Goal: Information Seeking & Learning: Learn about a topic

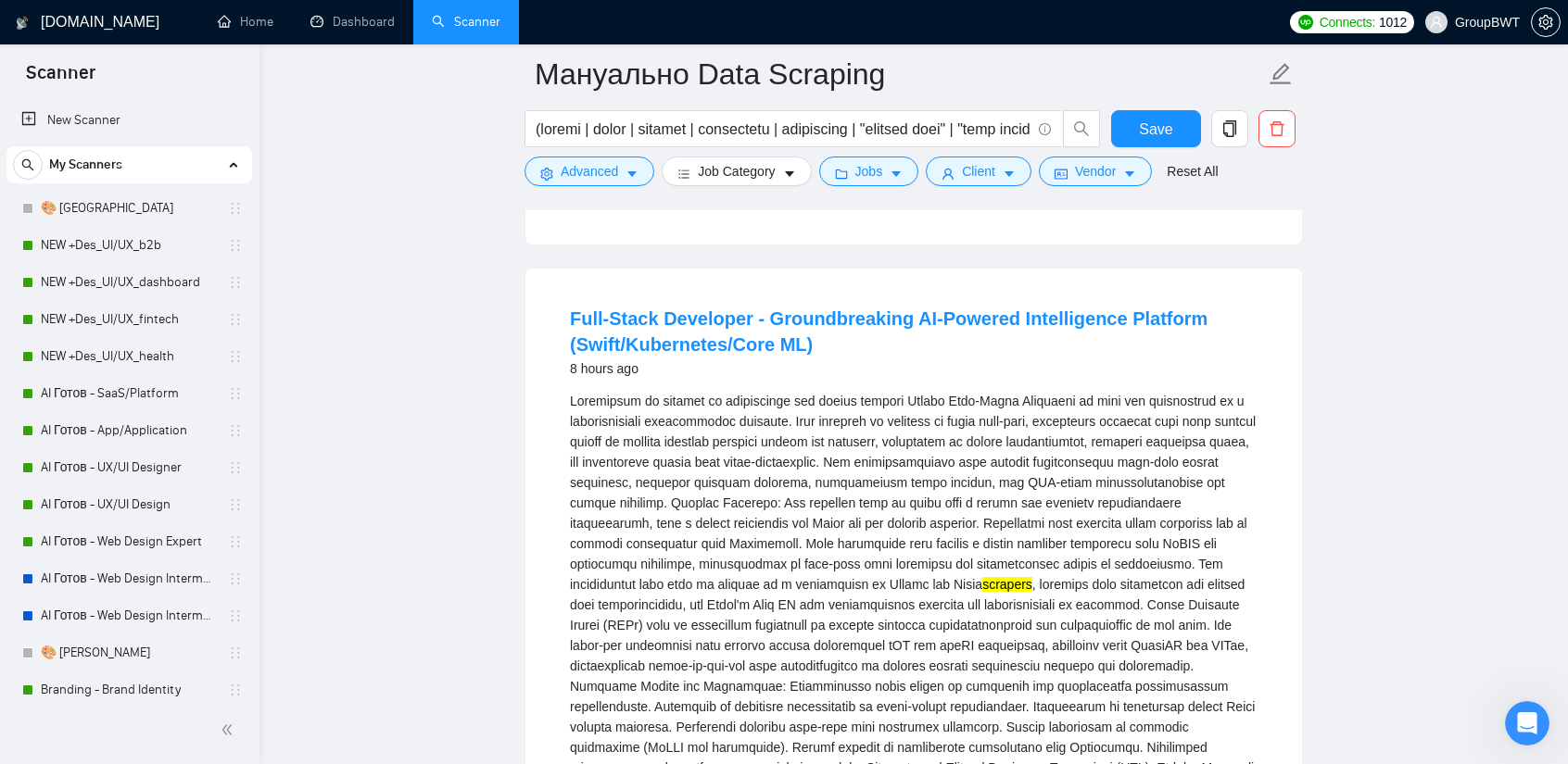
scroll to position [463, 0]
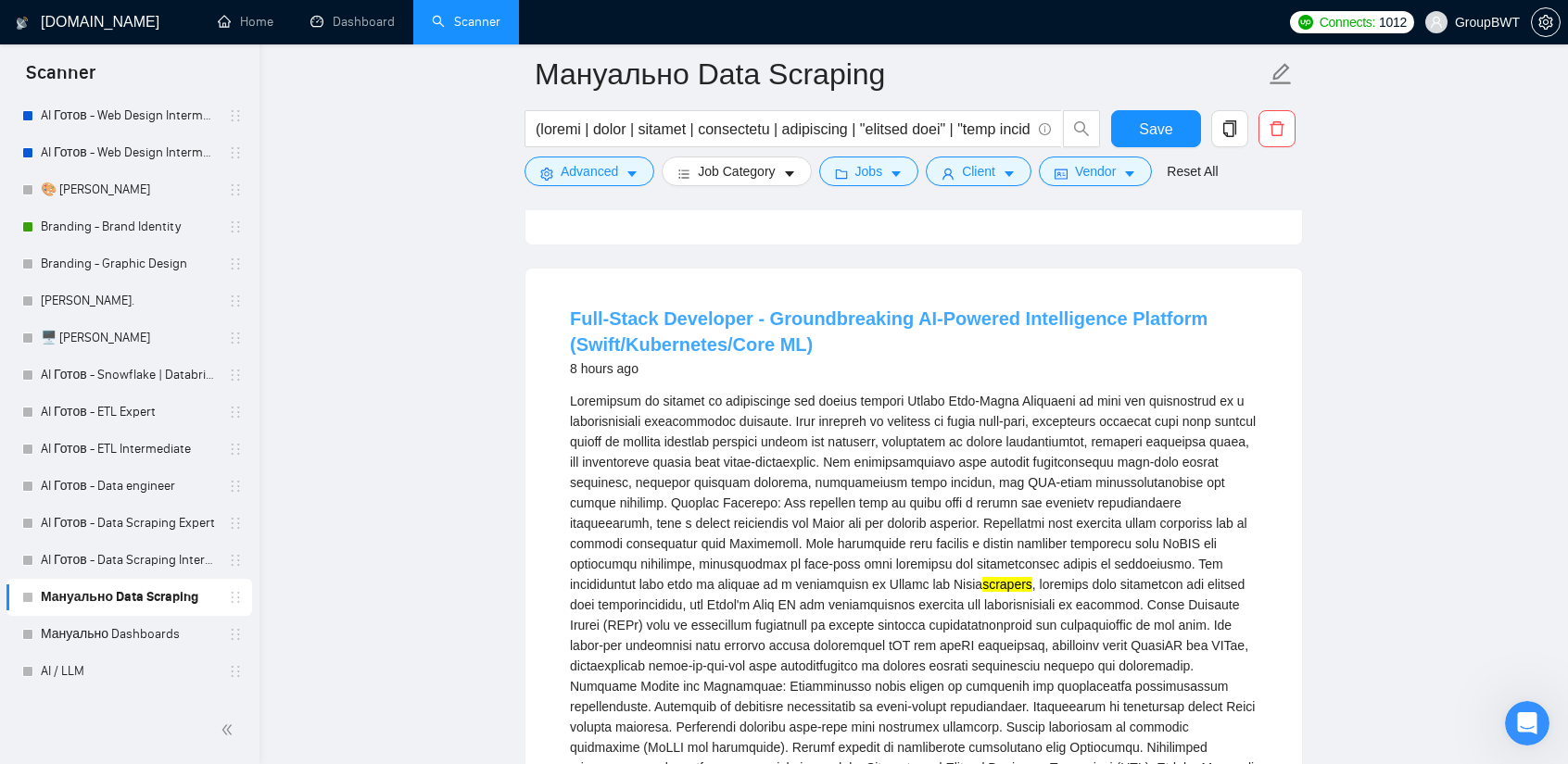
click at [983, 309] on link "Full-Stack Developer - Groundbreaking AI-Powered Intelligence Platform (Swift/K…" at bounding box center [889, 332] width 637 height 47
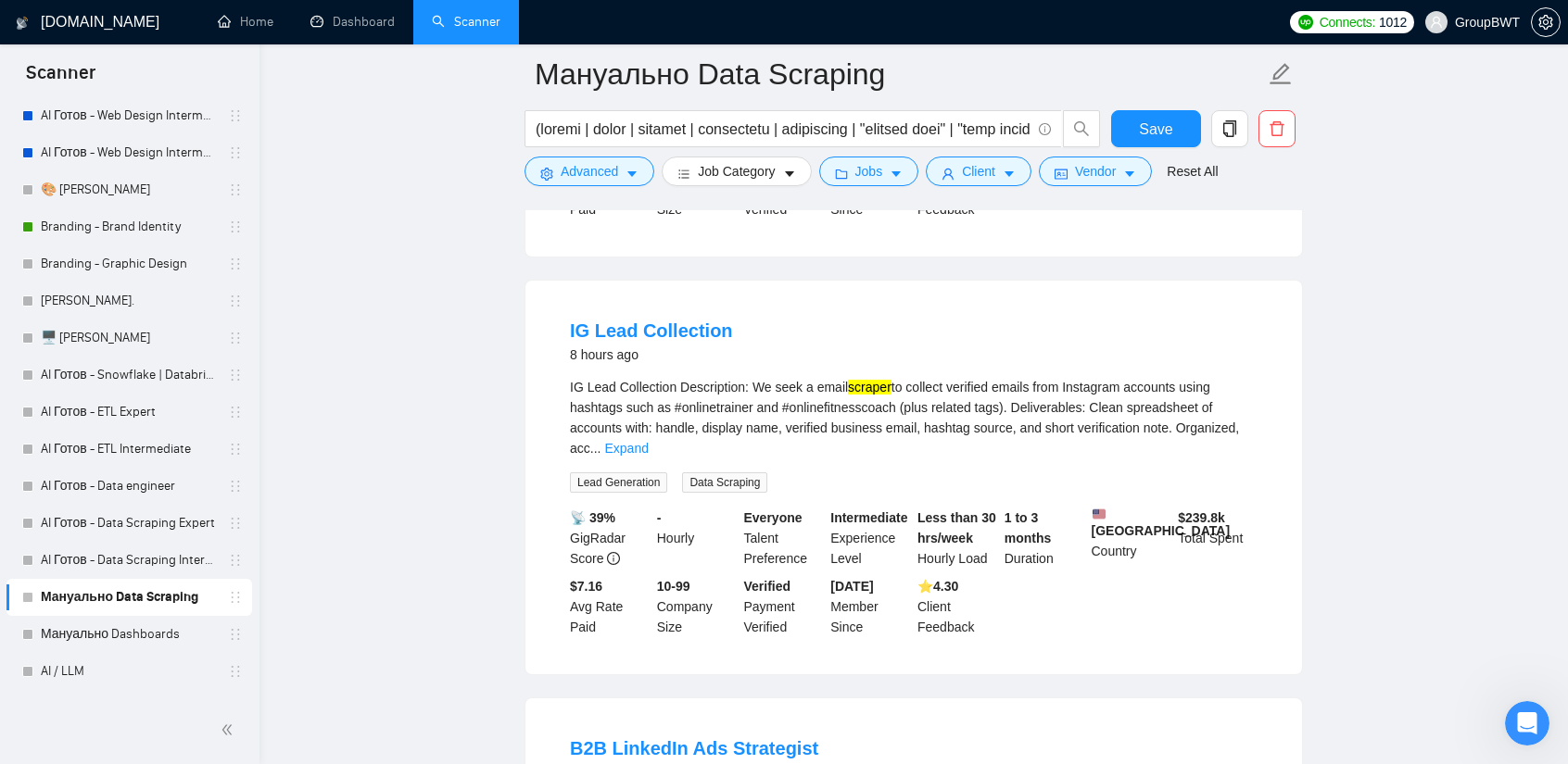
scroll to position [2593, 0]
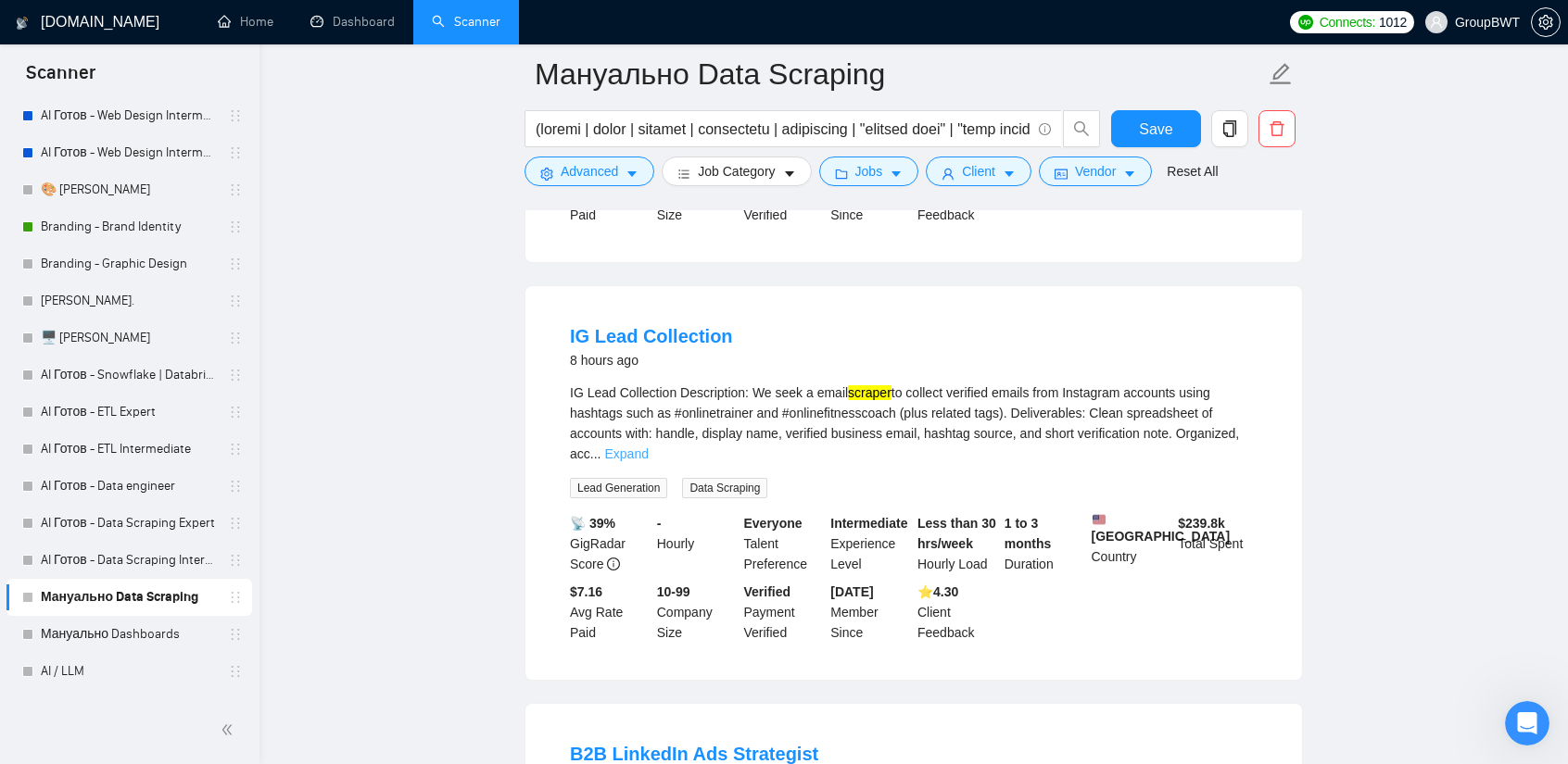
click at [648, 447] on link "Expand" at bounding box center [625, 454] width 44 height 15
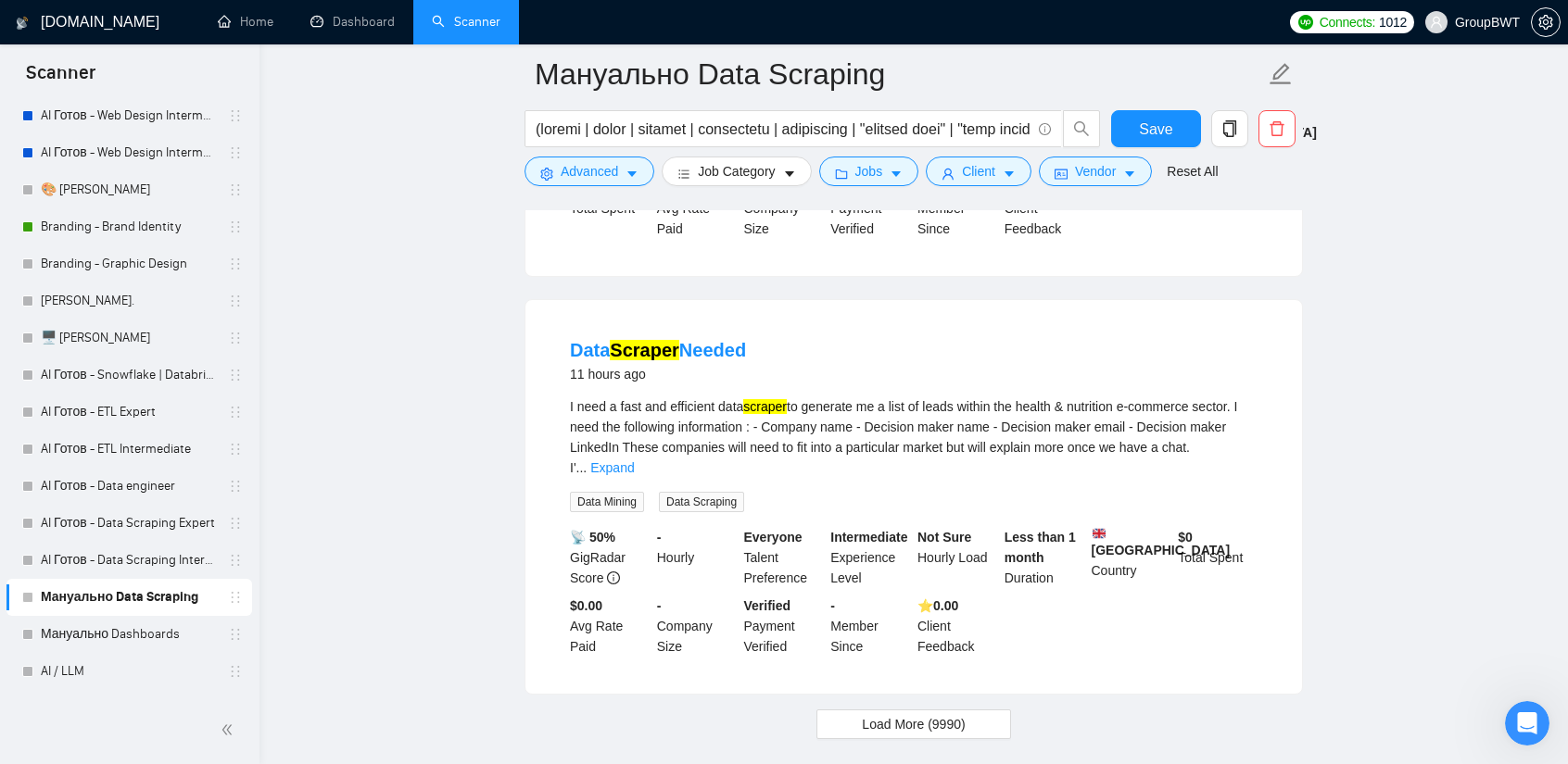
scroll to position [4632, 0]
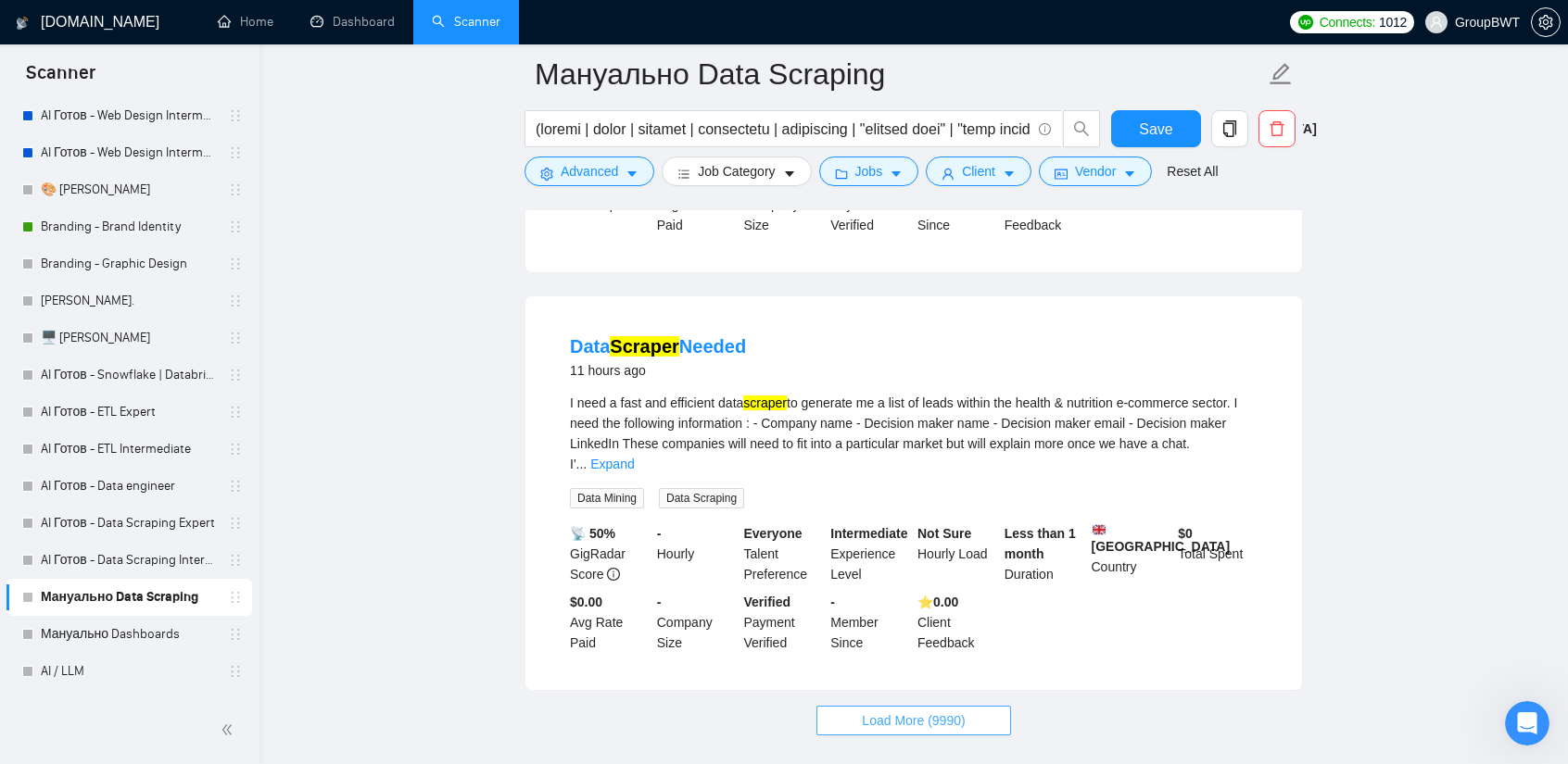
click at [931, 711] on span "Load More (9990)" at bounding box center [913, 721] width 103 height 21
click at [634, 457] on link "Expand" at bounding box center [611, 465] width 44 height 15
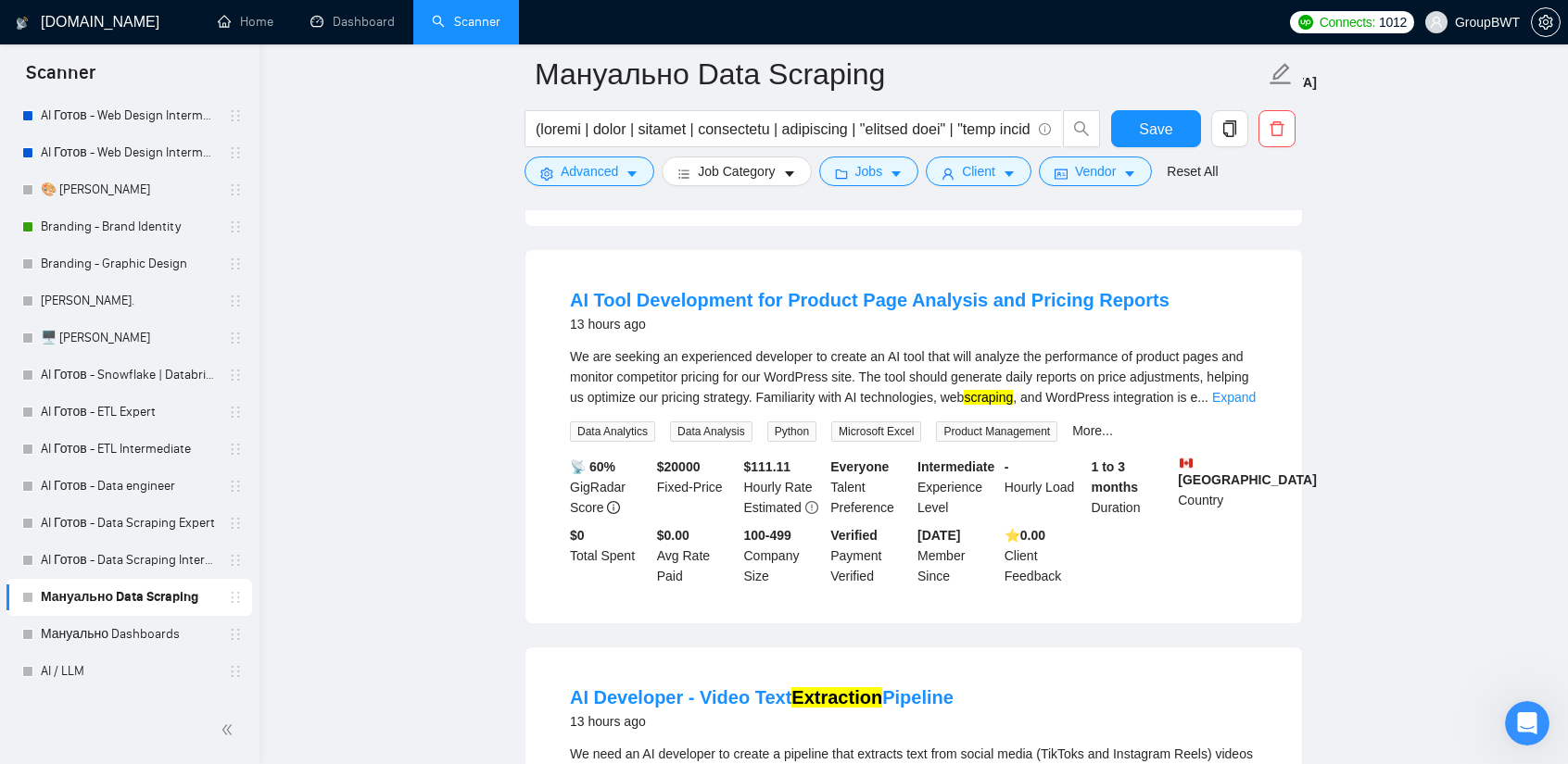
scroll to position [5558, 0]
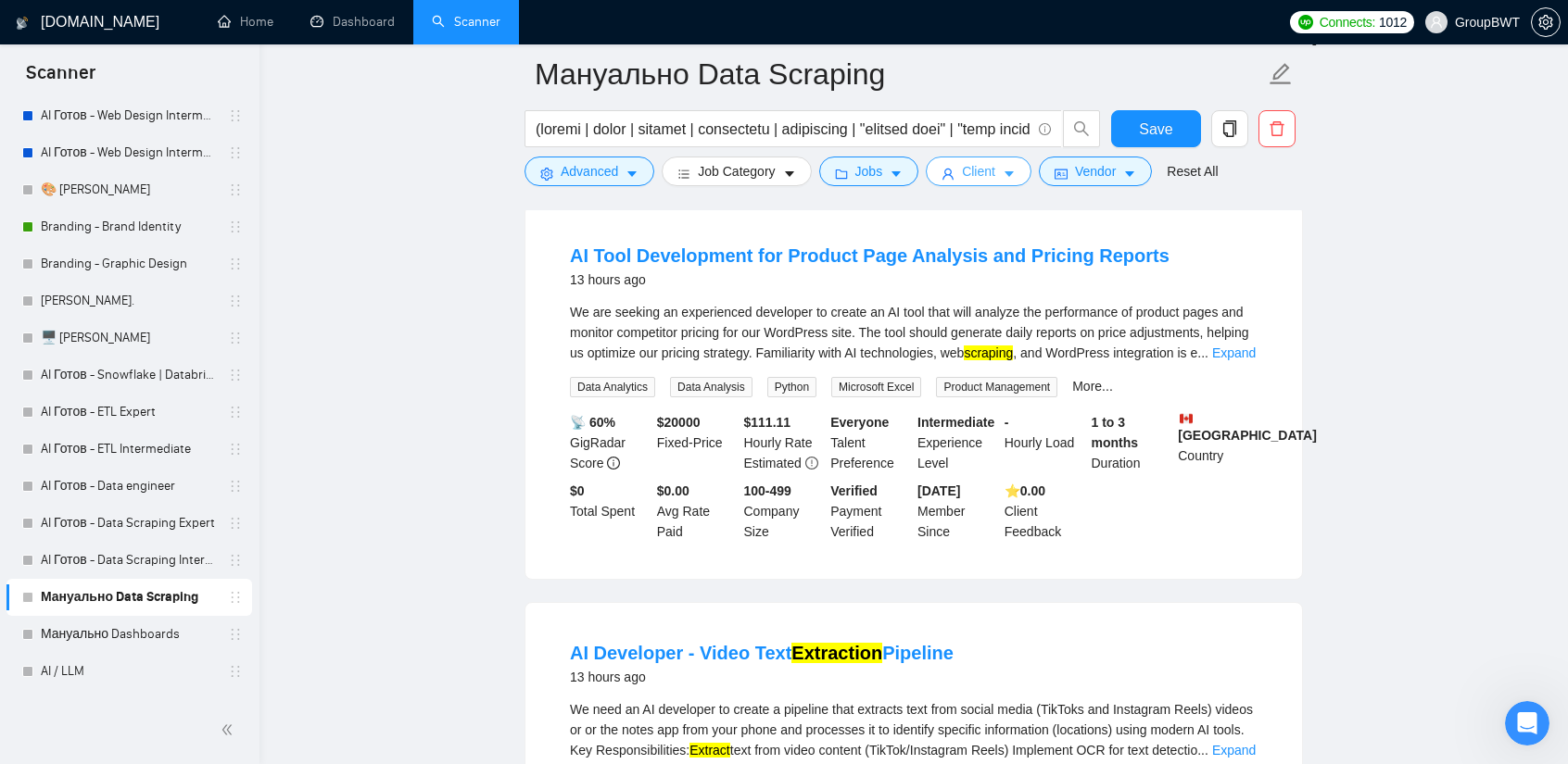
click at [986, 164] on span "Client" at bounding box center [979, 172] width 34 height 21
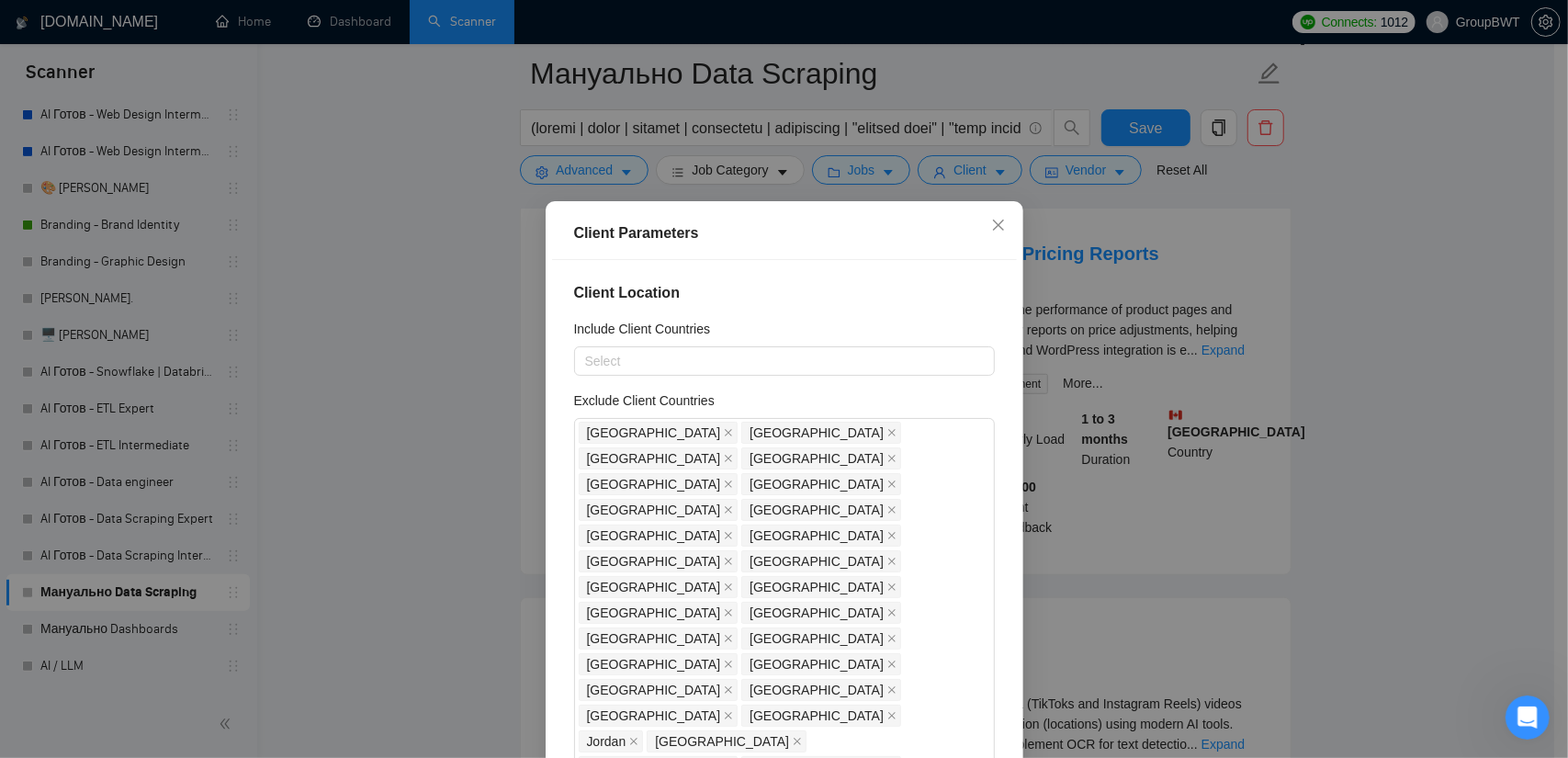
click at [1462, 418] on div "Client Parameters Client Location Include Client Countries Select Exclude Clien…" at bounding box center [784, 379] width 1568 height 758
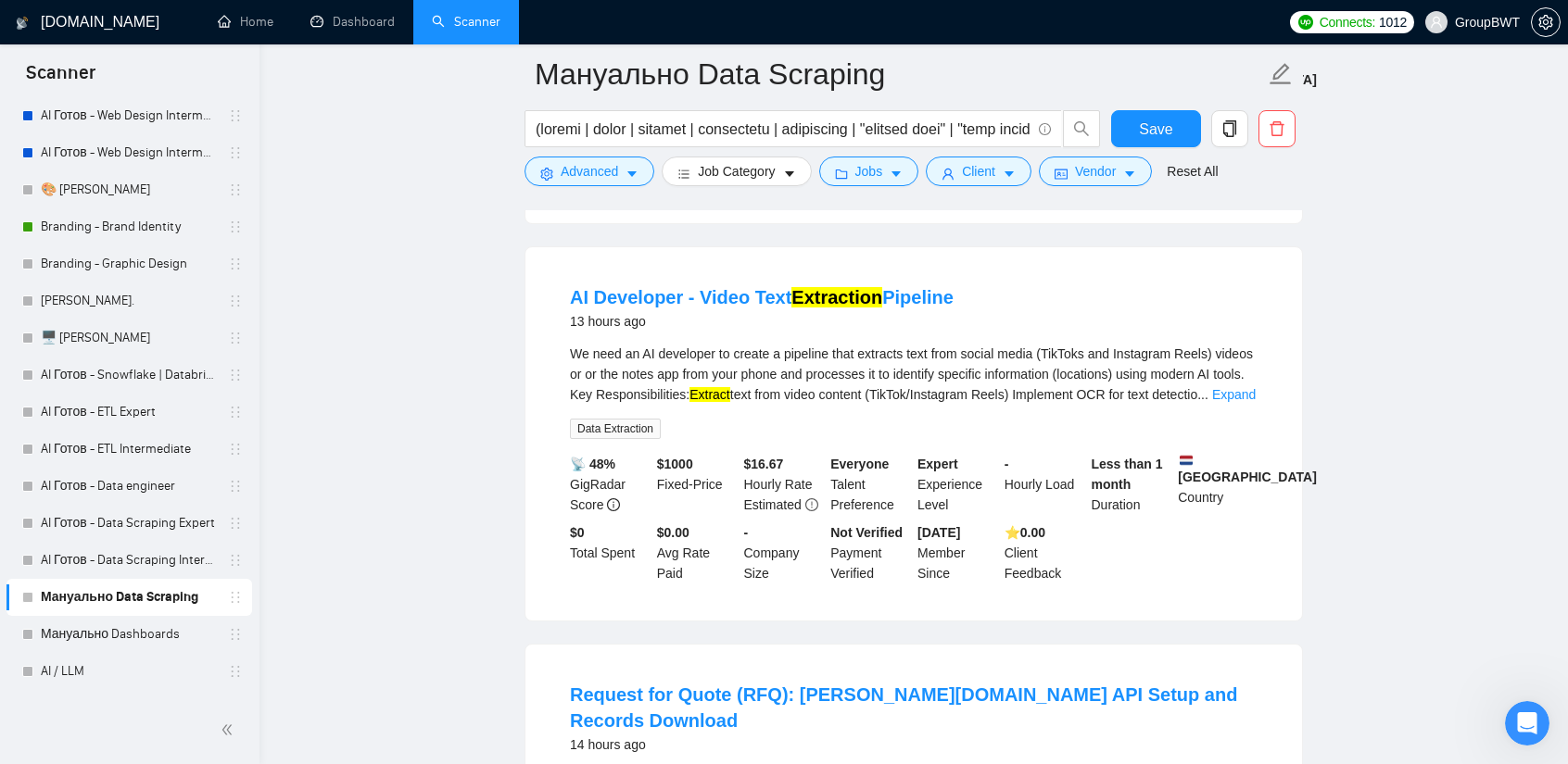
scroll to position [5928, 0]
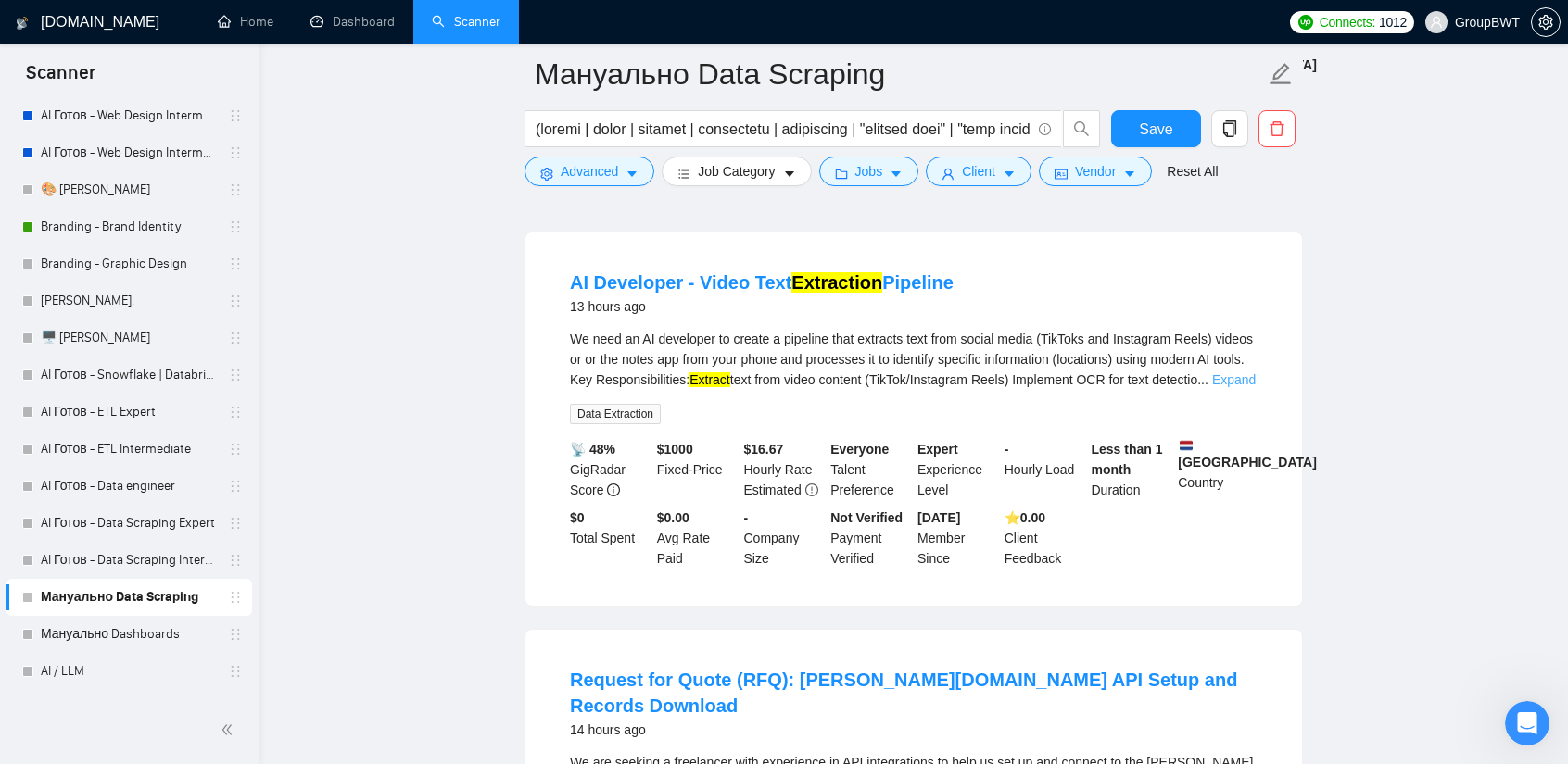
click at [1240, 372] on link "Expand" at bounding box center [1234, 380] width 44 height 15
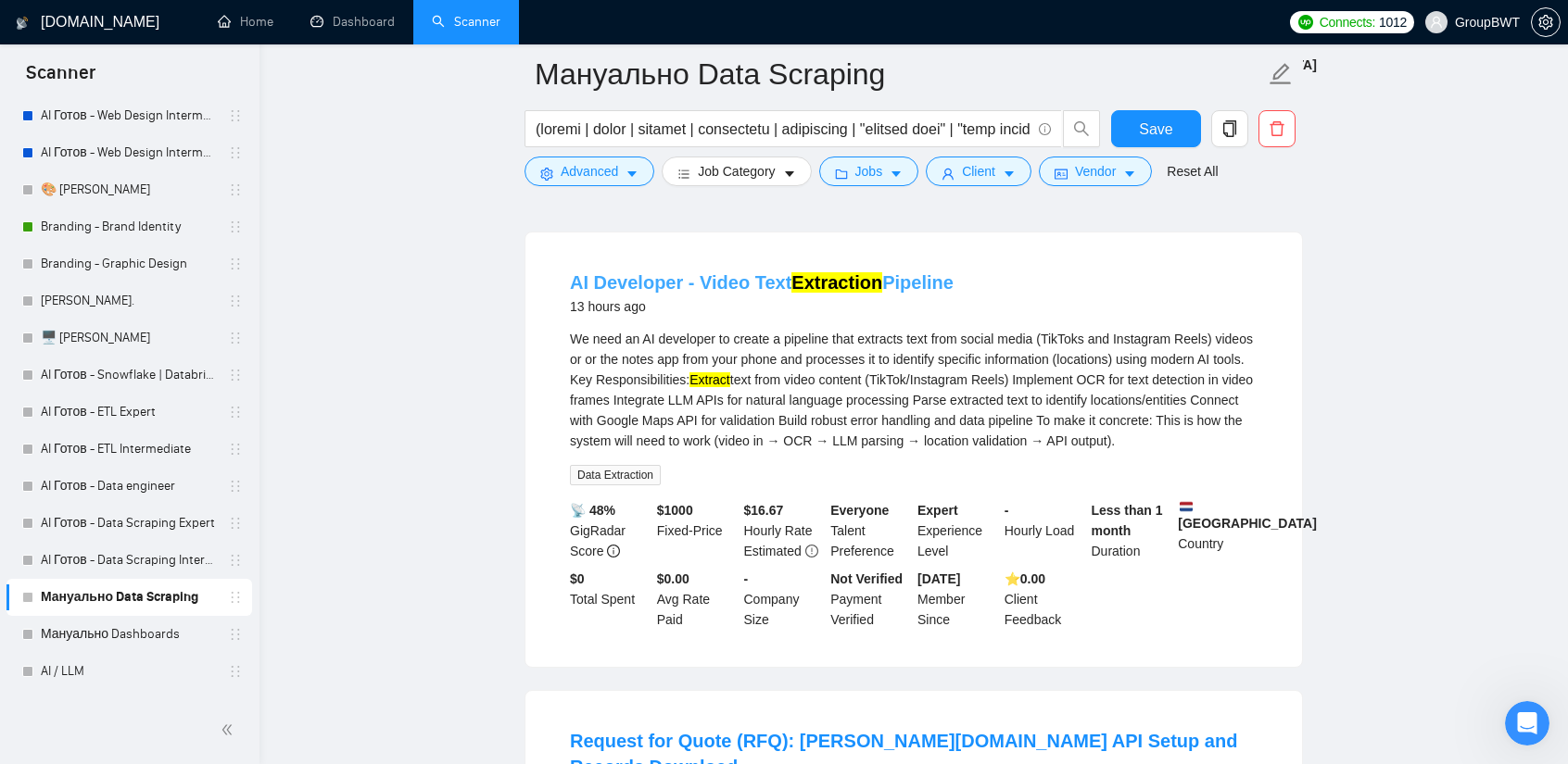
click at [683, 272] on link "AI Developer - Video Text Extraction Pipeline" at bounding box center [762, 283] width 384 height 21
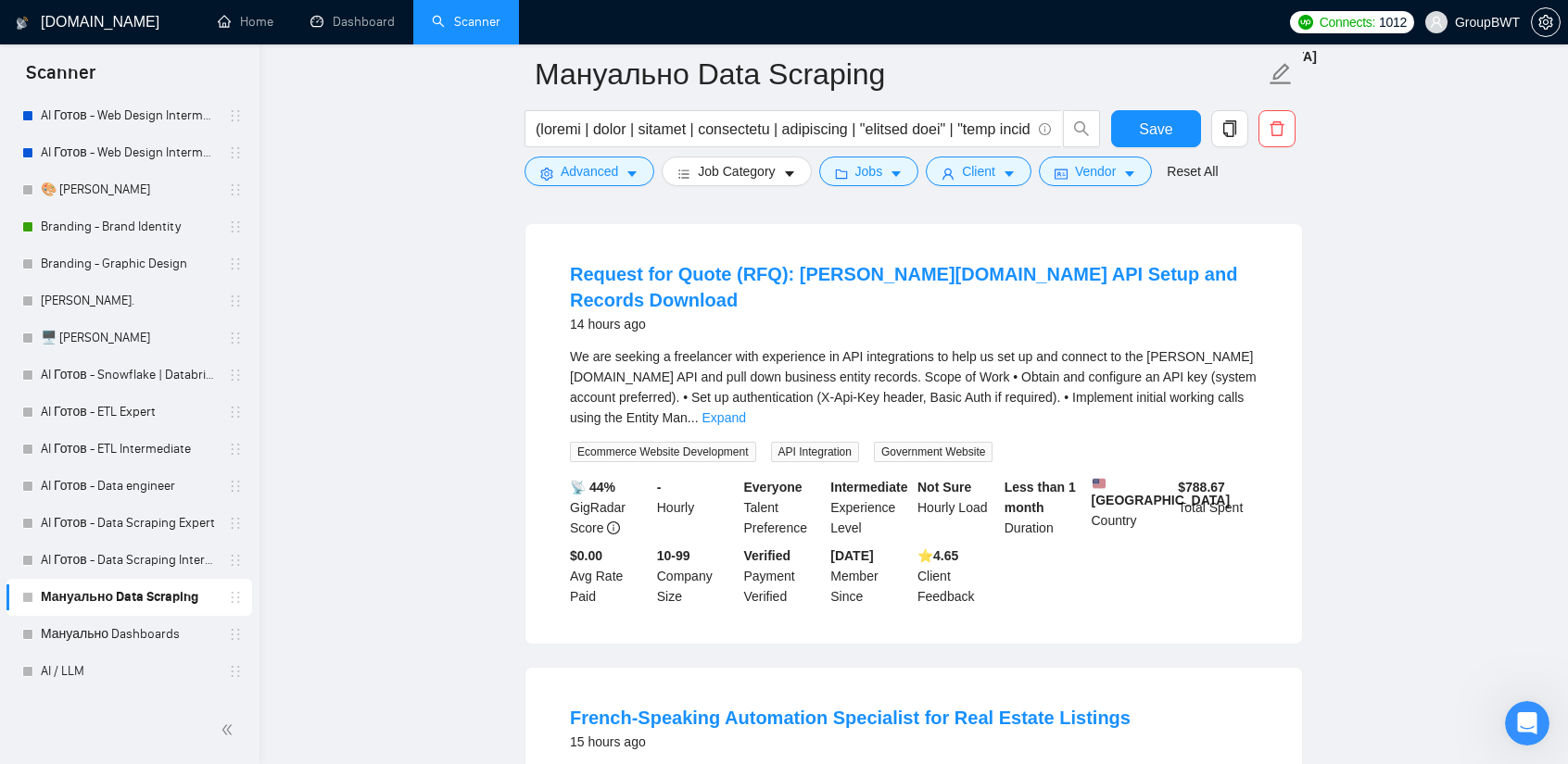
scroll to position [6391, 0]
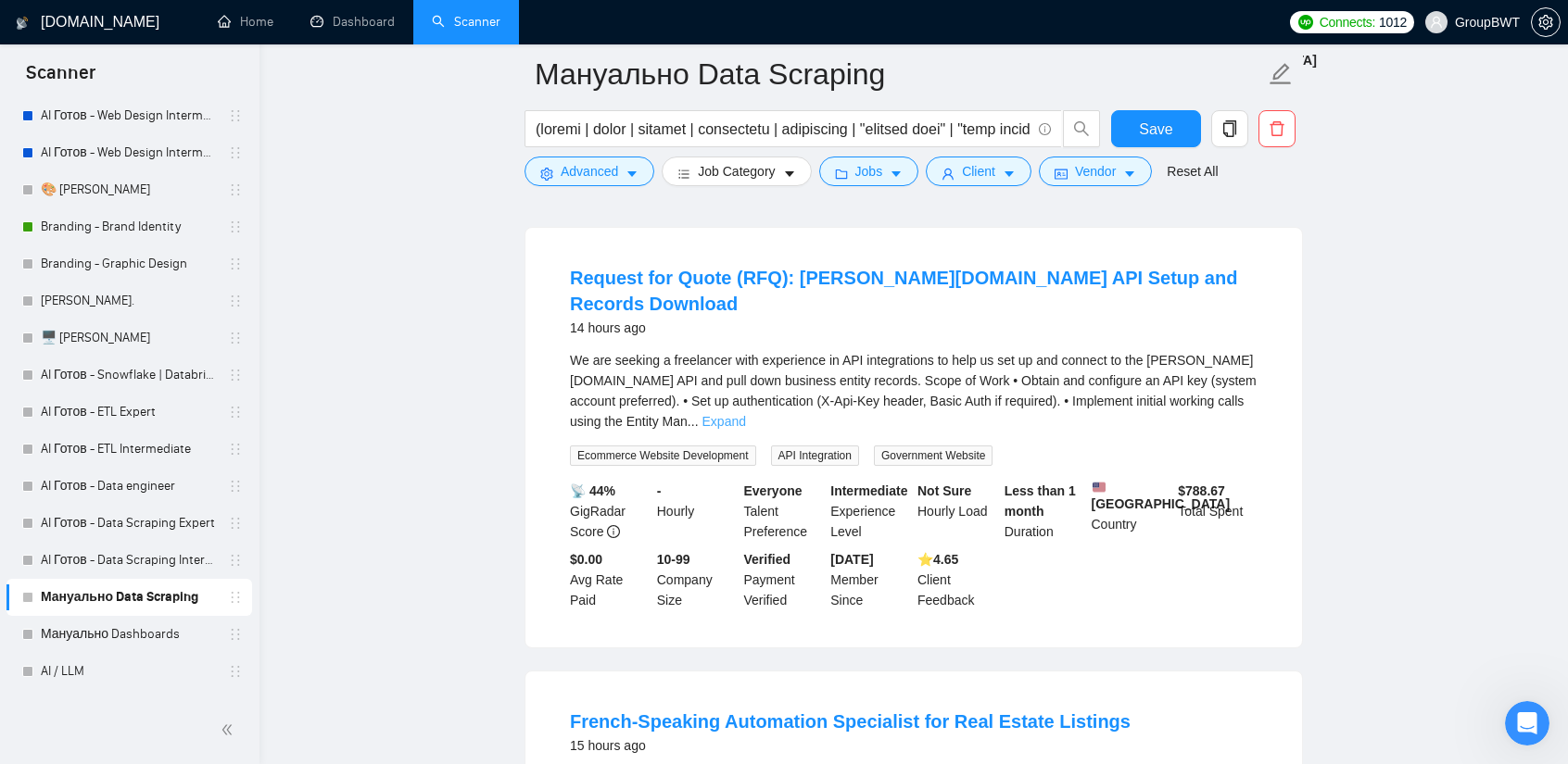
click at [746, 414] on link "Expand" at bounding box center [724, 422] width 44 height 15
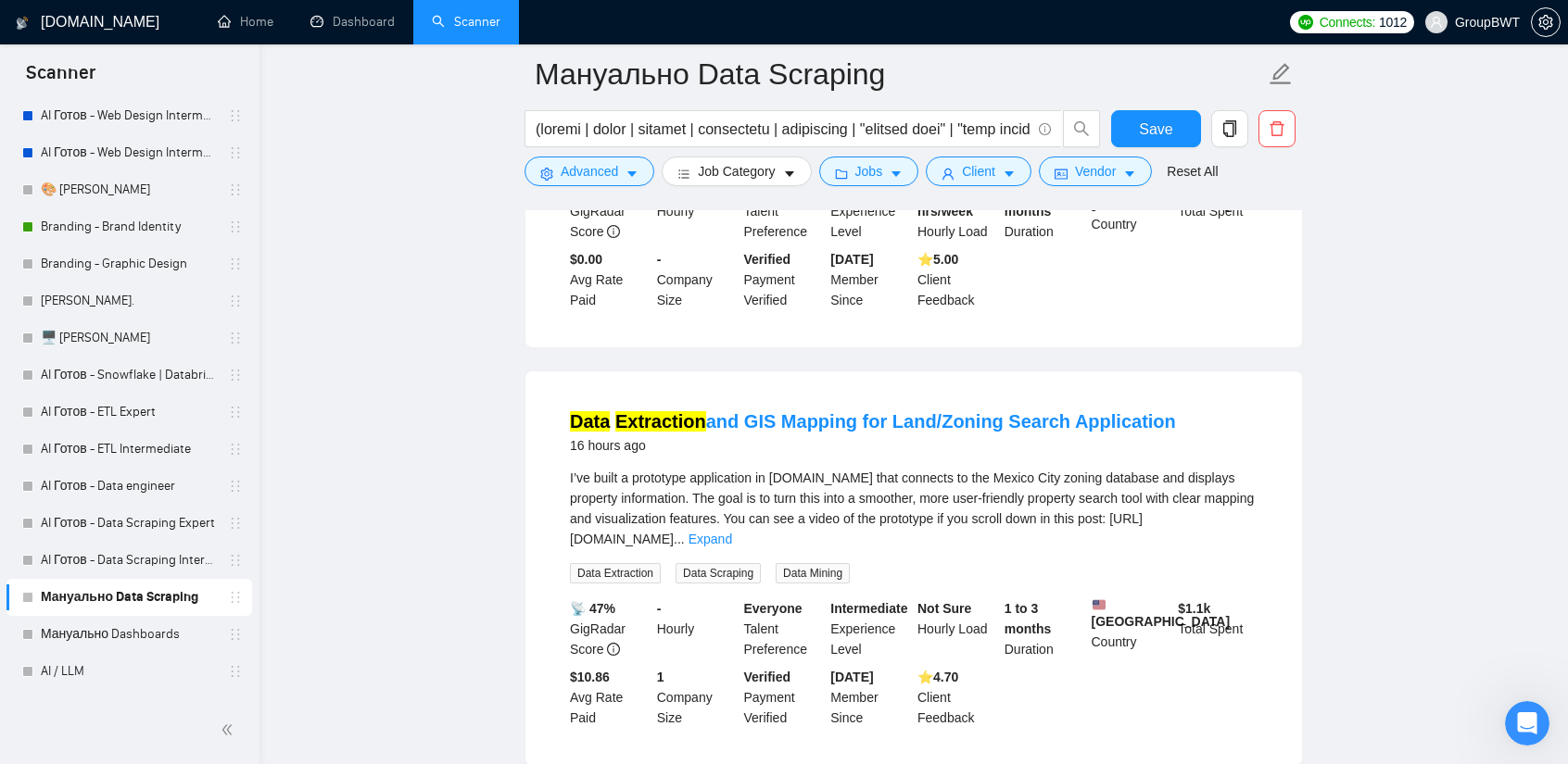
scroll to position [7595, 0]
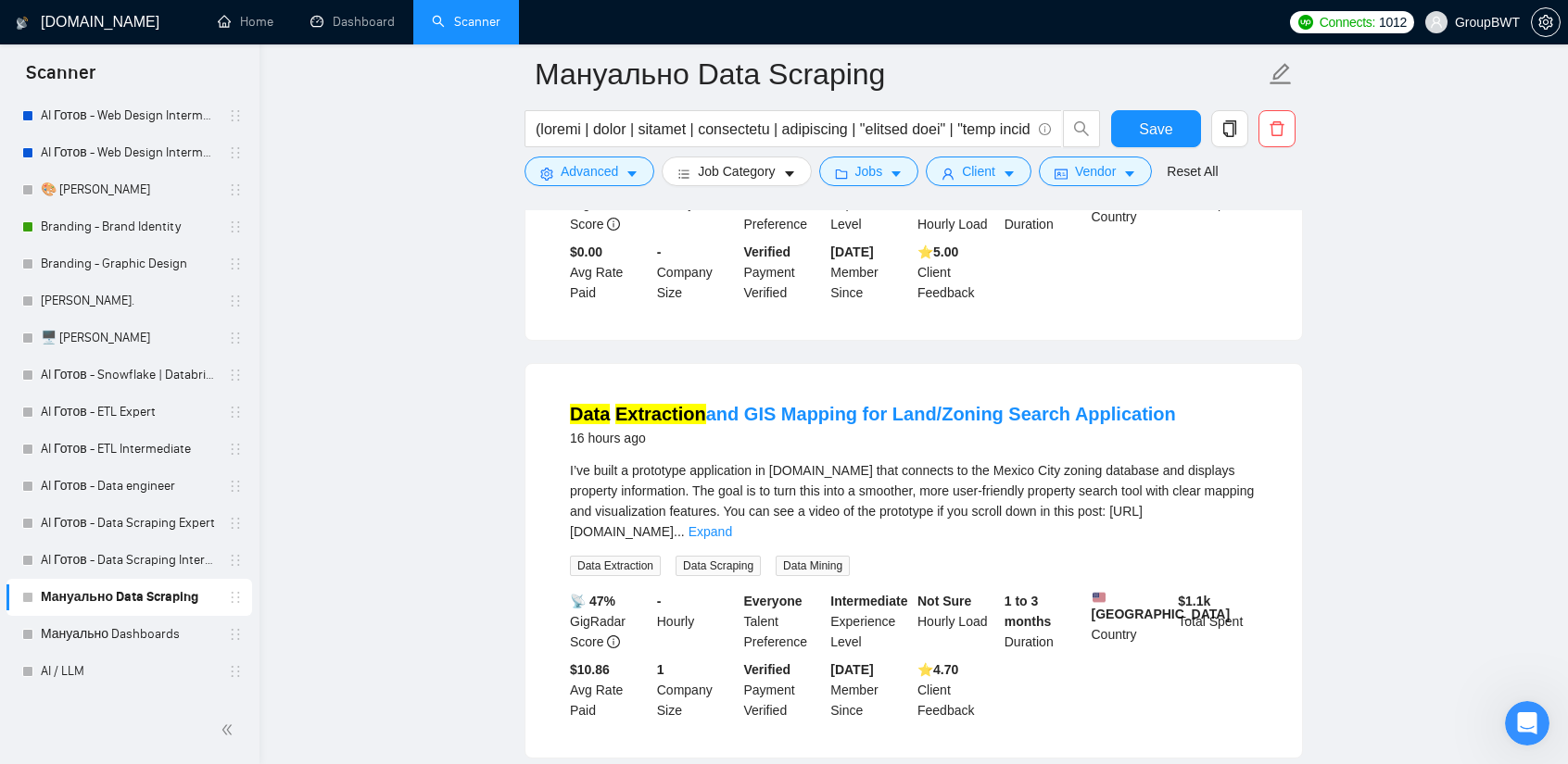
click at [1244, 460] on div "I’ve built a prototype application in [DOMAIN_NAME] that connects to the Mexico…" at bounding box center [914, 500] width 688 height 81
click at [732, 524] on link "Expand" at bounding box center [710, 532] width 44 height 15
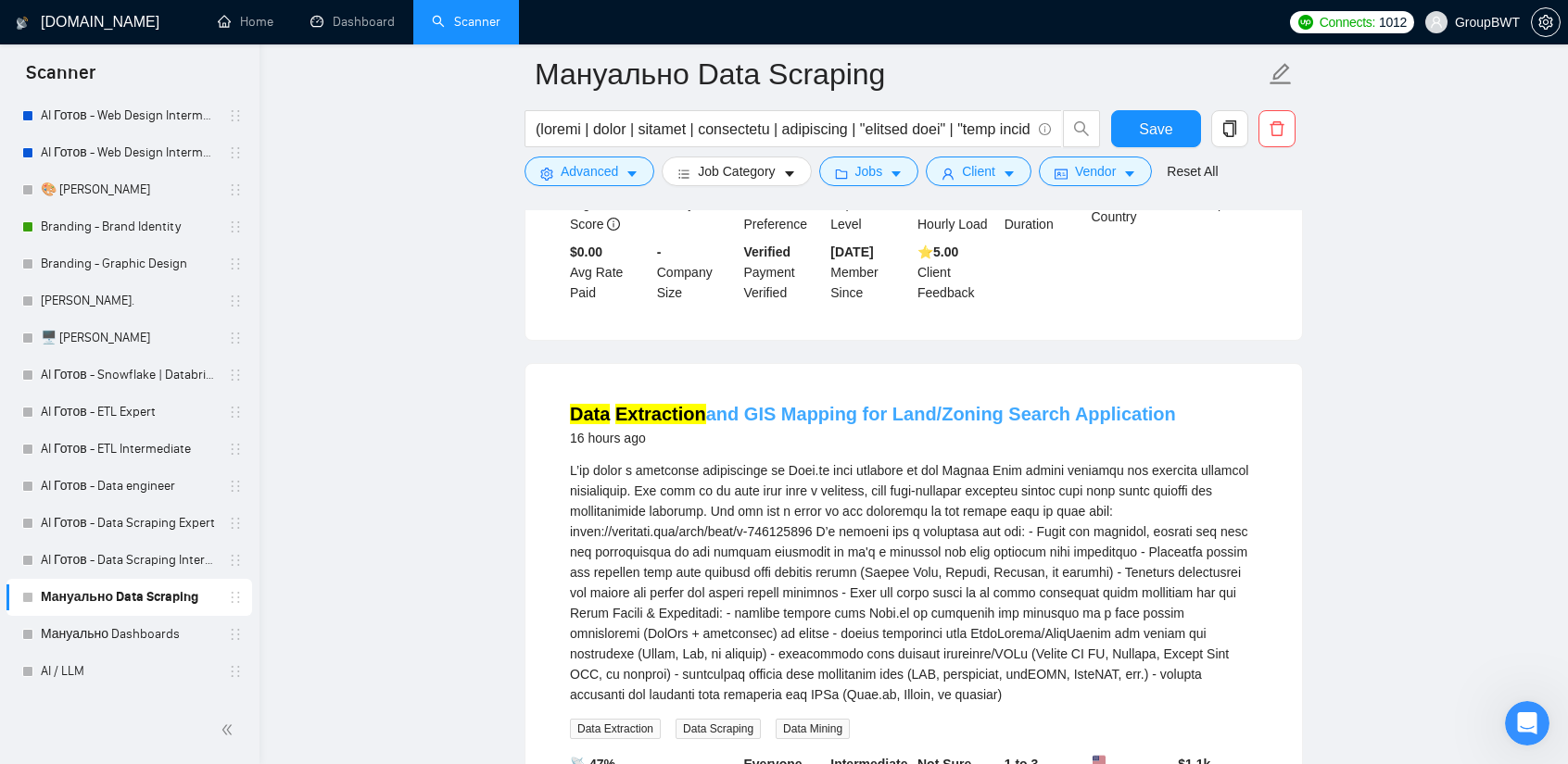
click at [945, 404] on link "Data Extraction and GIS Mapping for Land/Zoning Search Application" at bounding box center [873, 414] width 606 height 21
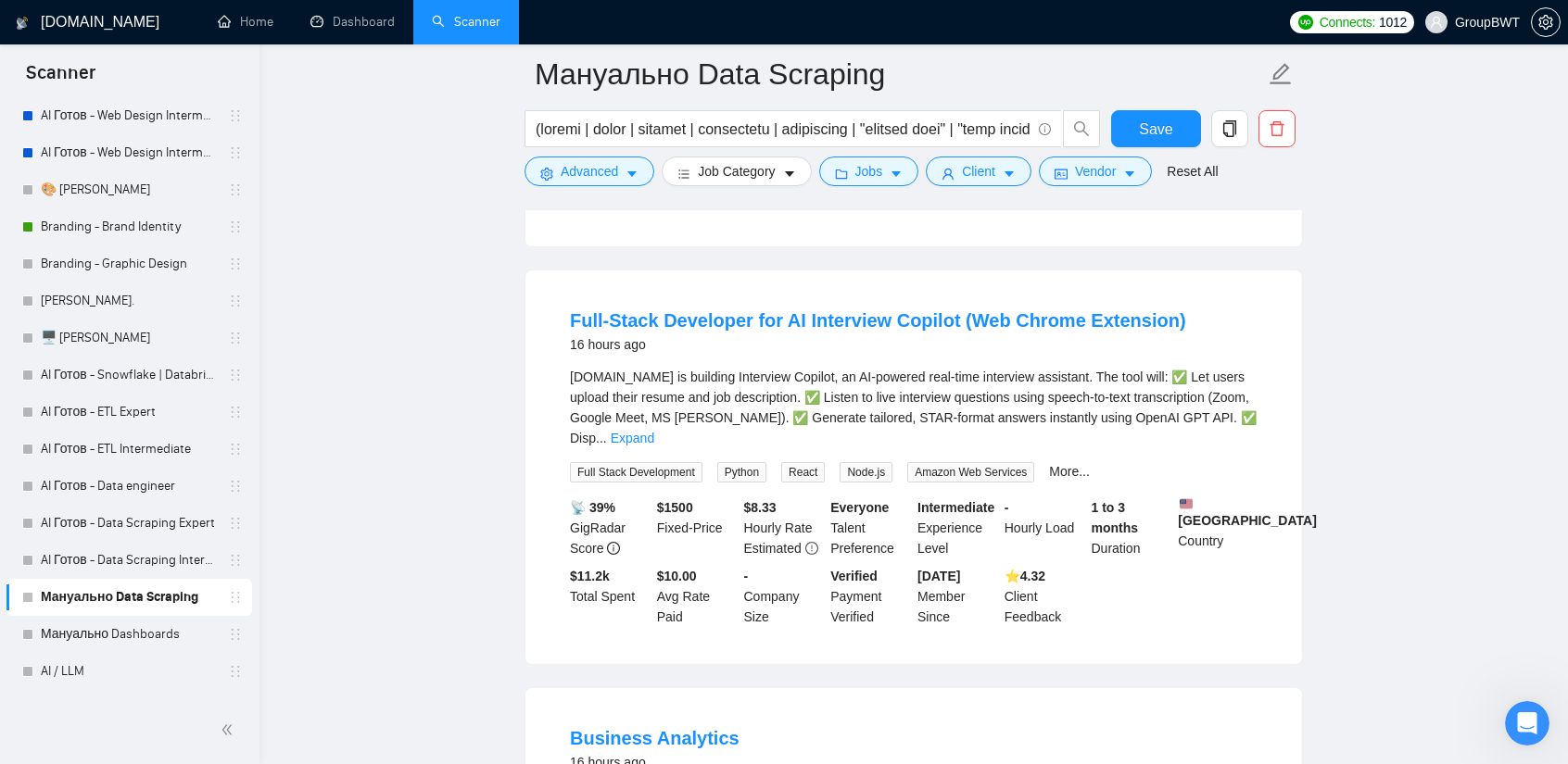
scroll to position [8244, 0]
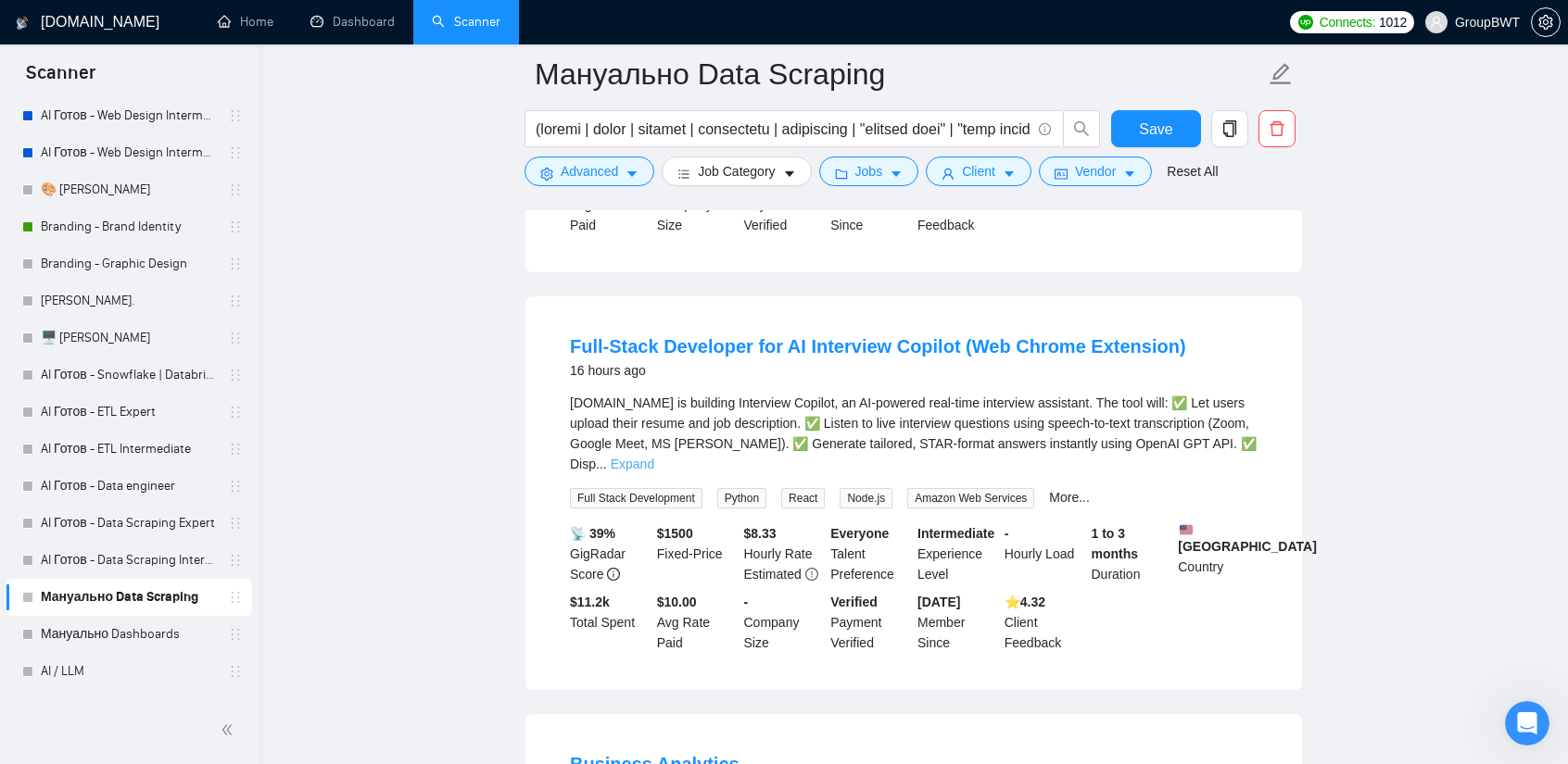
click at [654, 457] on link "Expand" at bounding box center [632, 465] width 44 height 15
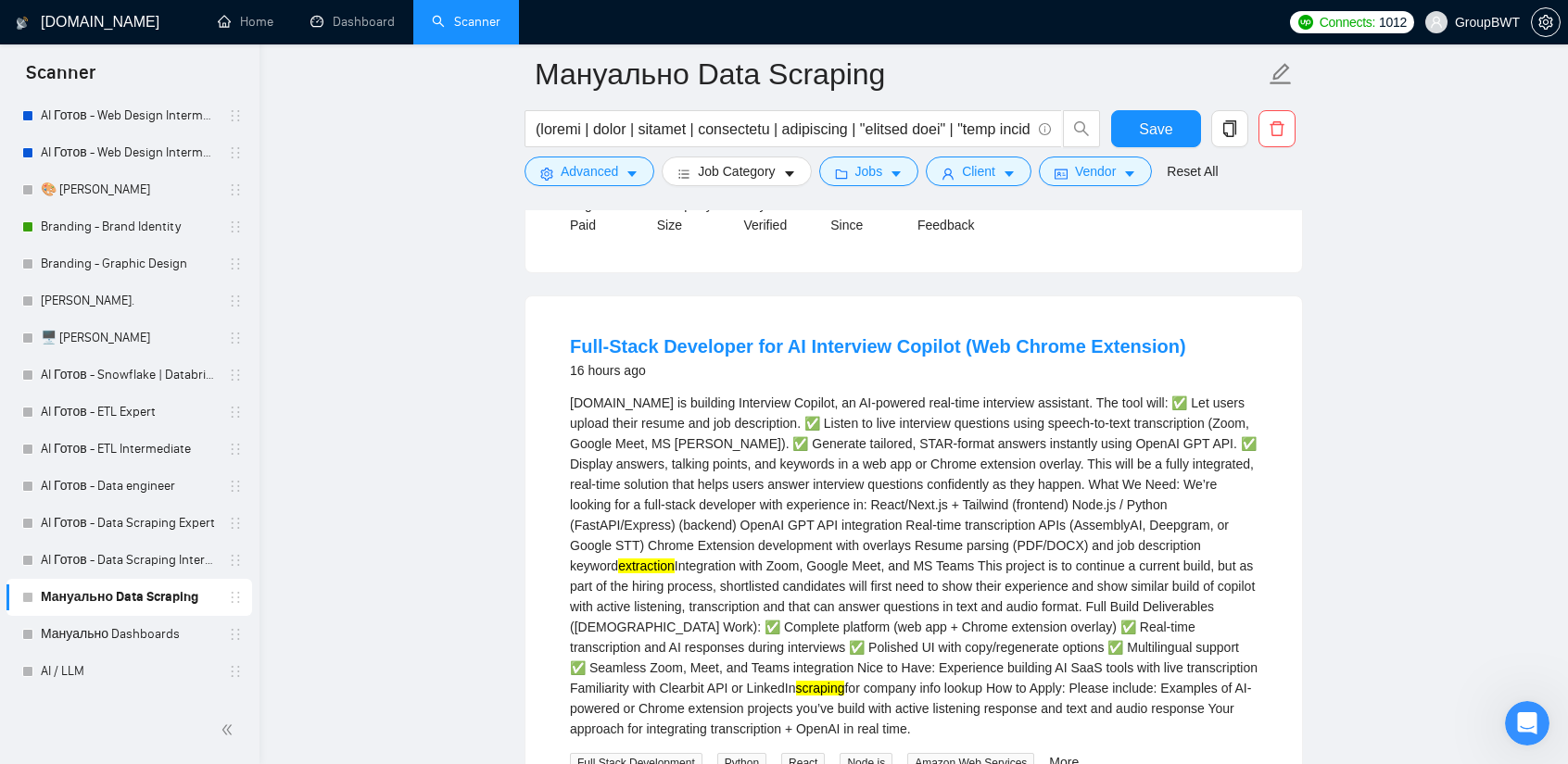
drag, startPoint x: 987, startPoint y: 277, endPoint x: 1037, endPoint y: 303, distance: 56.4
click at [987, 336] on link "Full-Stack Developer for AI Interview Copilot (Web Chrome Extension)" at bounding box center [878, 346] width 616 height 21
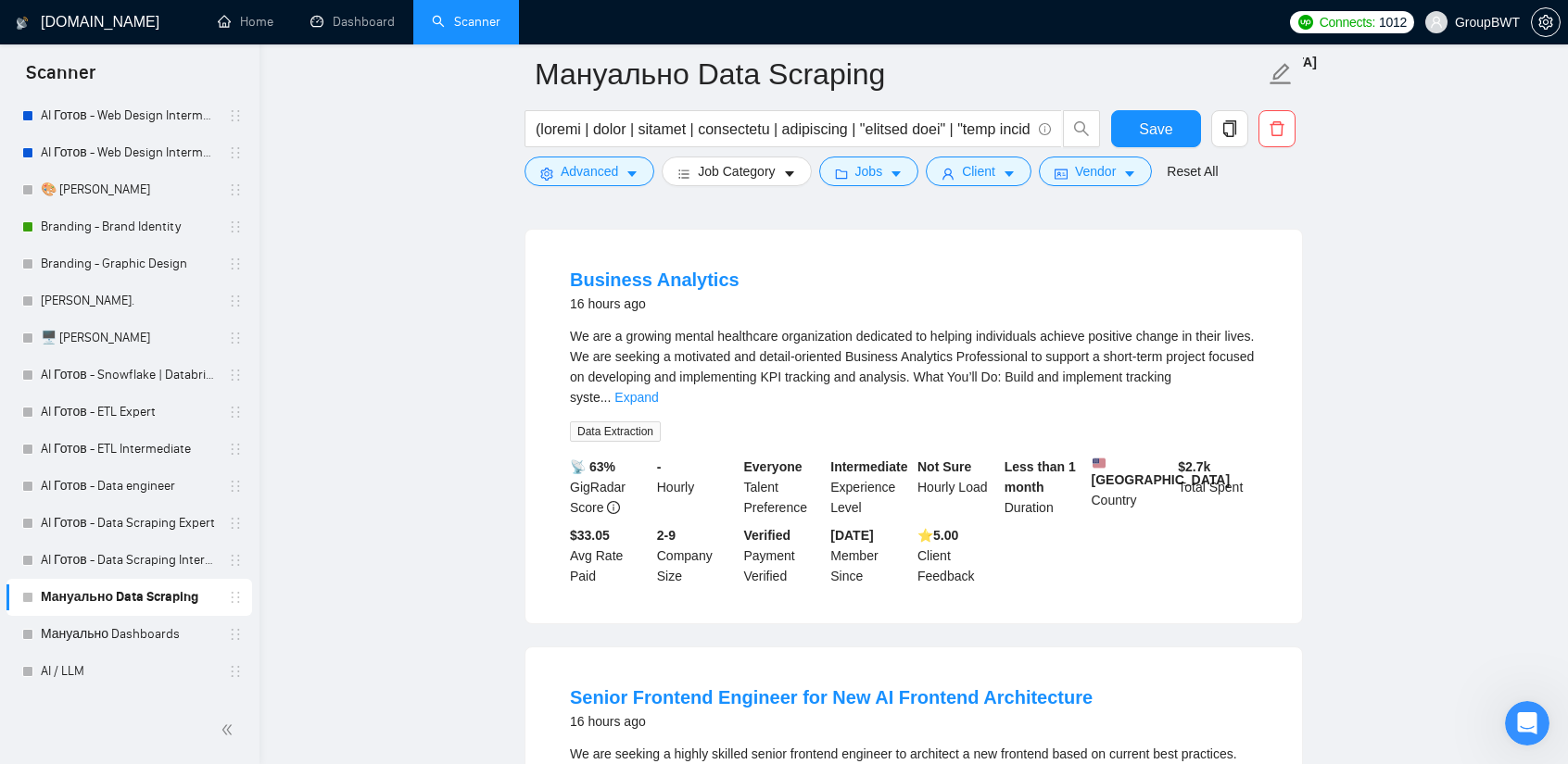
scroll to position [8984, 0]
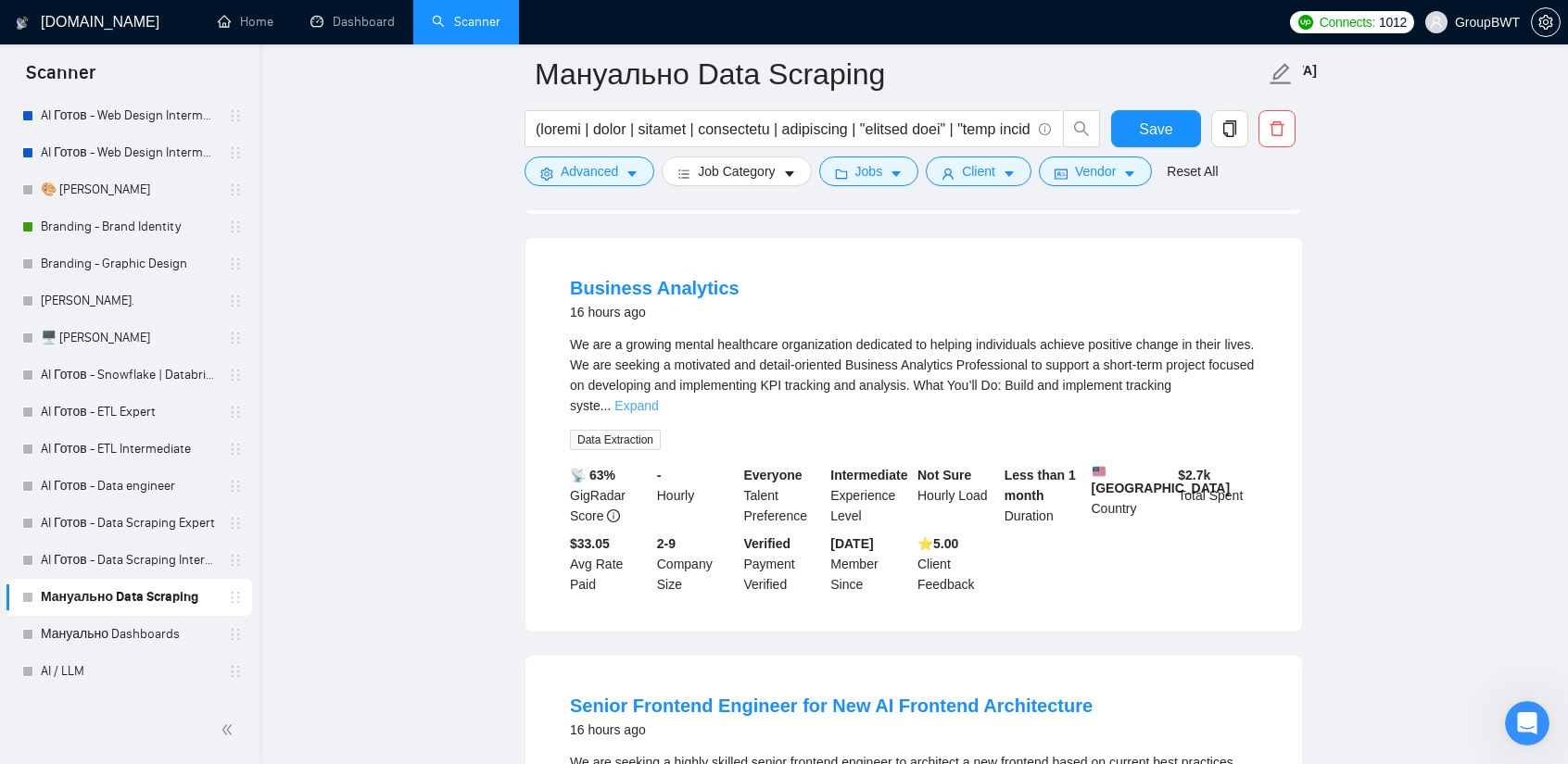
click at [658, 398] on link "Expand" at bounding box center [636, 406] width 44 height 15
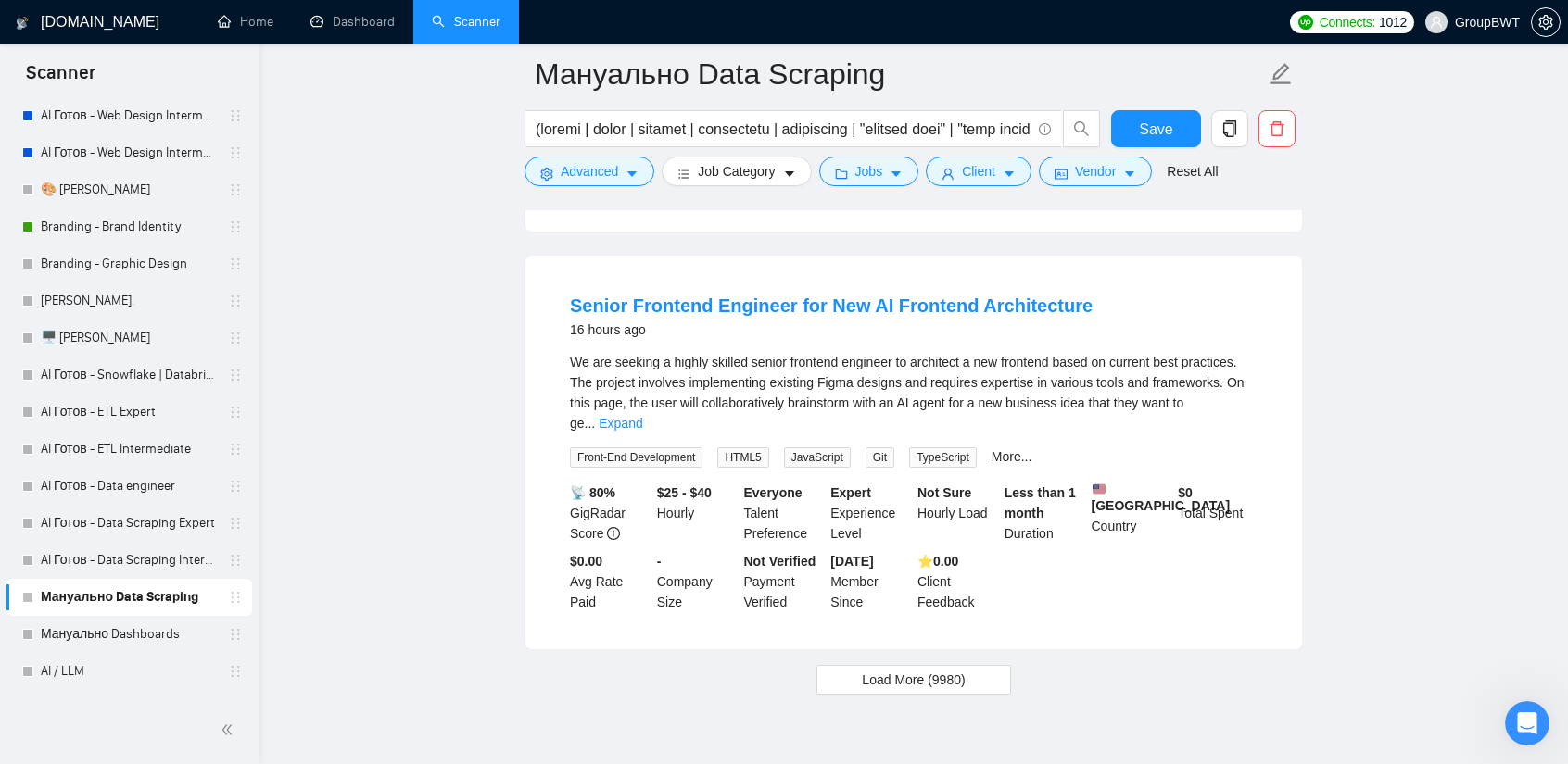
scroll to position [9500, 0]
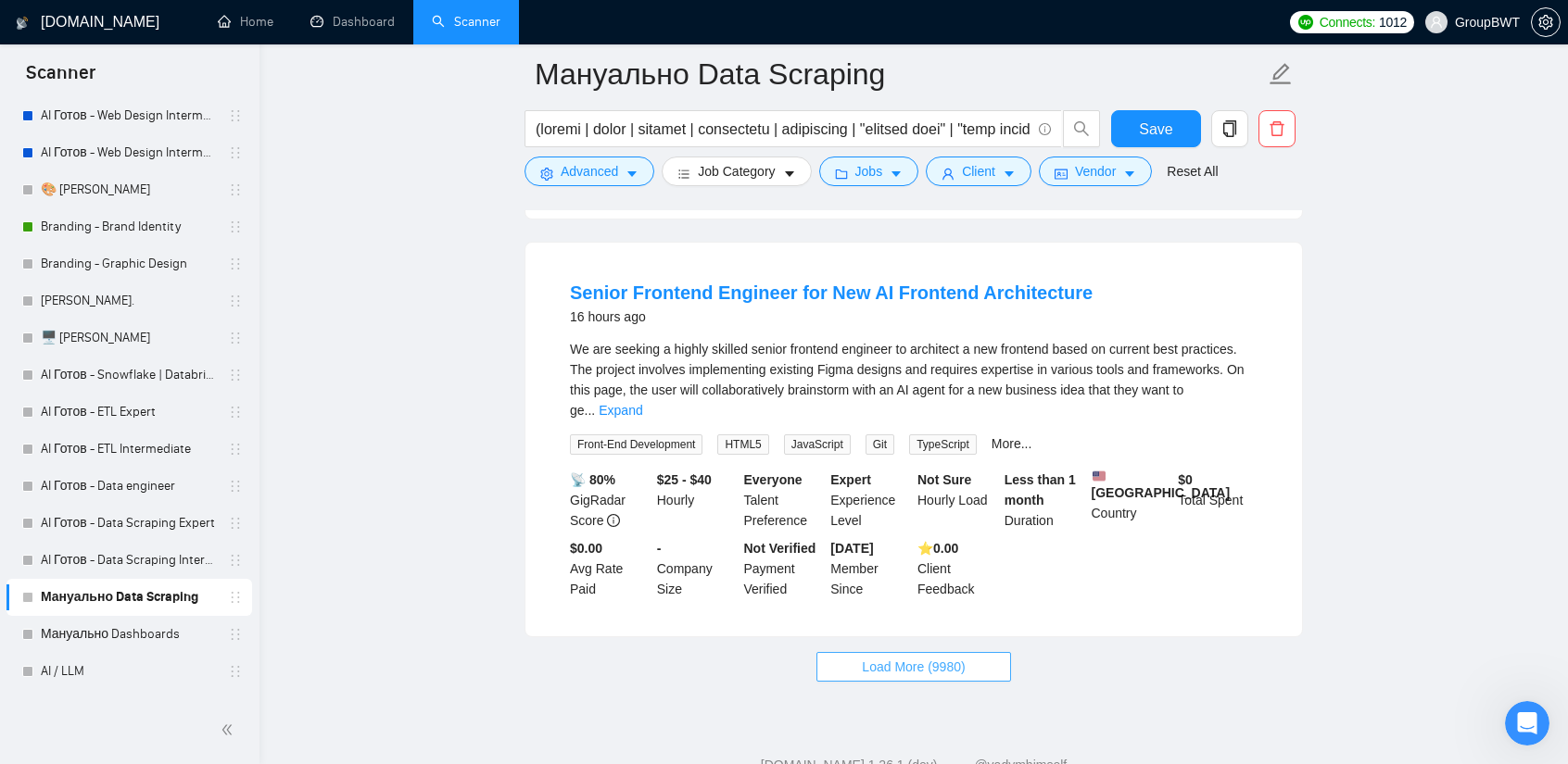
click at [917, 657] on span "Load More (9980)" at bounding box center [913, 667] width 103 height 21
click at [827, 283] on link "Senior Frontend Engineer for New AI Frontend Architecture" at bounding box center [832, 293] width 523 height 21
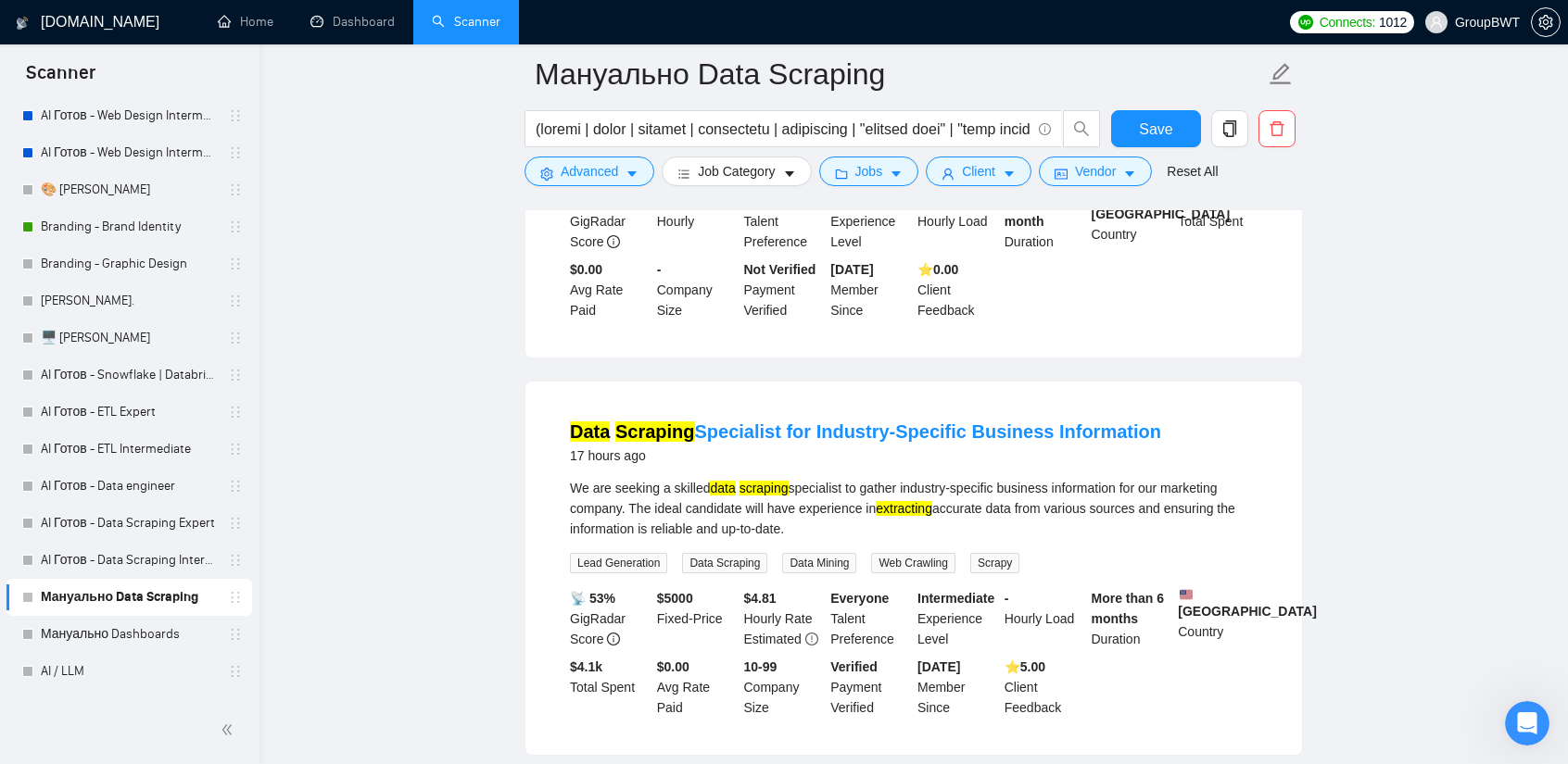
scroll to position [10333, 0]
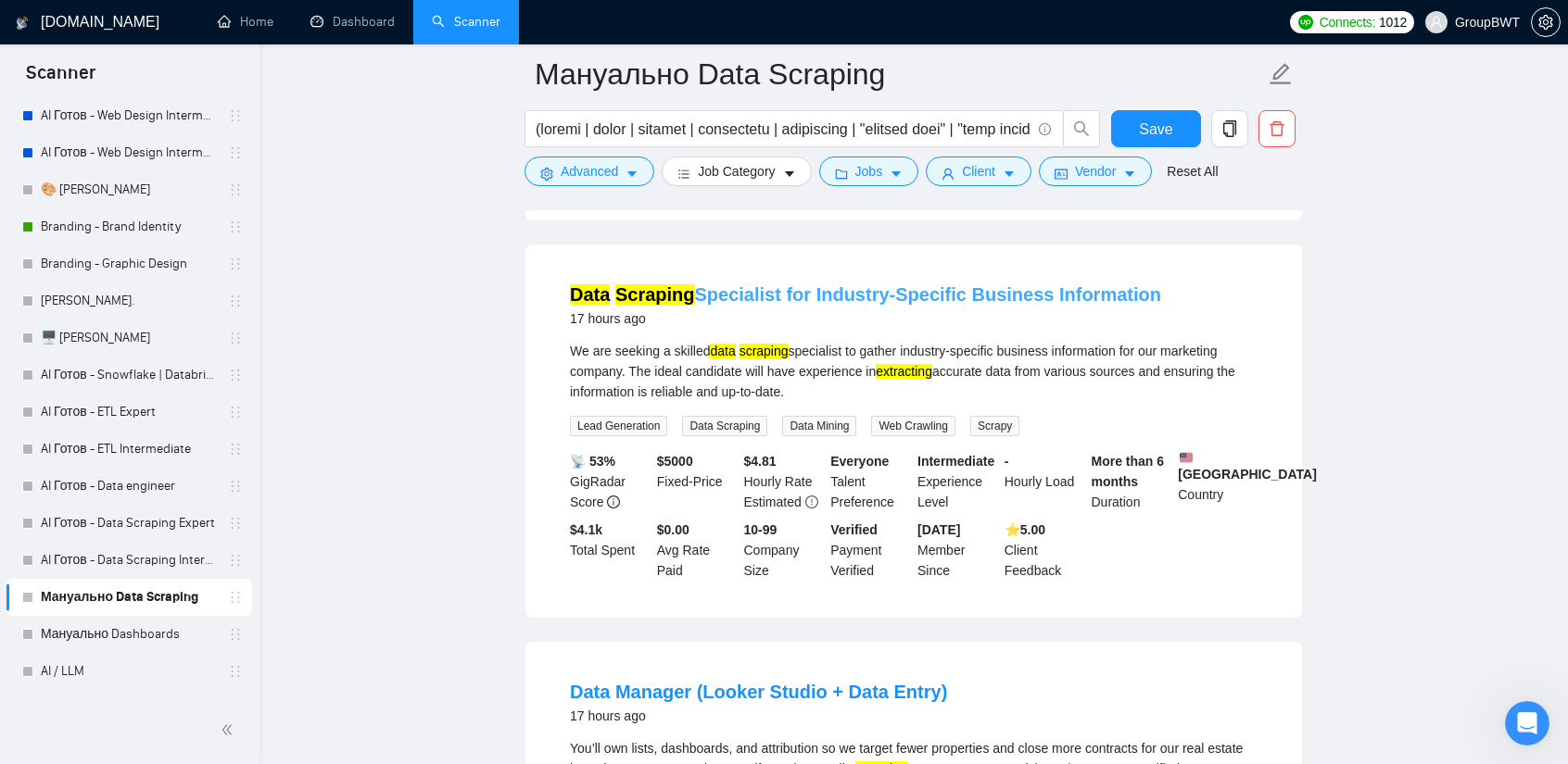
click at [984, 285] on link "Data Scraping Specialist for Industry-Specific Business Information" at bounding box center [865, 295] width 591 height 21
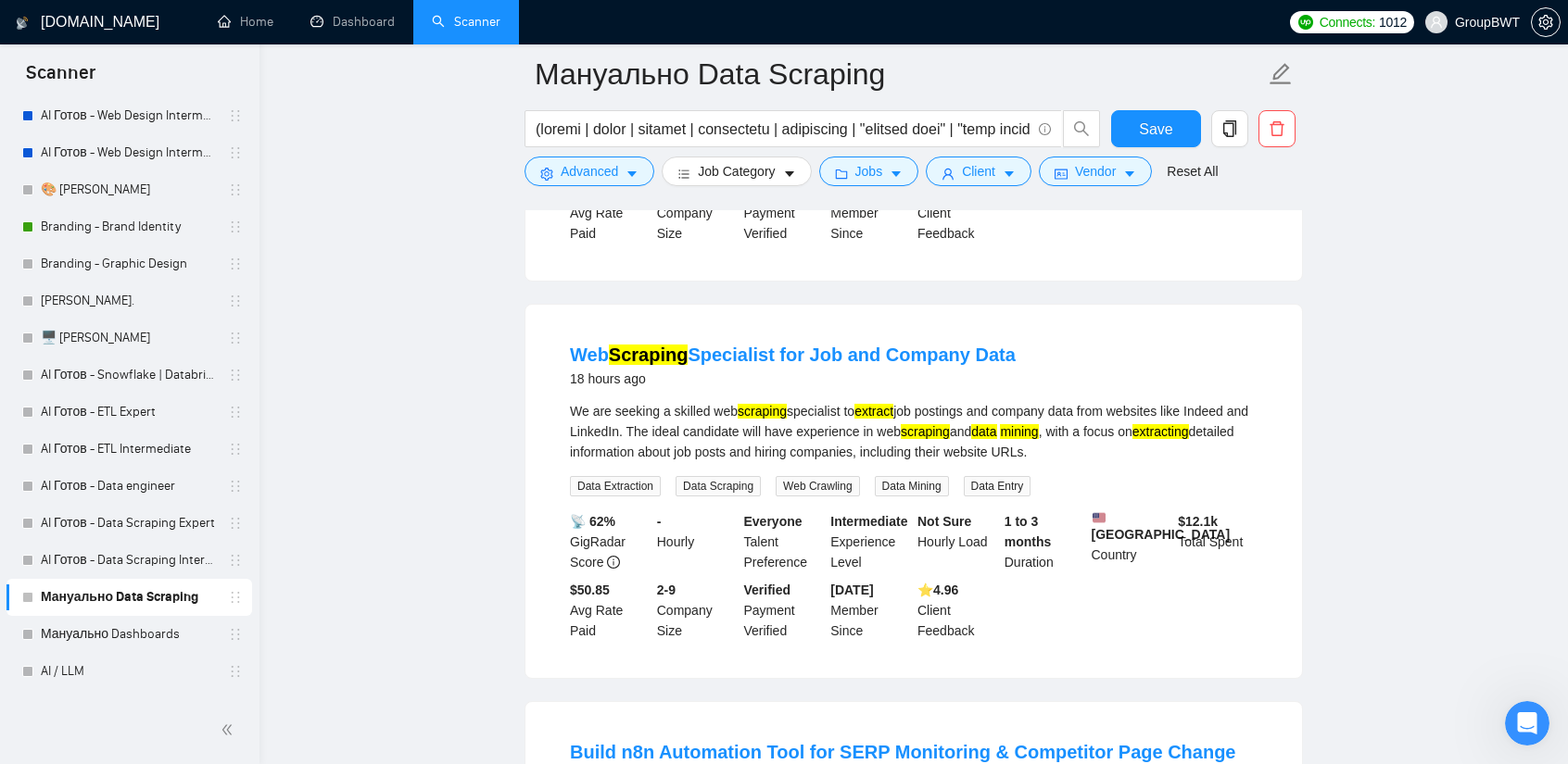
scroll to position [11445, 0]
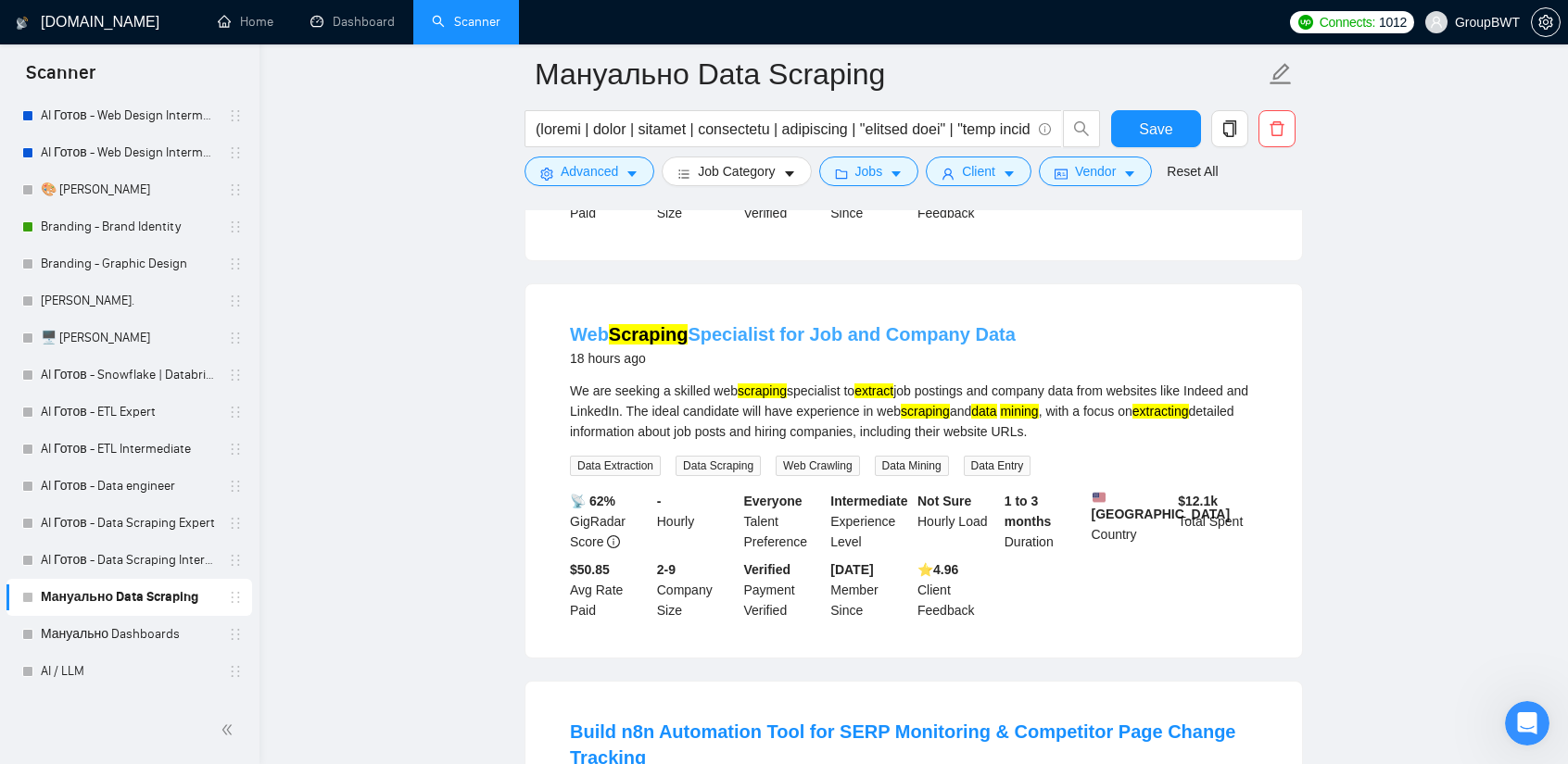
click at [857, 325] on link "Web Scraping Specialist for Job and Company Data" at bounding box center [793, 335] width 446 height 21
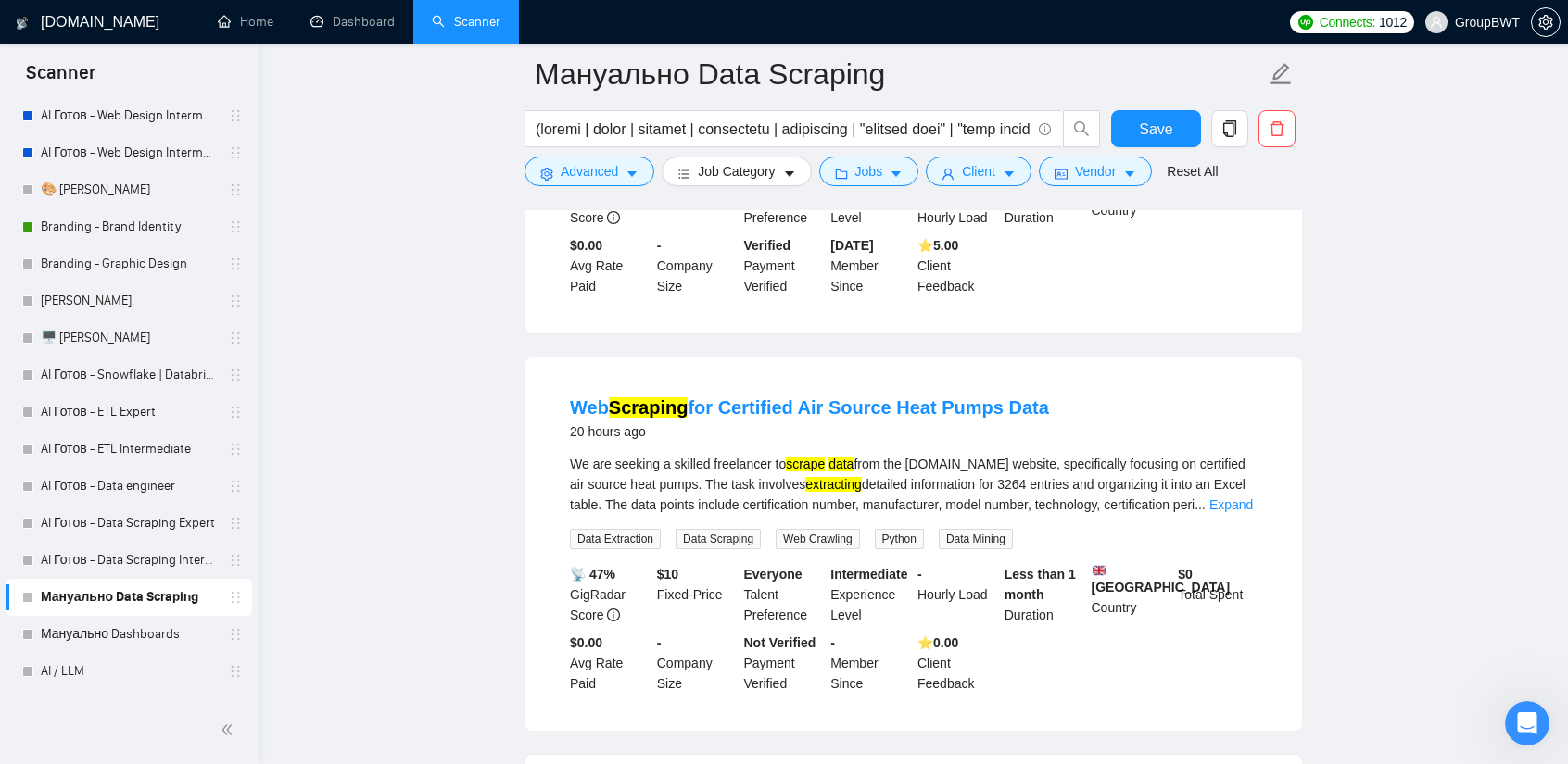
scroll to position [12648, 0]
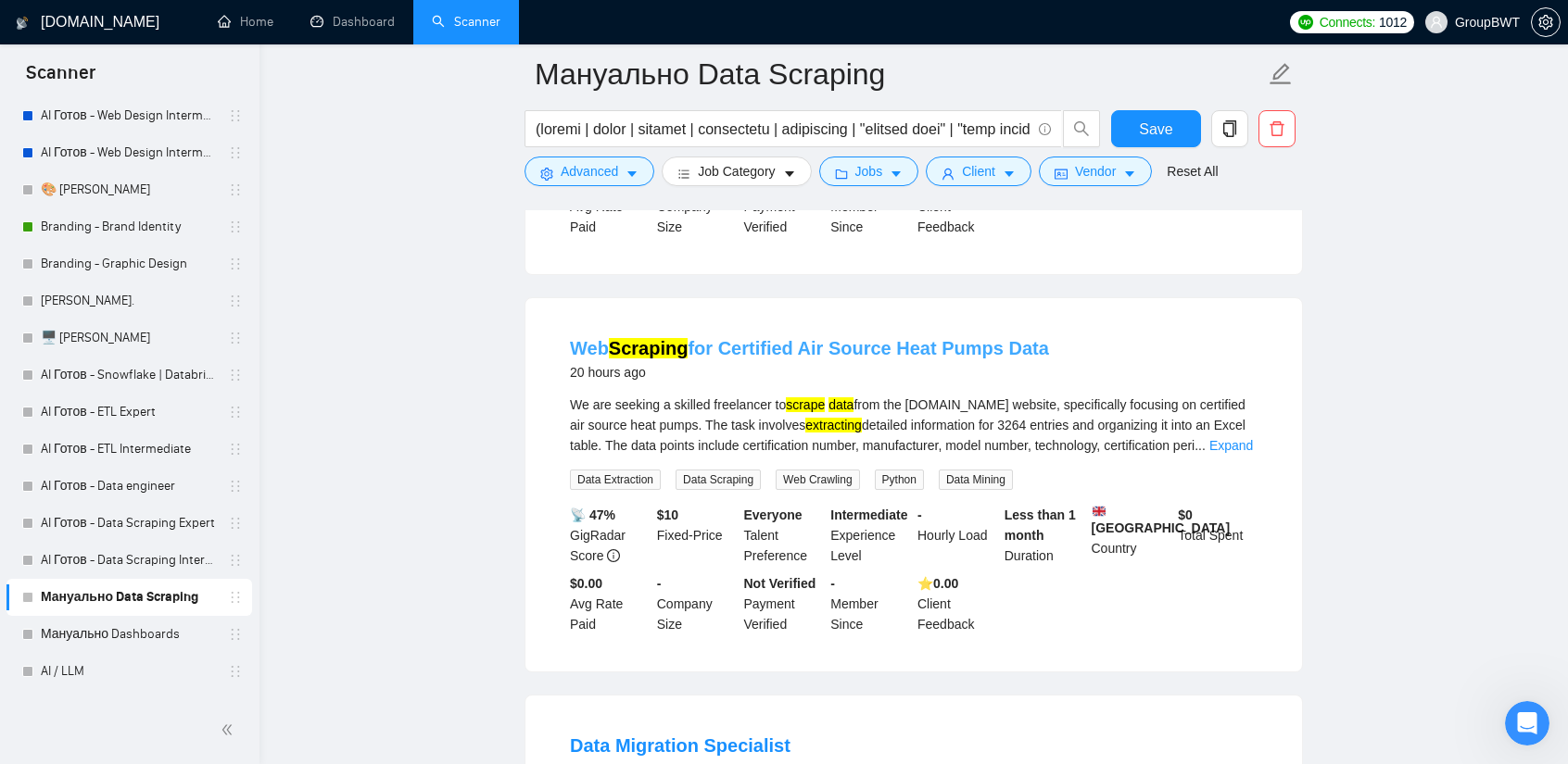
click at [852, 338] on link "Web Scraping for Certified Air Source Heat Pumps Data" at bounding box center [809, 348] width 479 height 21
click at [1254, 398] on div "We are seeking a skilled freelancer to scrape data from the [DOMAIN_NAME] websi…" at bounding box center [914, 425] width 688 height 62
click at [1216, 438] on link "Expand" at bounding box center [1231, 446] width 44 height 15
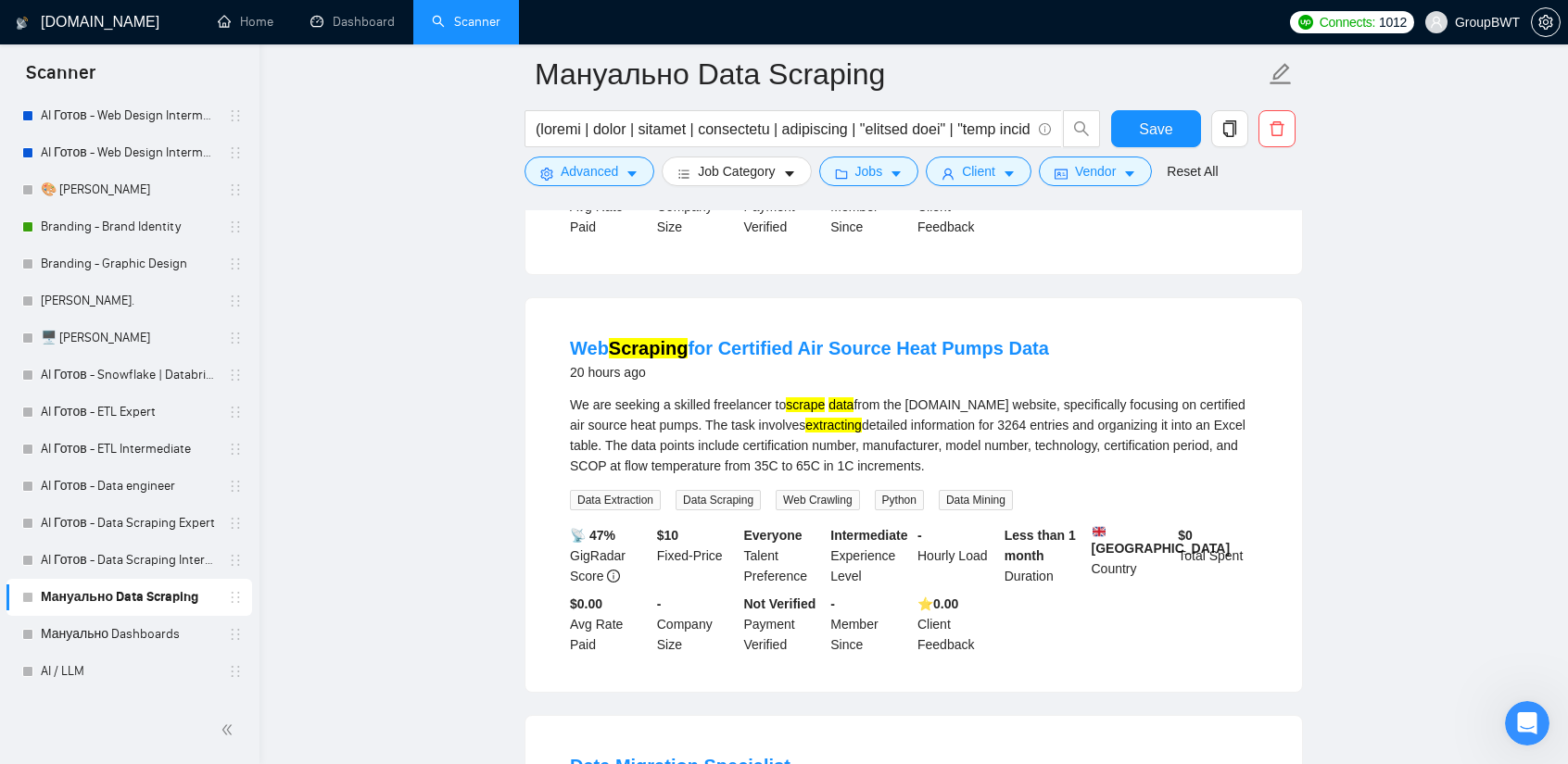
click at [905, 361] on div "20 hours ago" at bounding box center [809, 372] width 479 height 22
click at [905, 338] on link "Web Scraping for Certified Air Source Heat Pumps Data" at bounding box center [809, 348] width 479 height 21
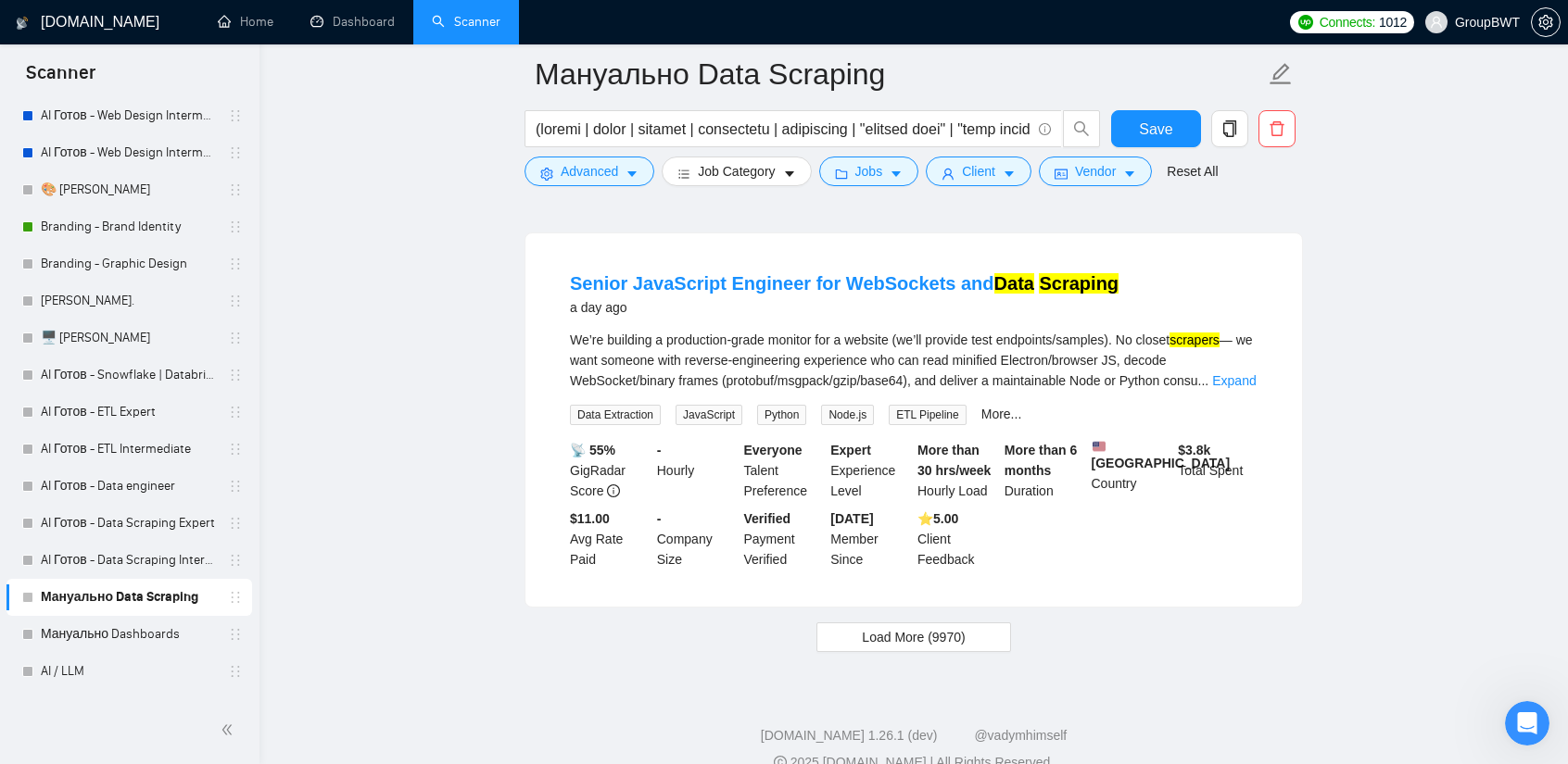
scroll to position [13533, 0]
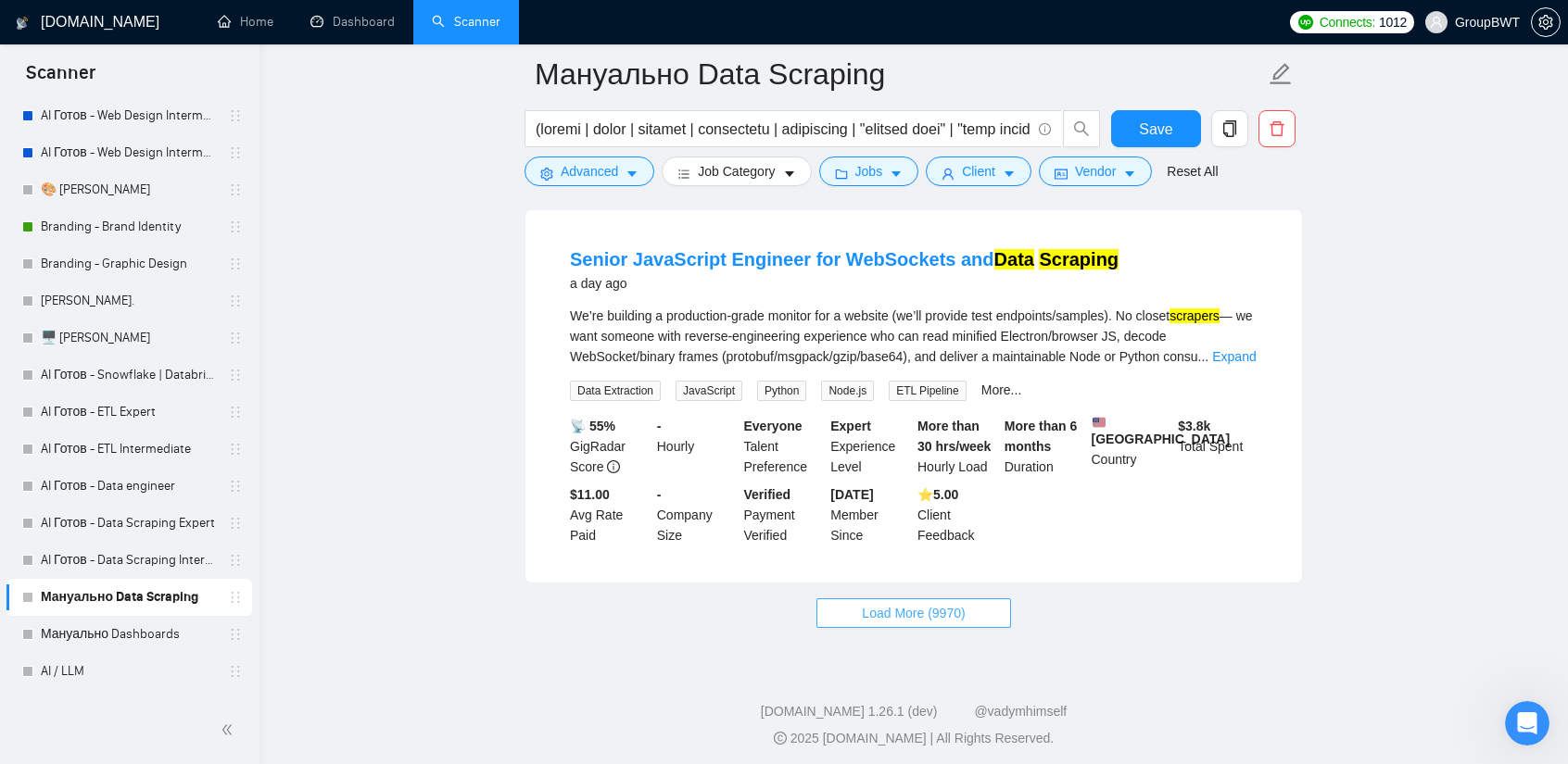
click at [888, 610] on span "Load More (9970)" at bounding box center [913, 613] width 103 height 21
click at [1220, 349] on link "Expand" at bounding box center [1234, 356] width 44 height 15
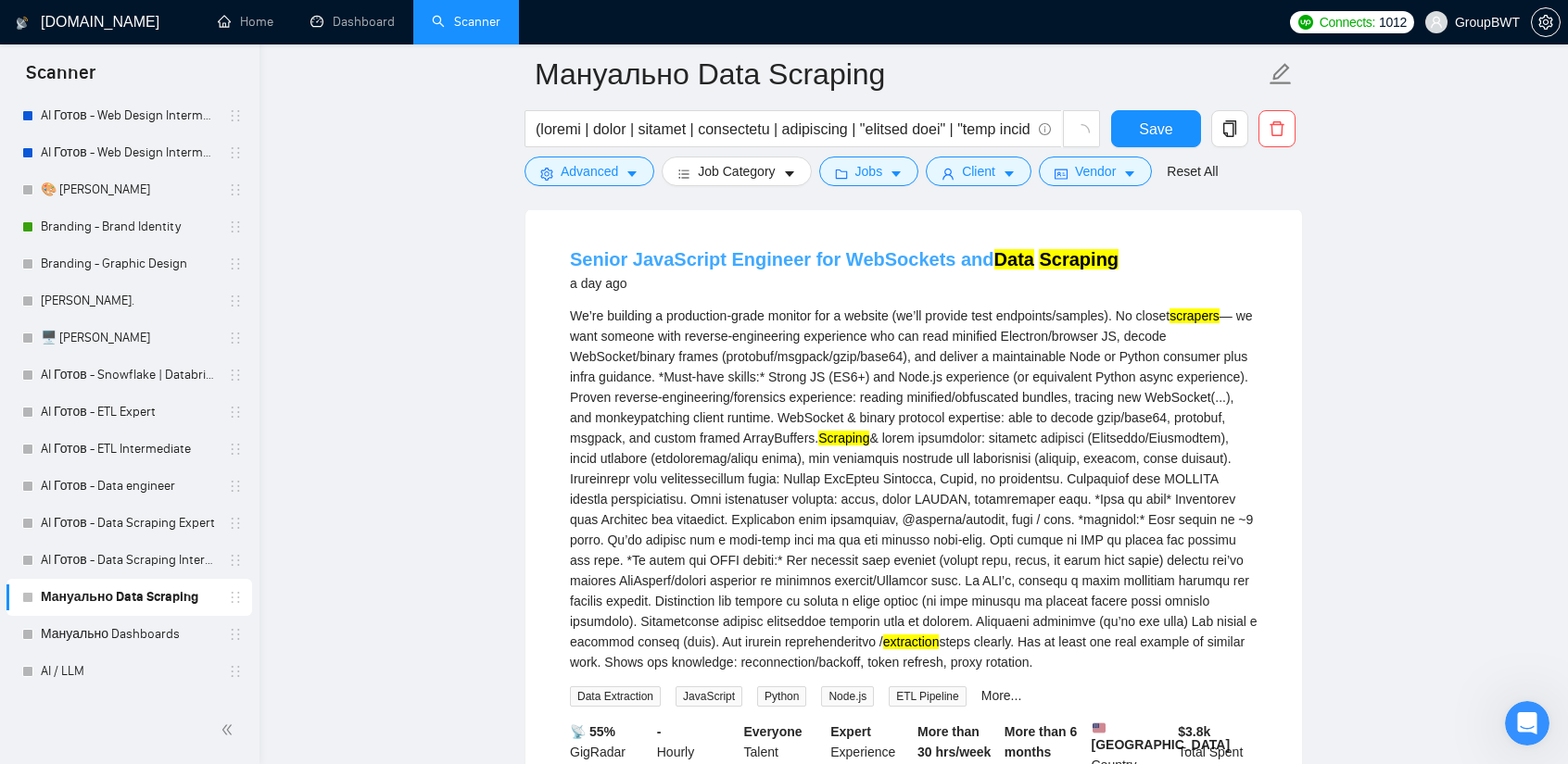
click at [927, 249] on link "Senior JavaScript Engineer for WebSockets and Data Scraping" at bounding box center [845, 259] width 549 height 21
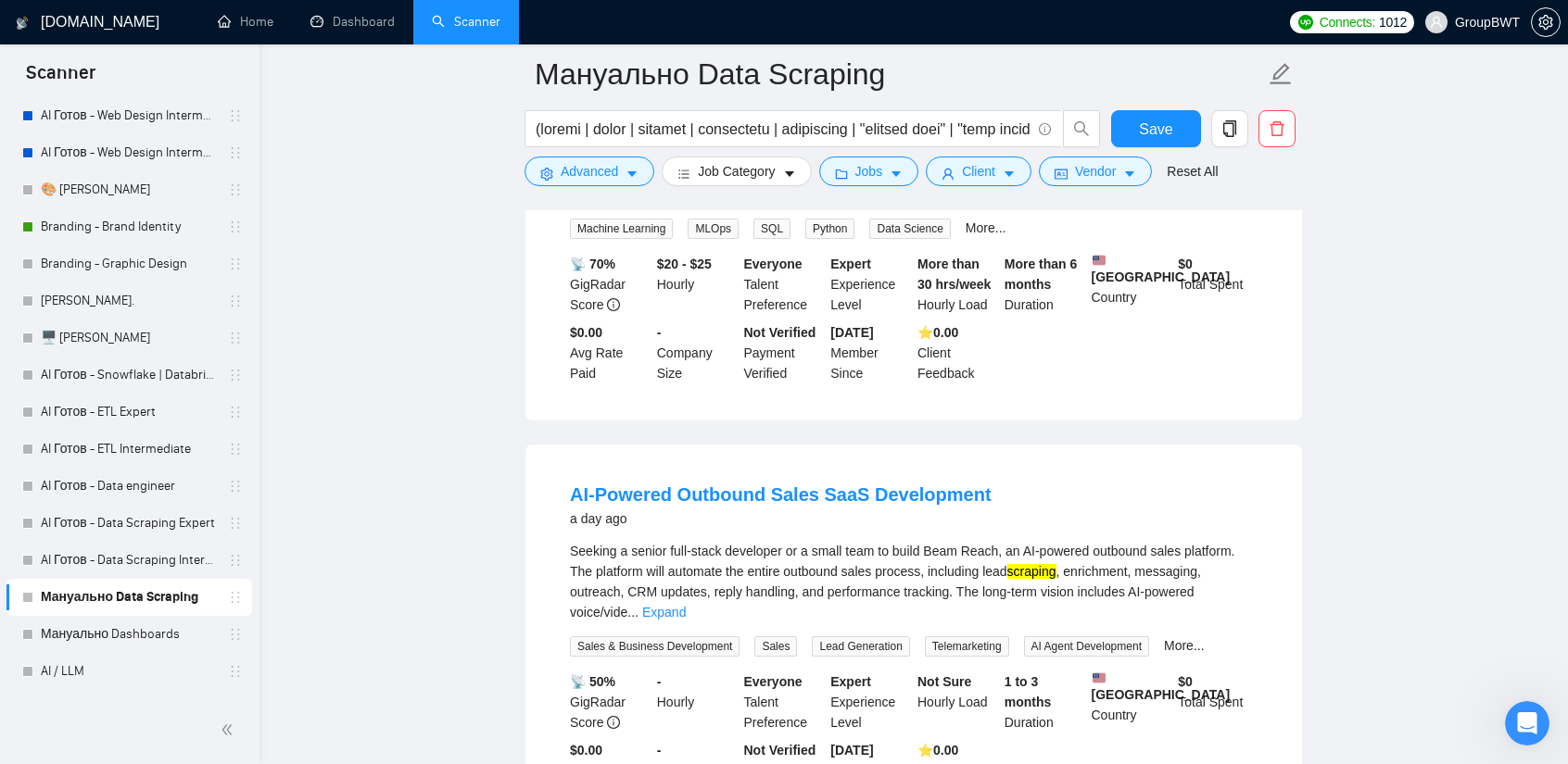
scroll to position [16617, 0]
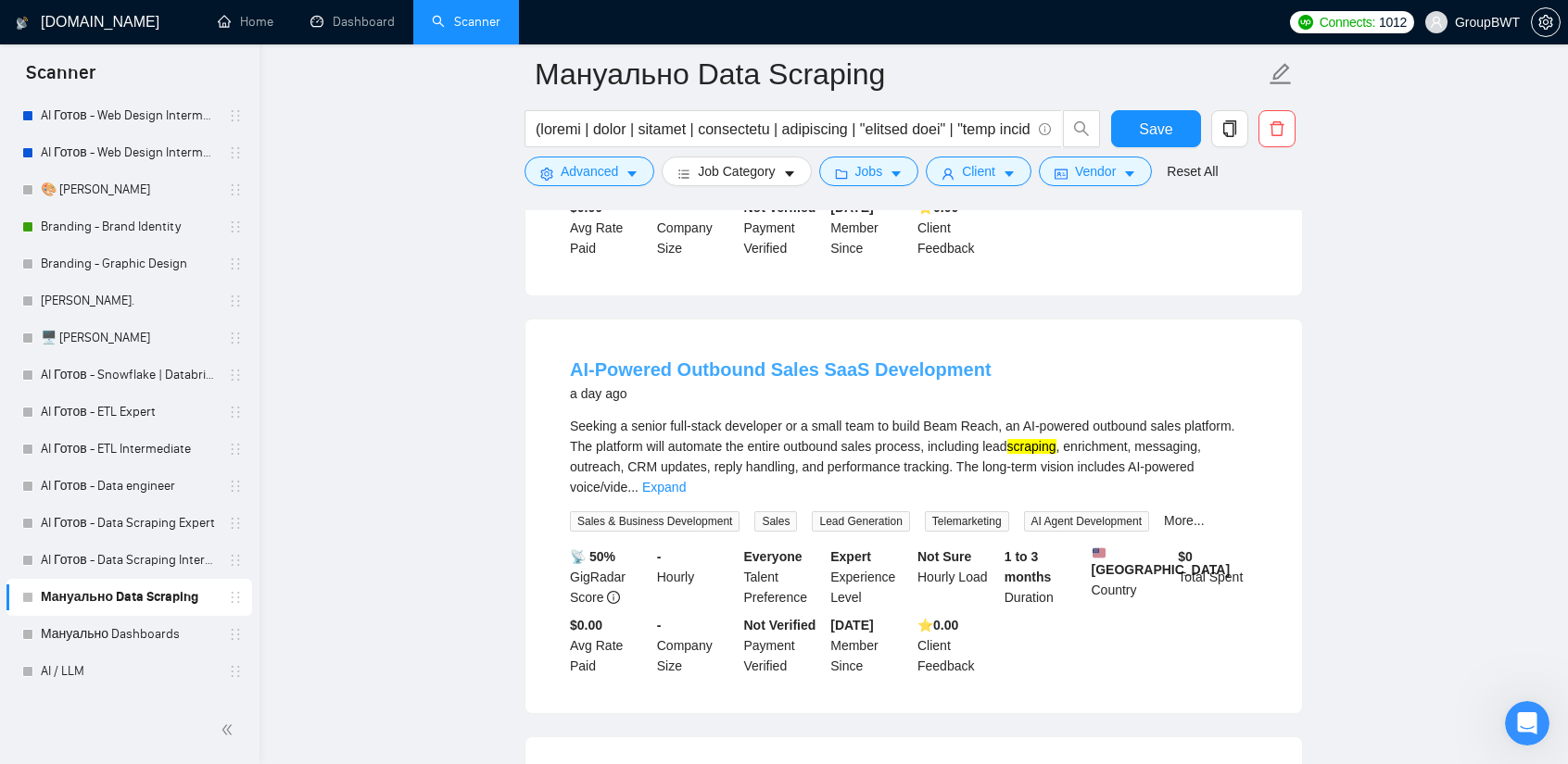
click at [867, 359] on link "AI-Powered Outbound Sales SaaS Development" at bounding box center [781, 369] width 422 height 21
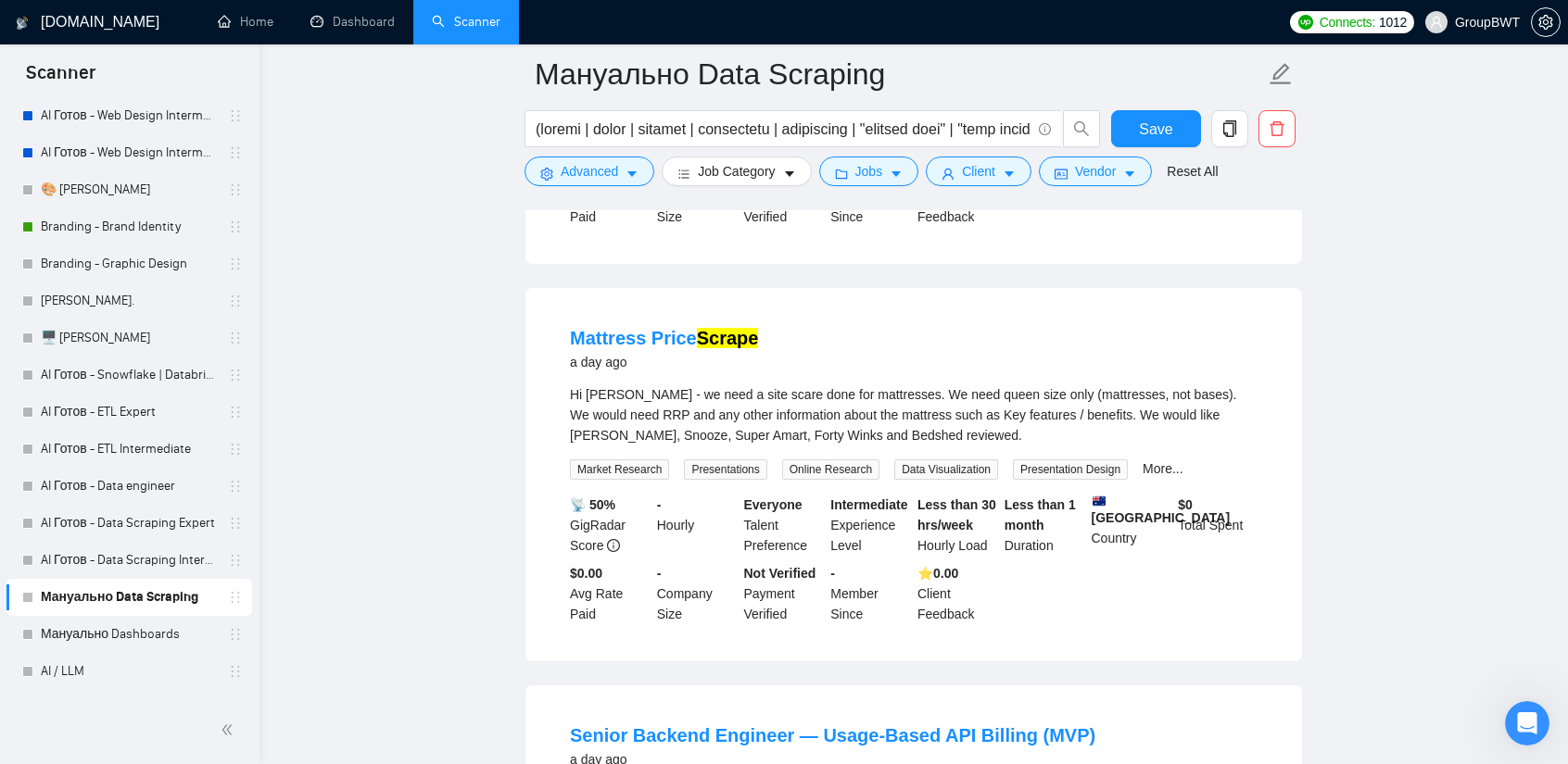
scroll to position [17080, 0]
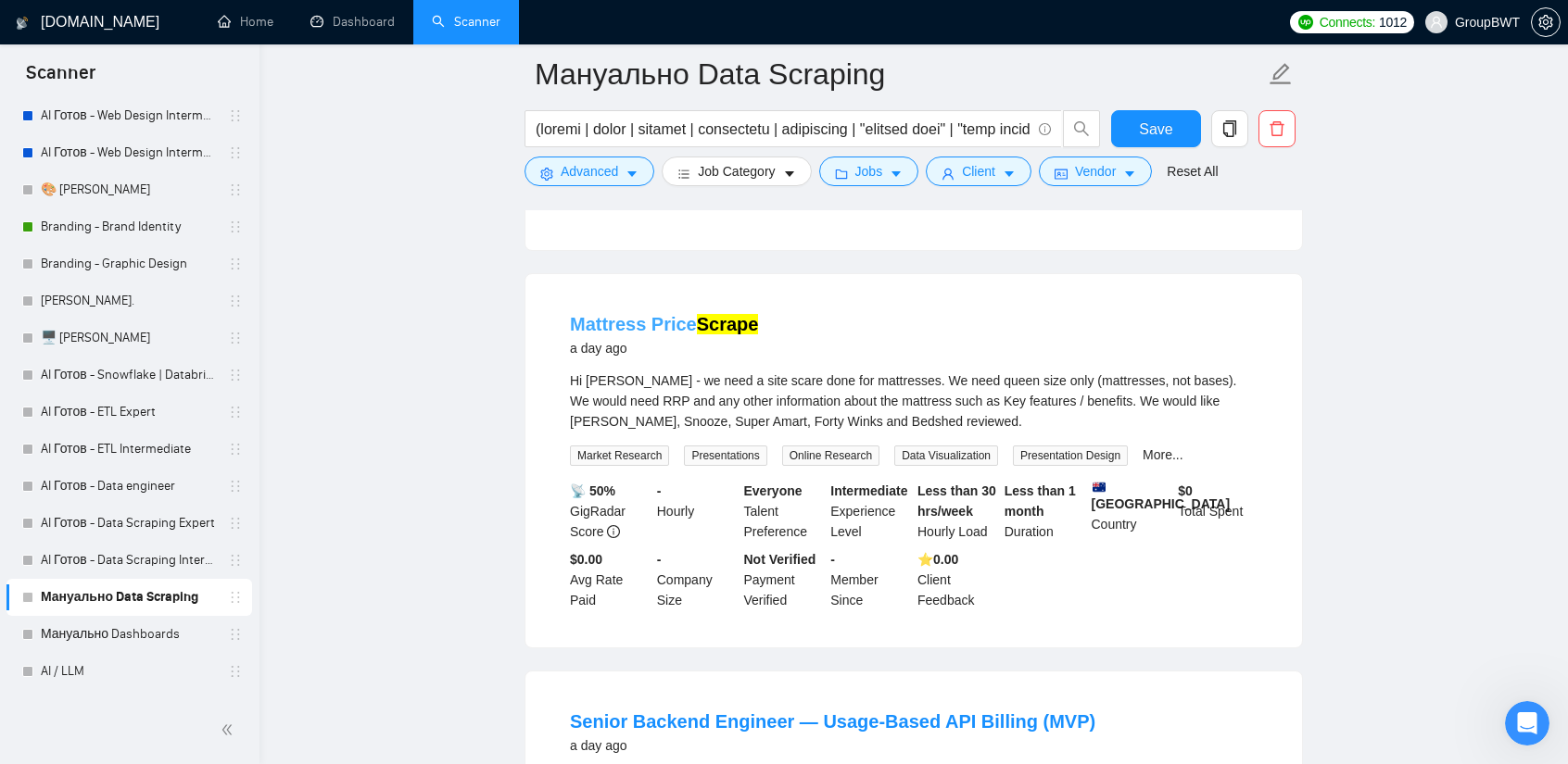
click at [614, 314] on link "Mattress Price Scrape" at bounding box center [665, 325] width 189 height 21
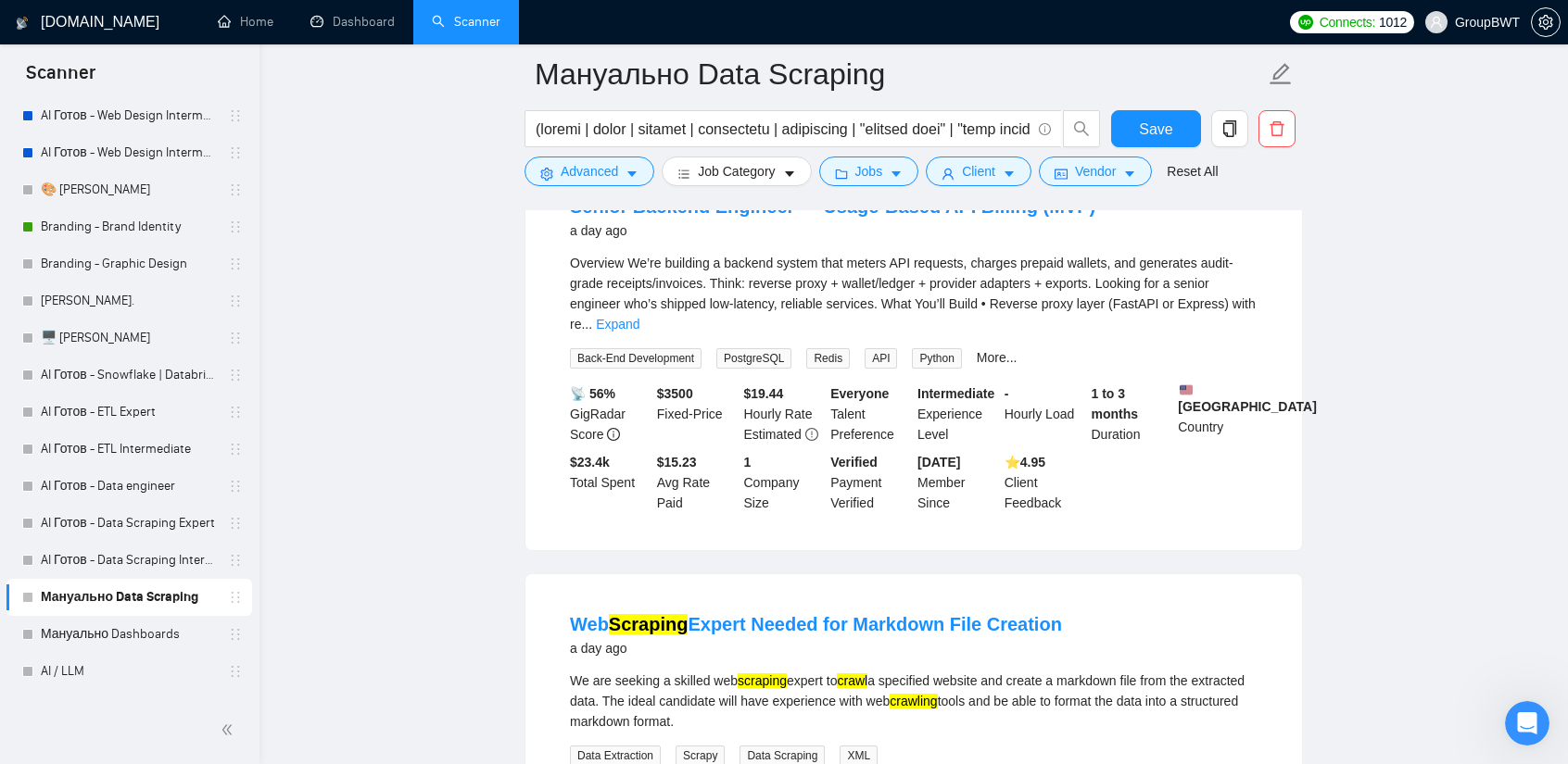
scroll to position [17893, 0]
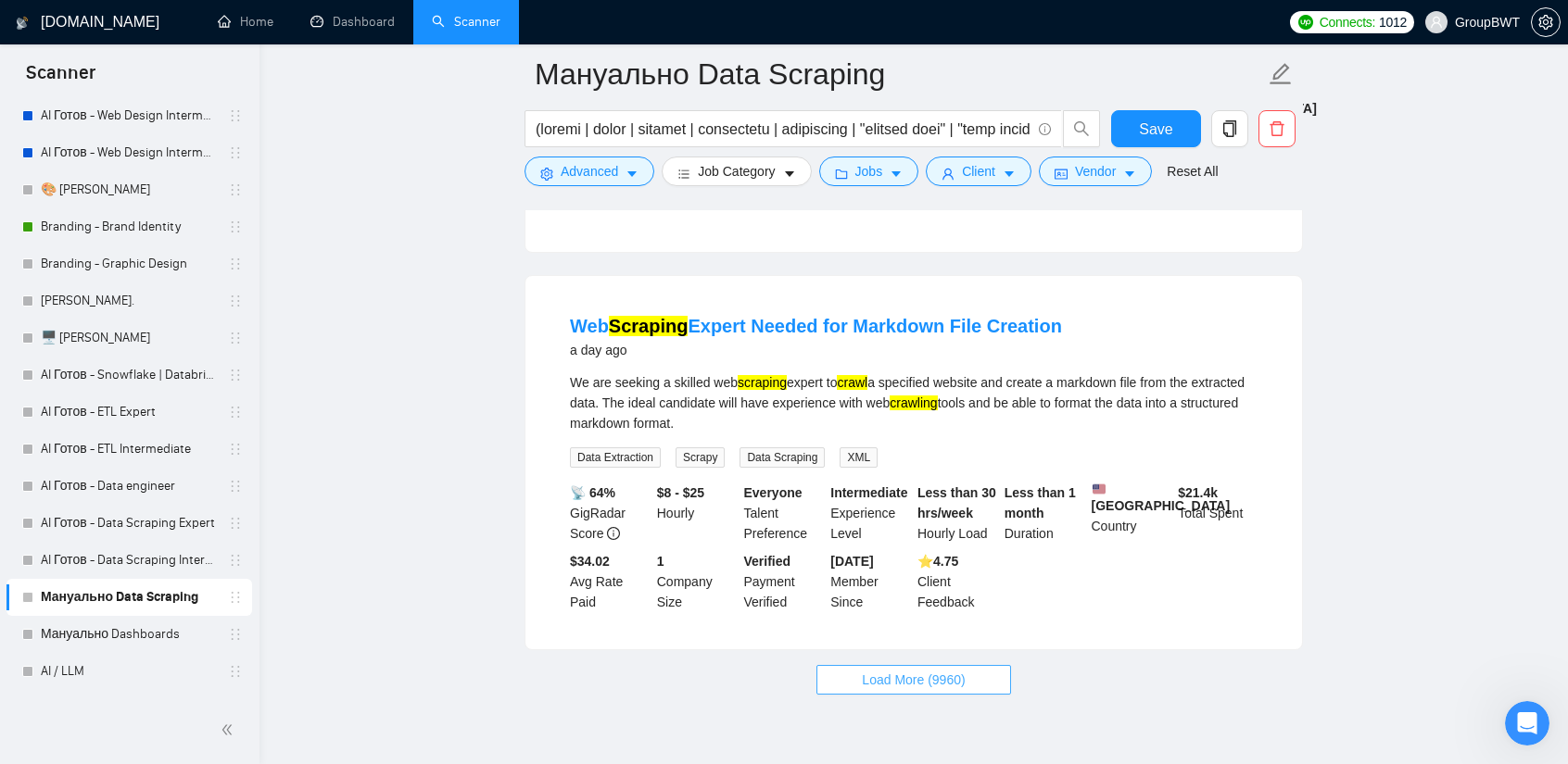
click at [865, 670] on span "Load More (9960)" at bounding box center [913, 680] width 103 height 21
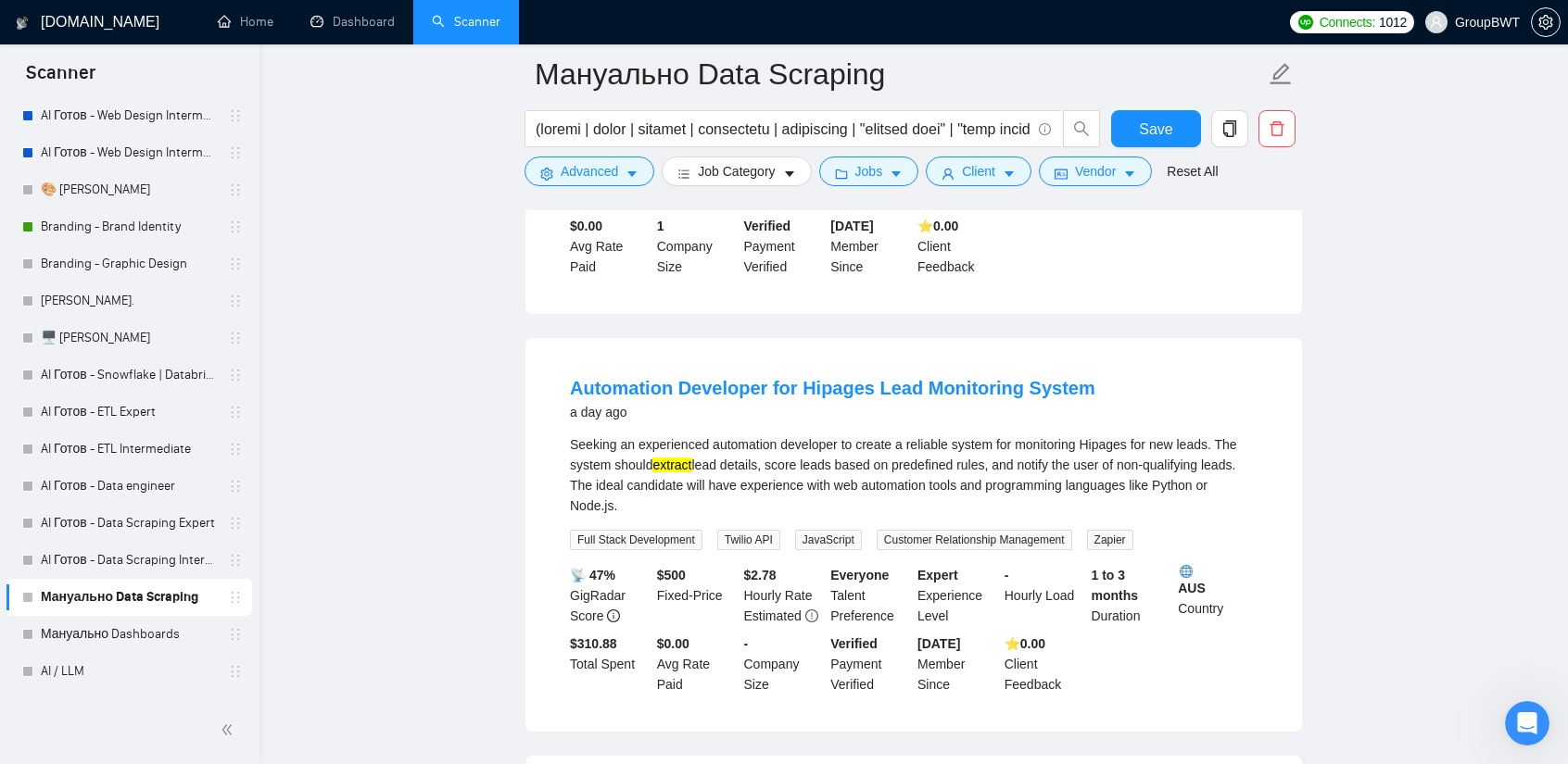
scroll to position [19468, 0]
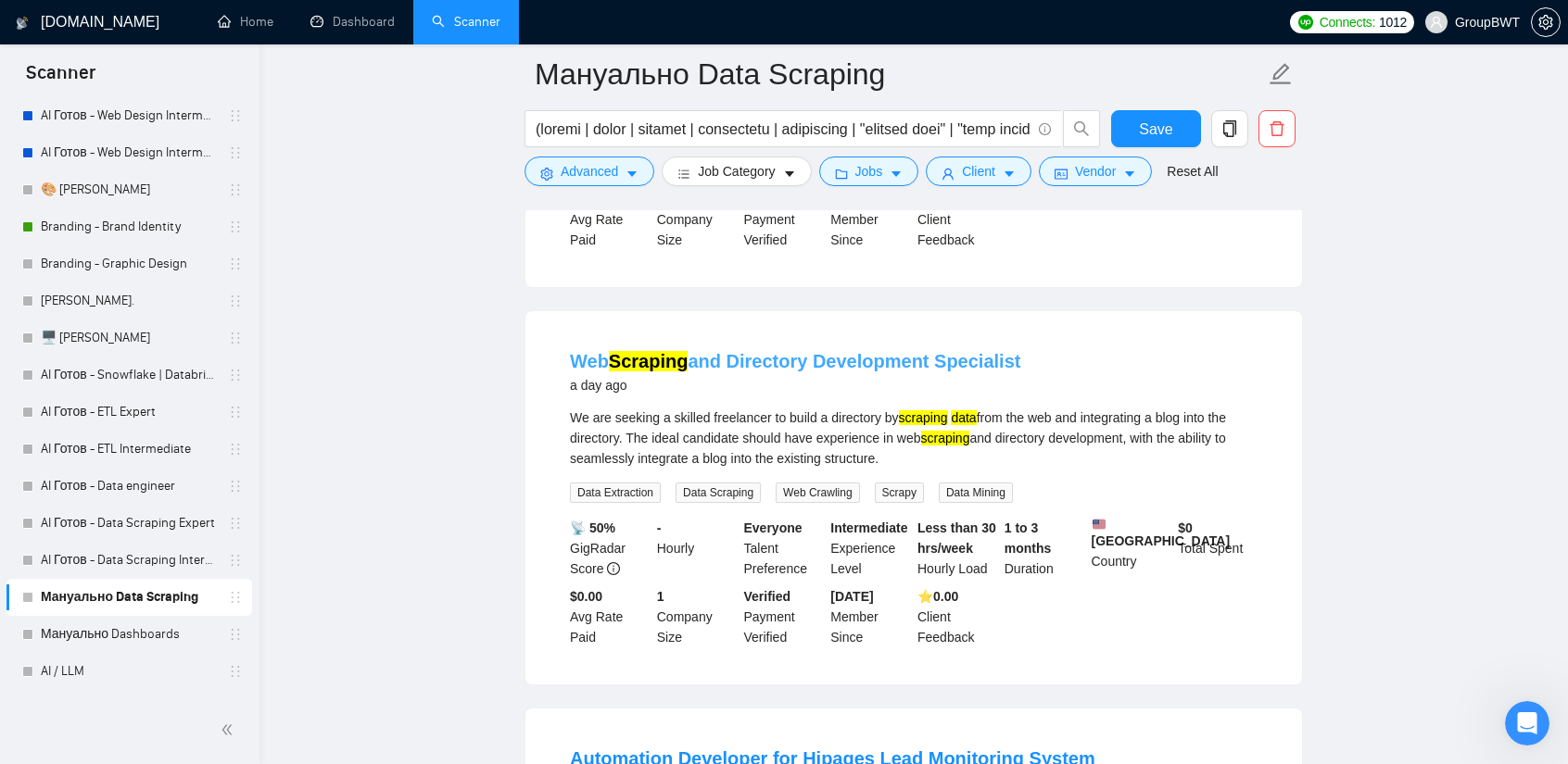
click at [827, 351] on link "Web Scraping and Directory Development Specialist" at bounding box center [795, 361] width 451 height 21
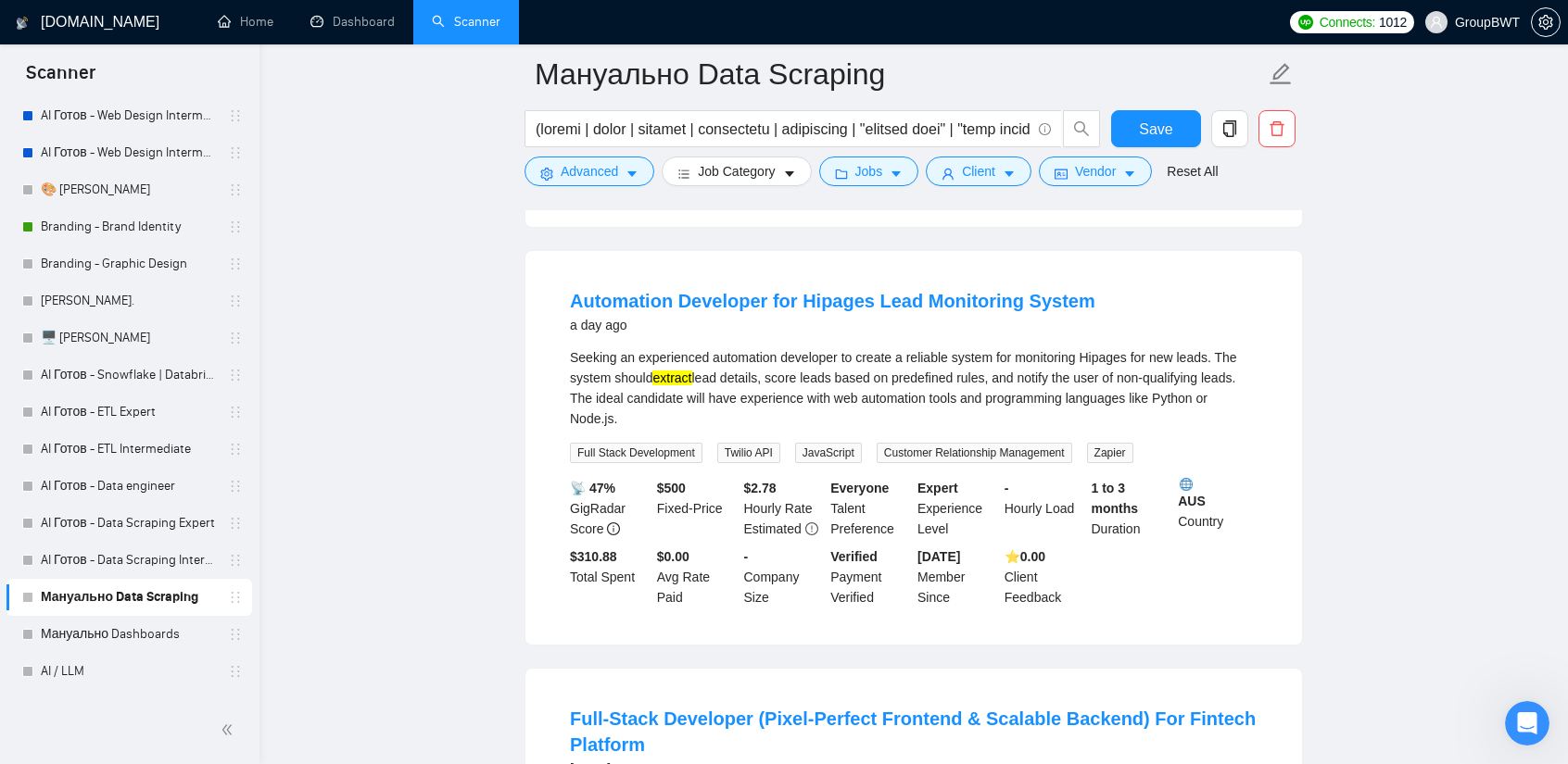
scroll to position [19931, 0]
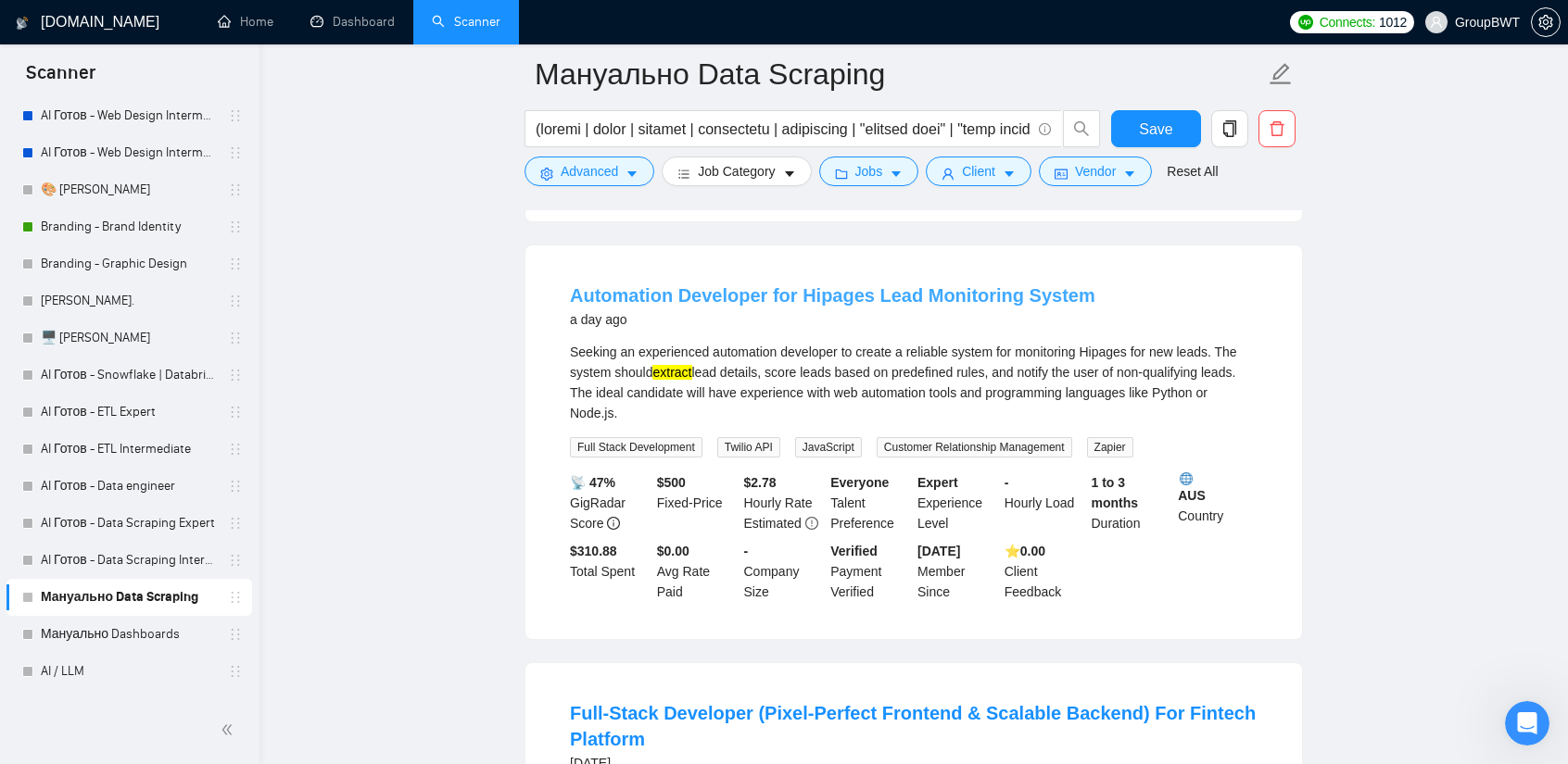
click at [842, 285] on link "Automation Developer for Hipages Lead Monitoring System" at bounding box center [833, 296] width 525 height 21
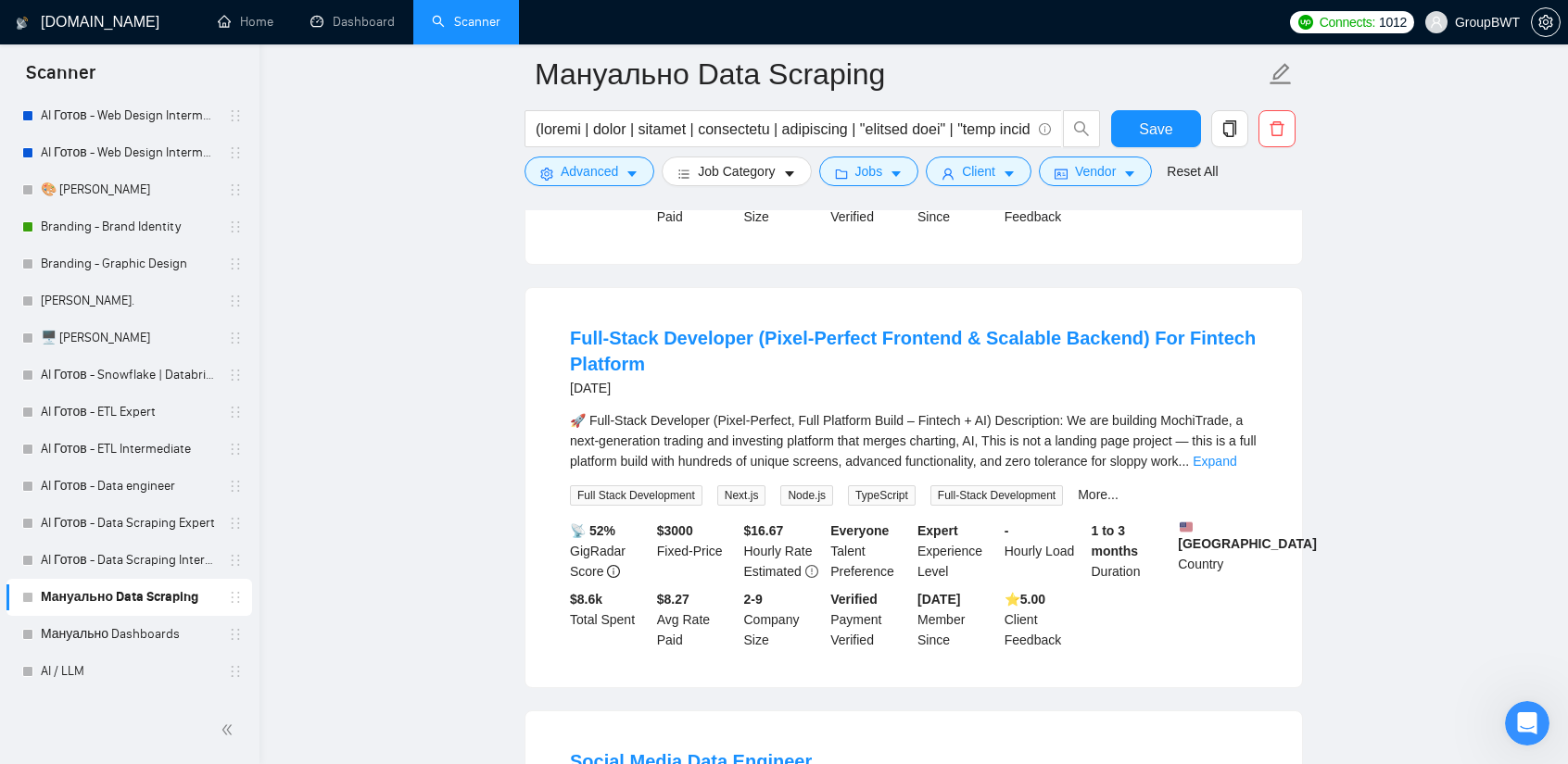
scroll to position [20302, 0]
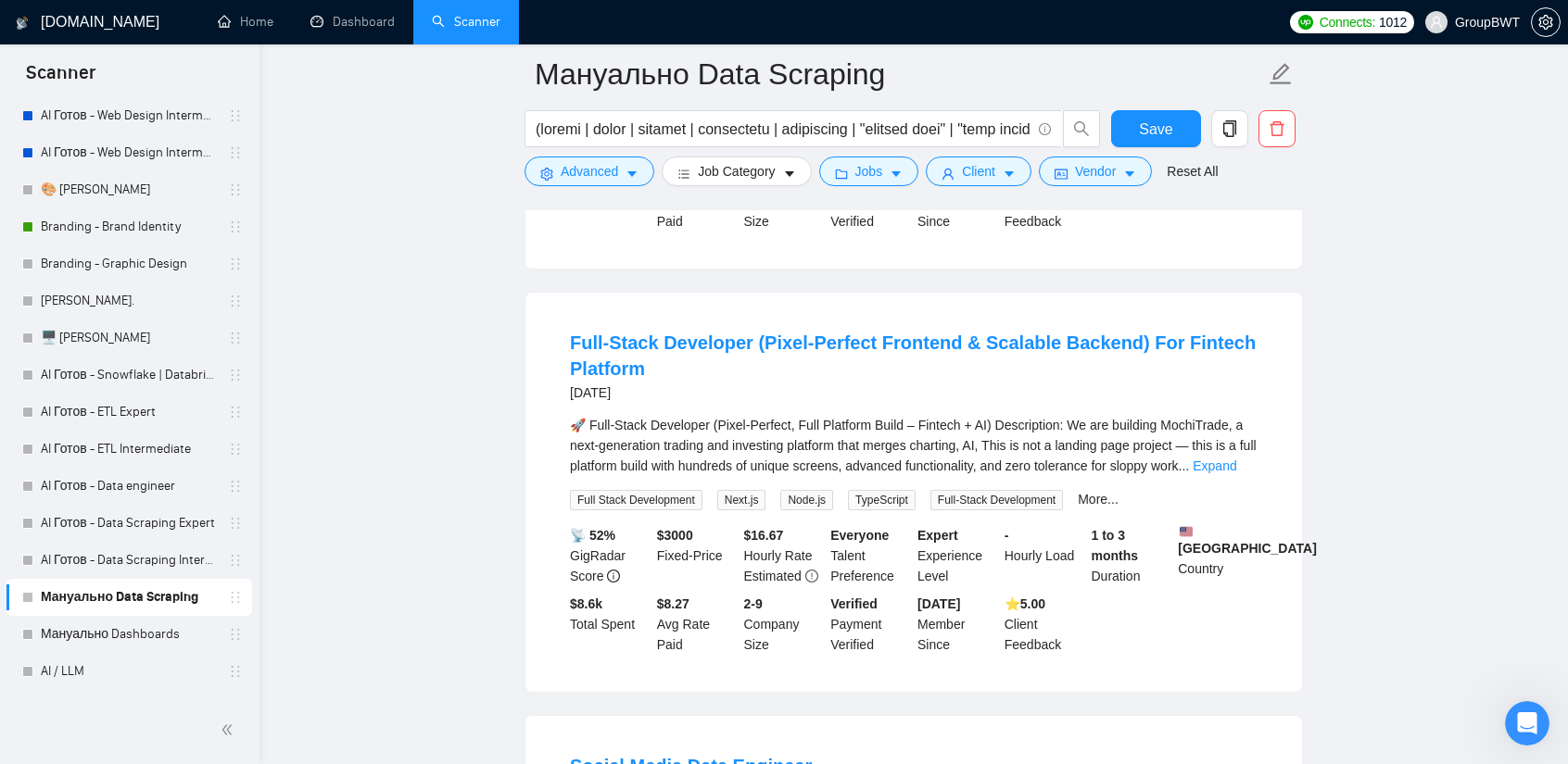
click at [928, 332] on link "Full-Stack Developer (Pixel-Perfect Frontend & Scalable Backend) For Fintech Pl…" at bounding box center [913, 355] width 686 height 47
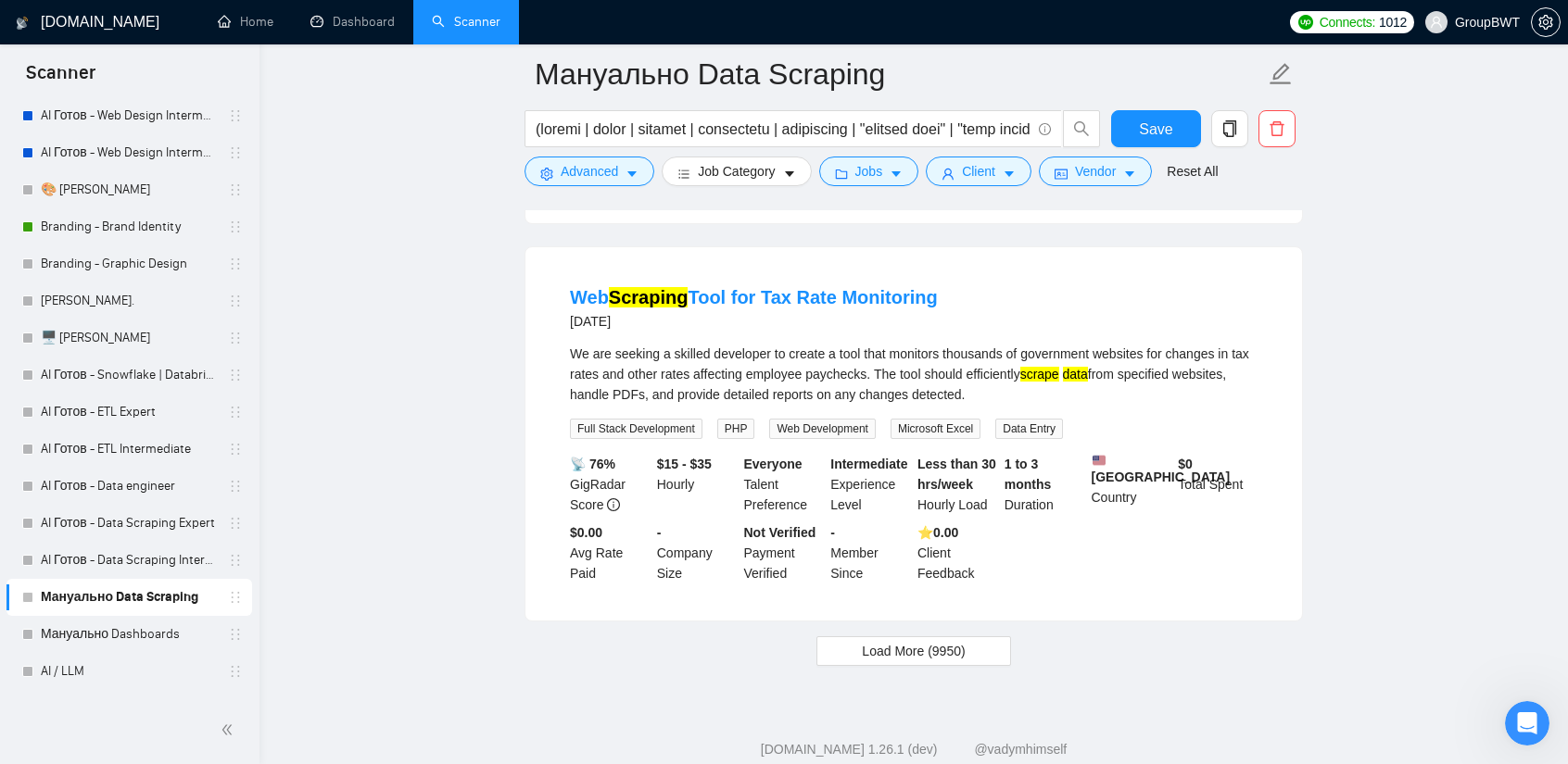
scroll to position [21968, 0]
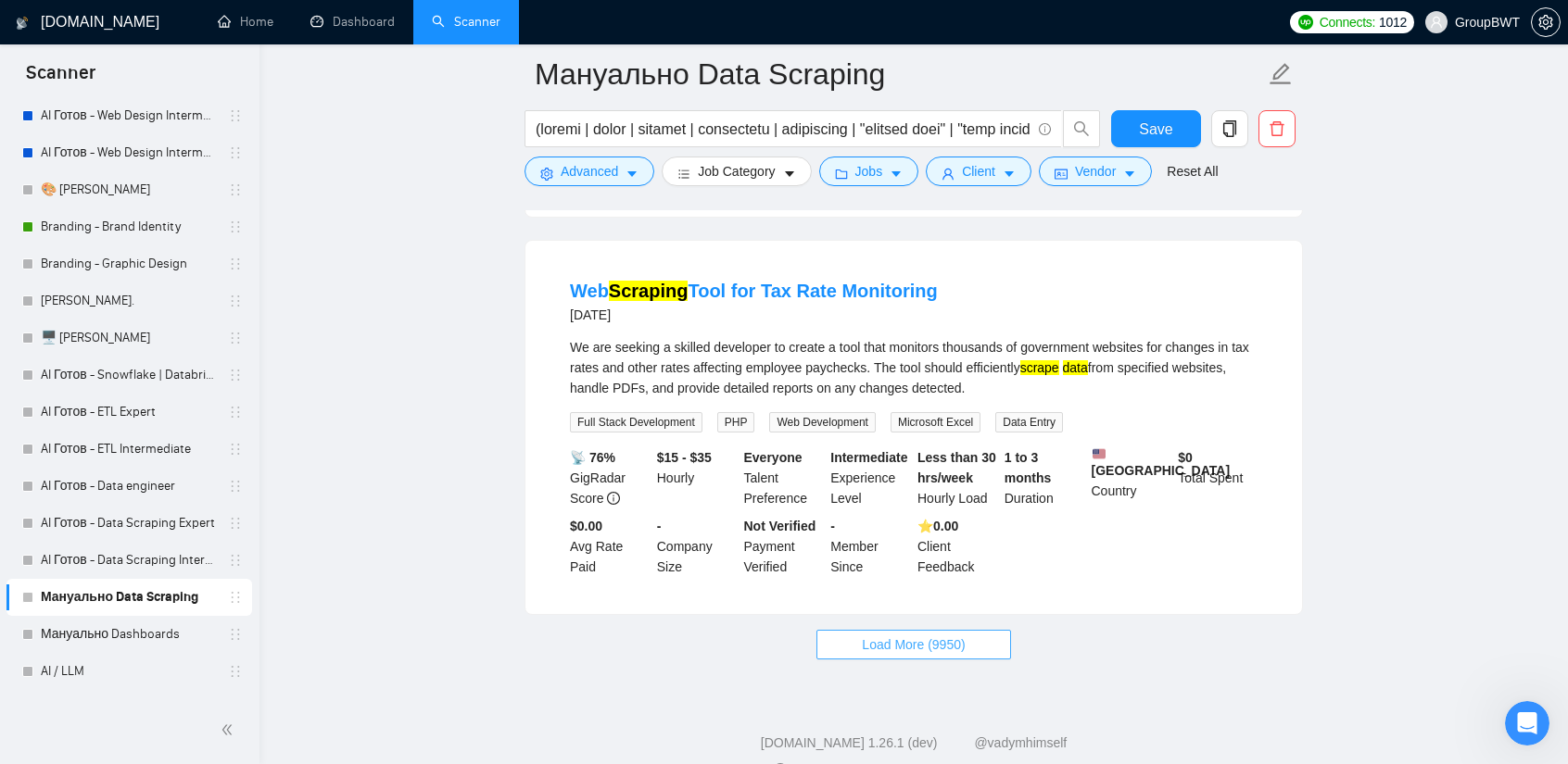
click at [931, 634] on span "Load More (9950)" at bounding box center [913, 645] width 103 height 21
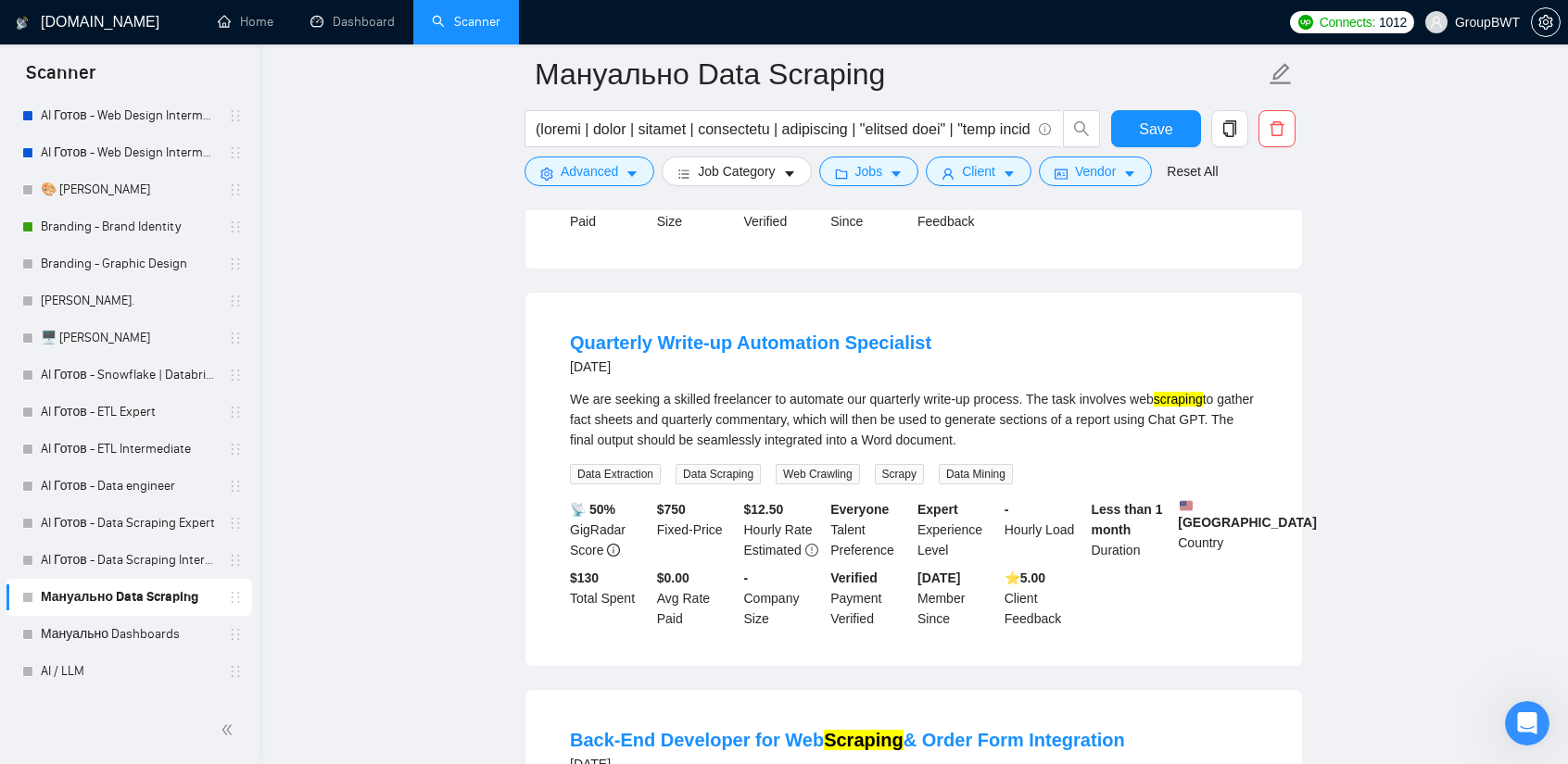
scroll to position [23543, 0]
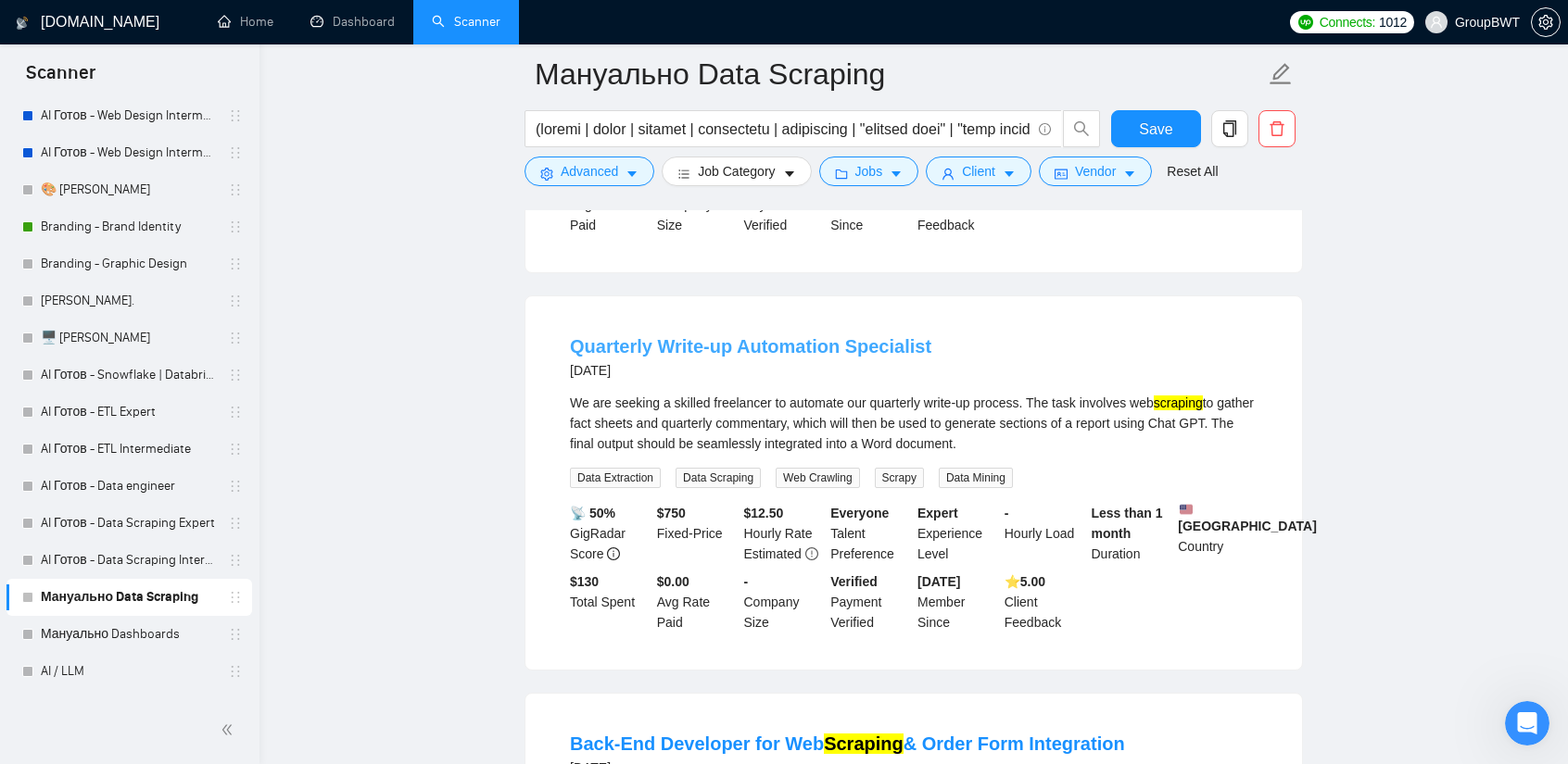
drag, startPoint x: 701, startPoint y: 294, endPoint x: 725, endPoint y: 309, distance: 28.3
click at [701, 336] on link "Quarterly Write-up Automation Specialist" at bounding box center [750, 346] width 361 height 21
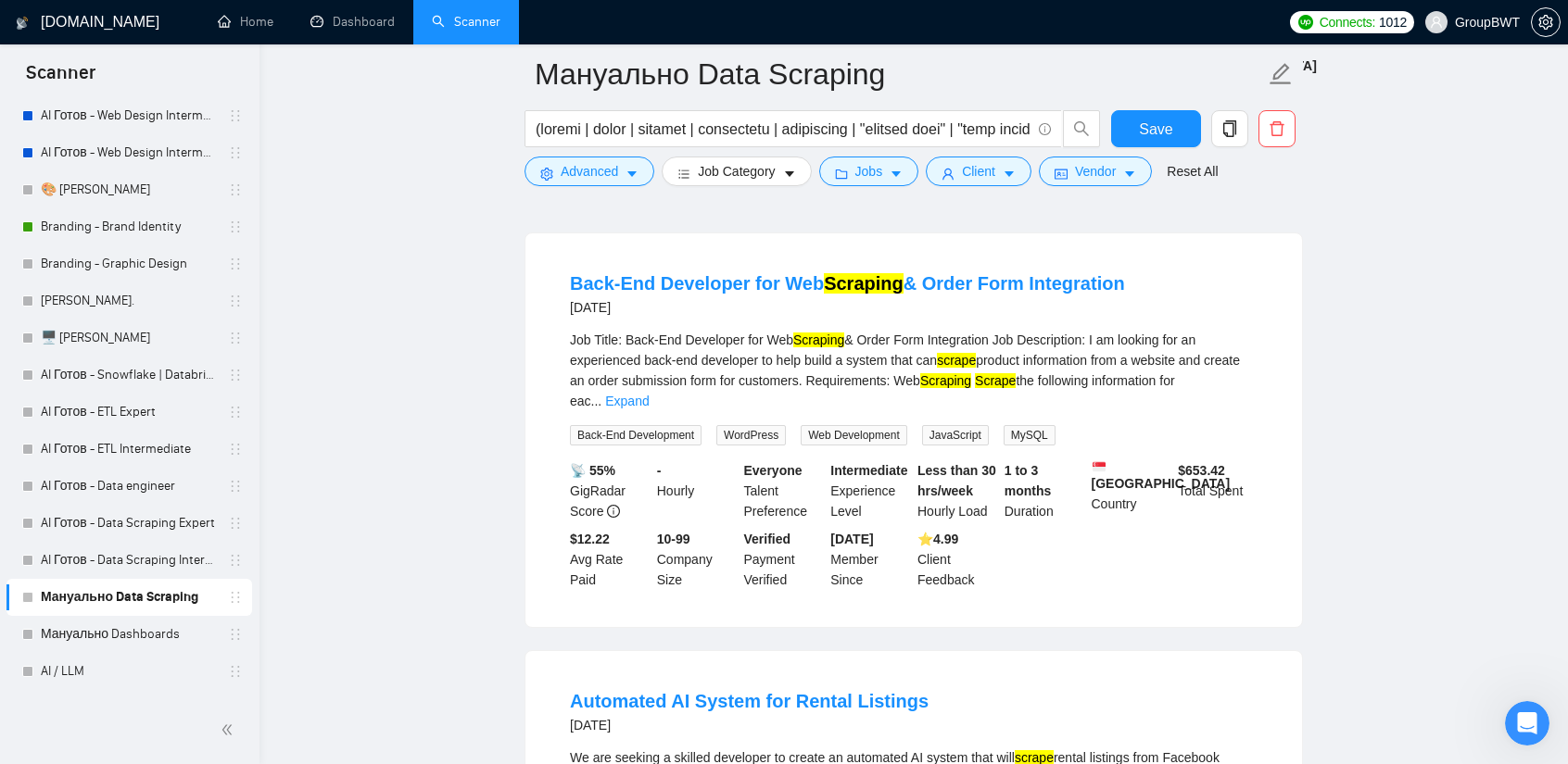
scroll to position [24007, 0]
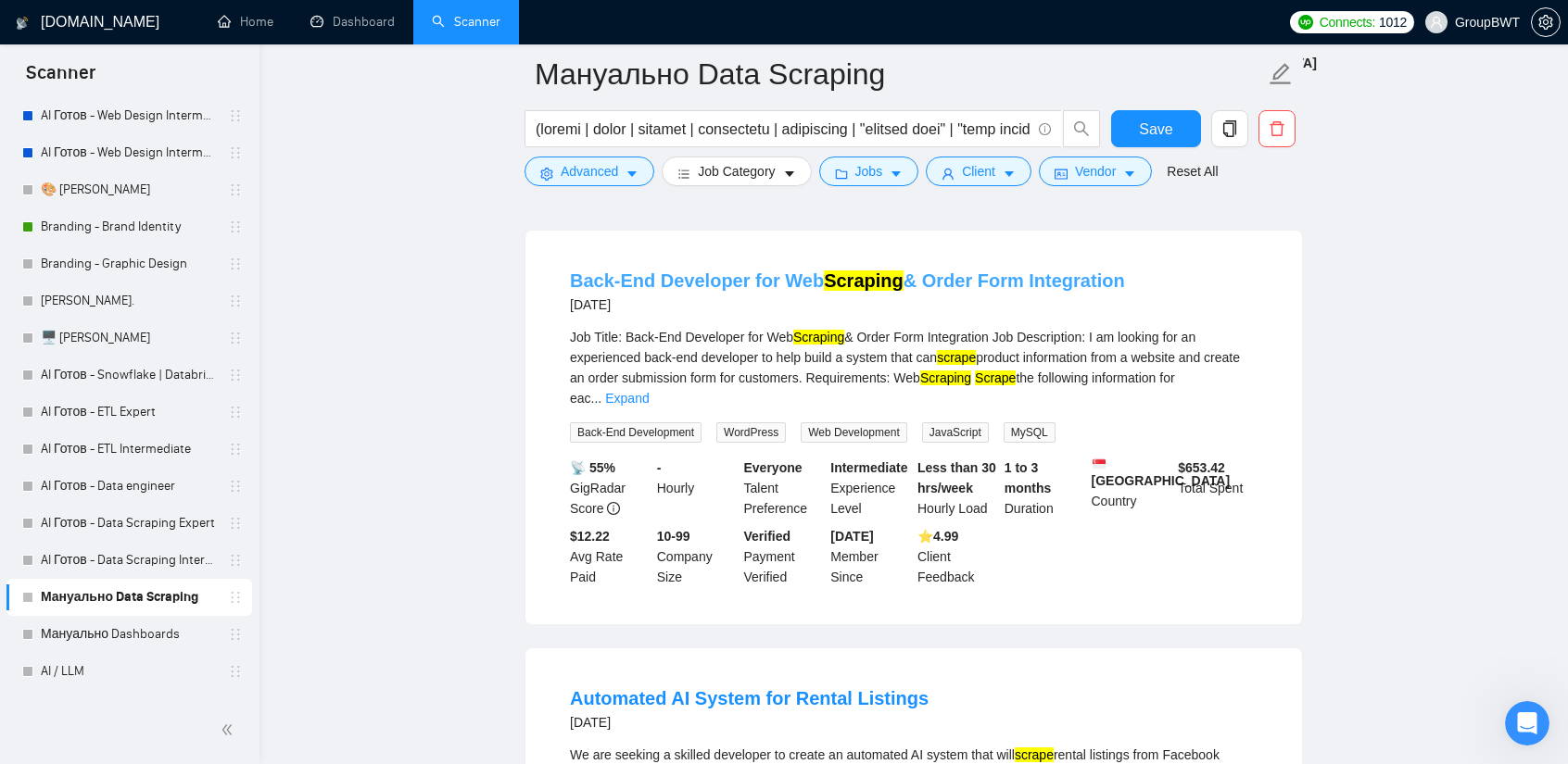
click at [952, 271] on link "Back-End Developer for Web Scraping & Order Form Integration" at bounding box center [847, 281] width 555 height 21
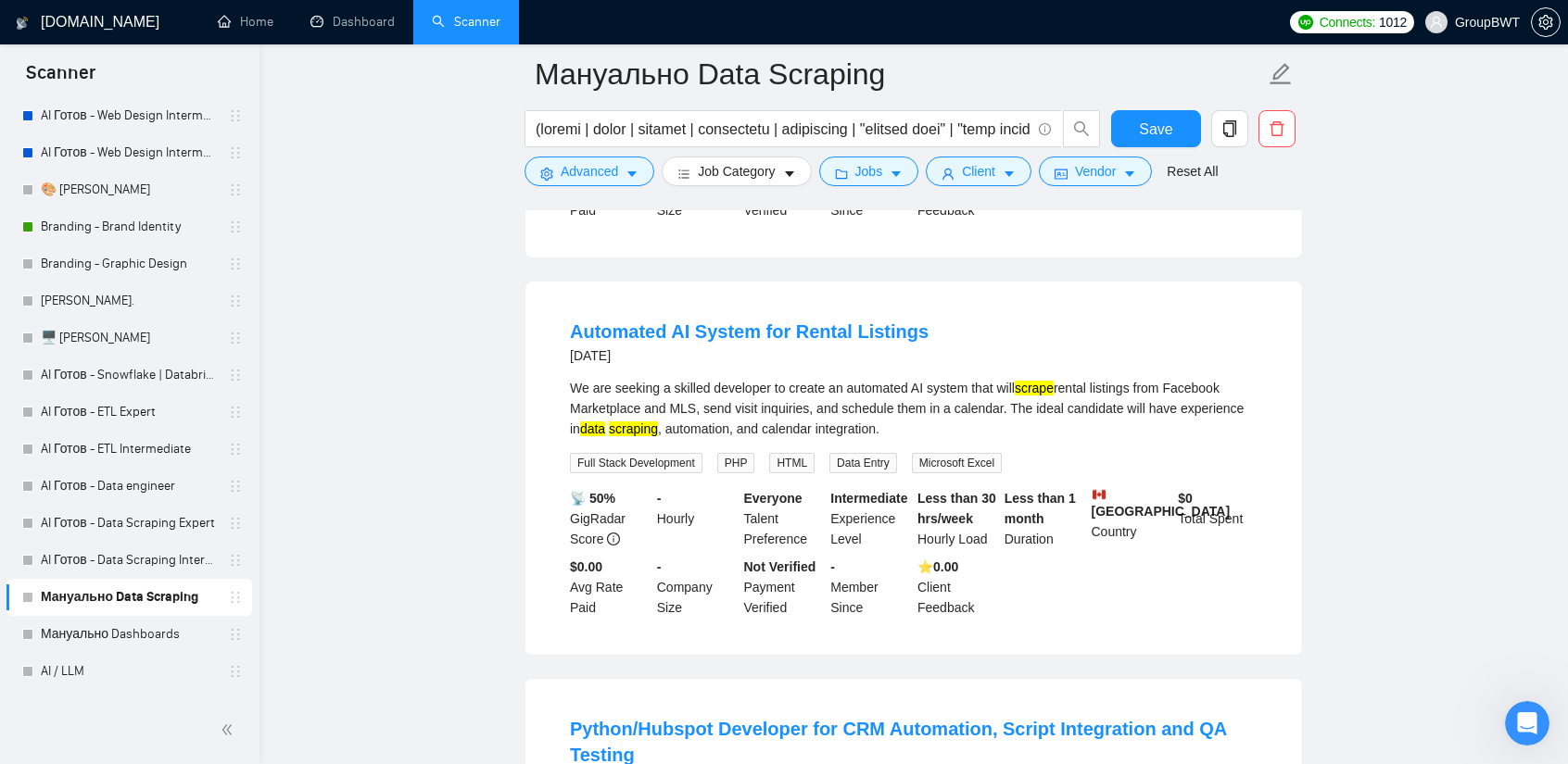
scroll to position [24377, 0]
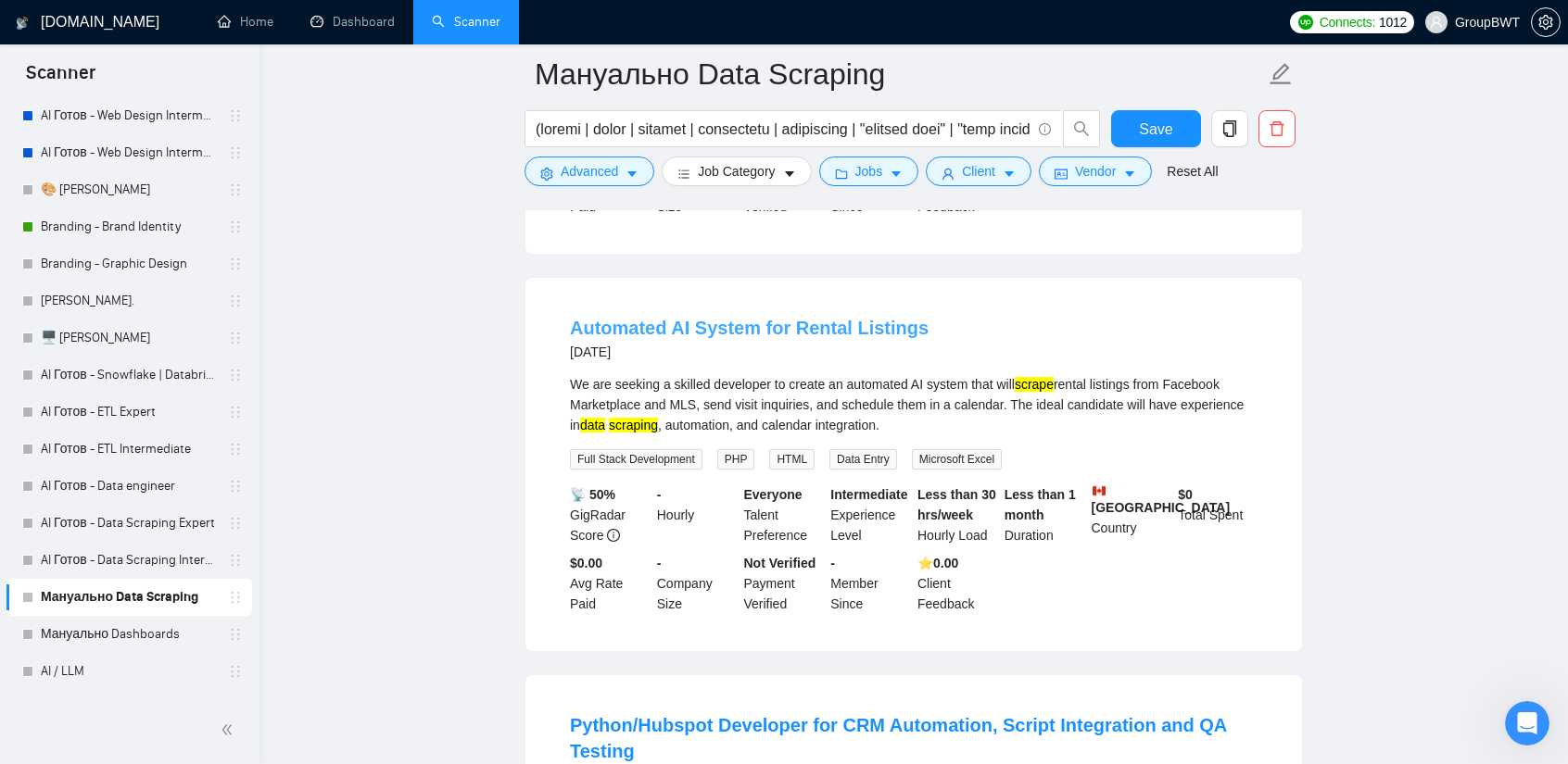
click at [827, 318] on link "Automated AI System for Rental Listings" at bounding box center [749, 328] width 358 height 21
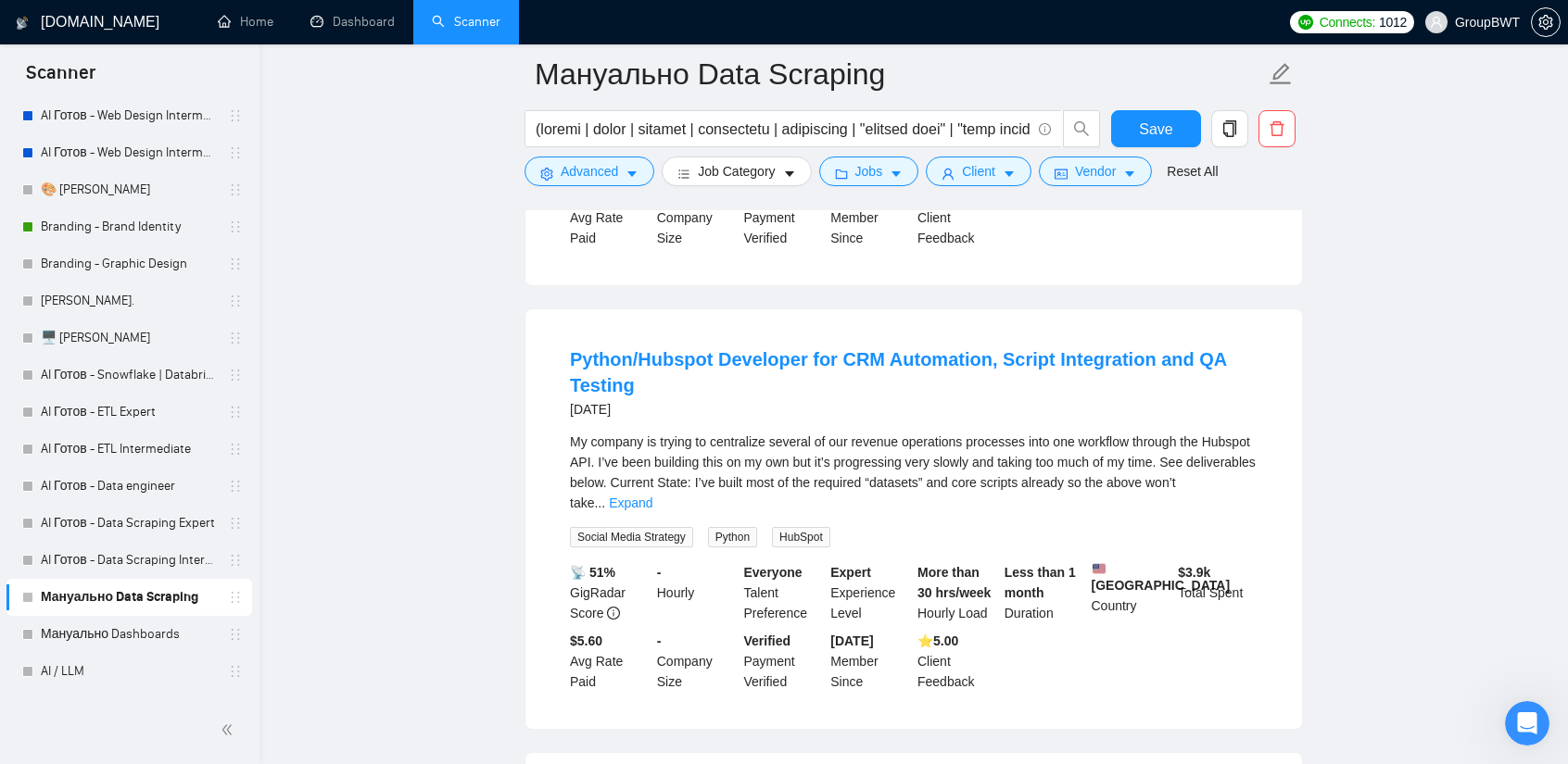
scroll to position [24747, 0]
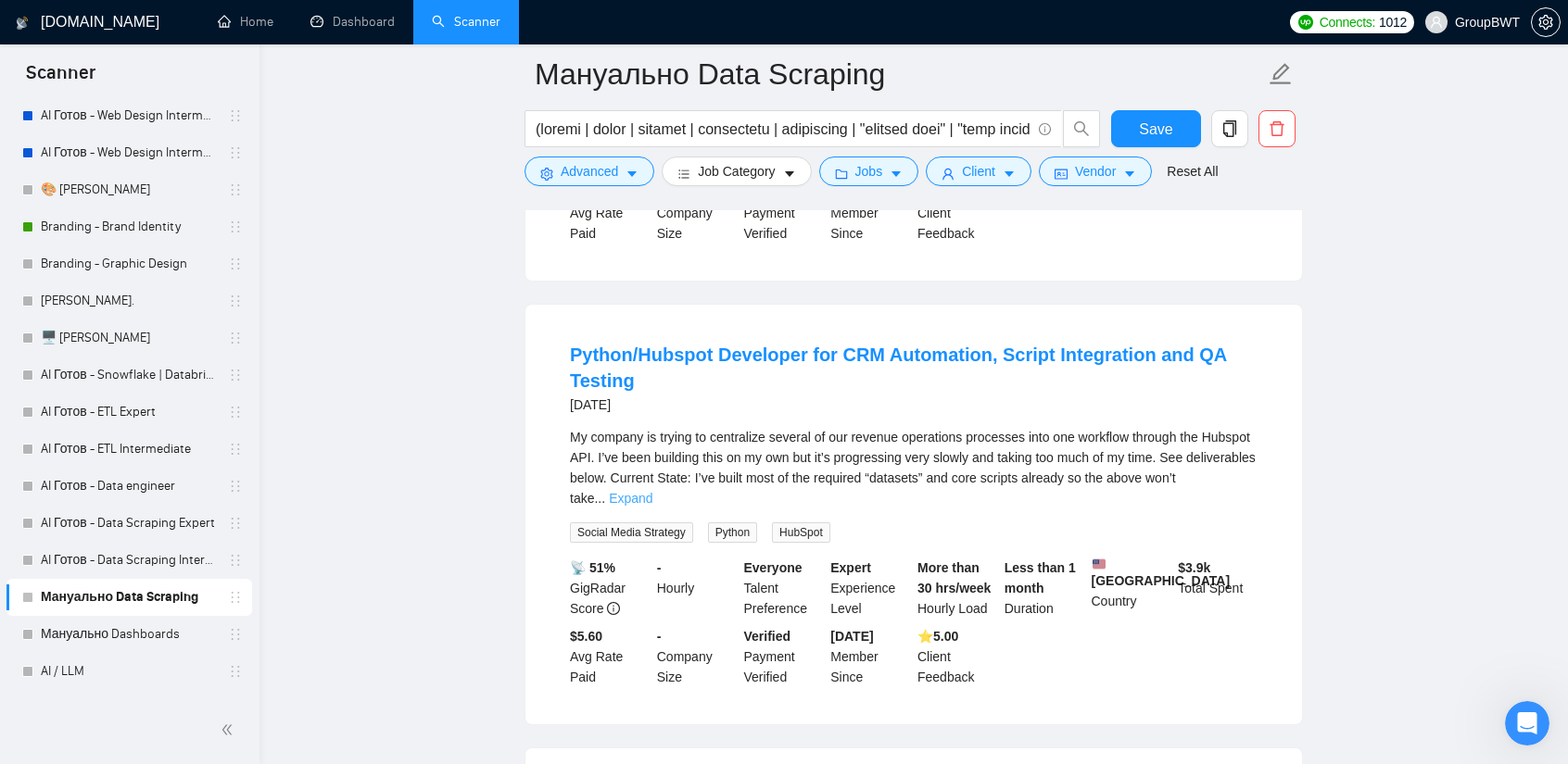
click at [652, 491] on link "Expand" at bounding box center [630, 498] width 44 height 15
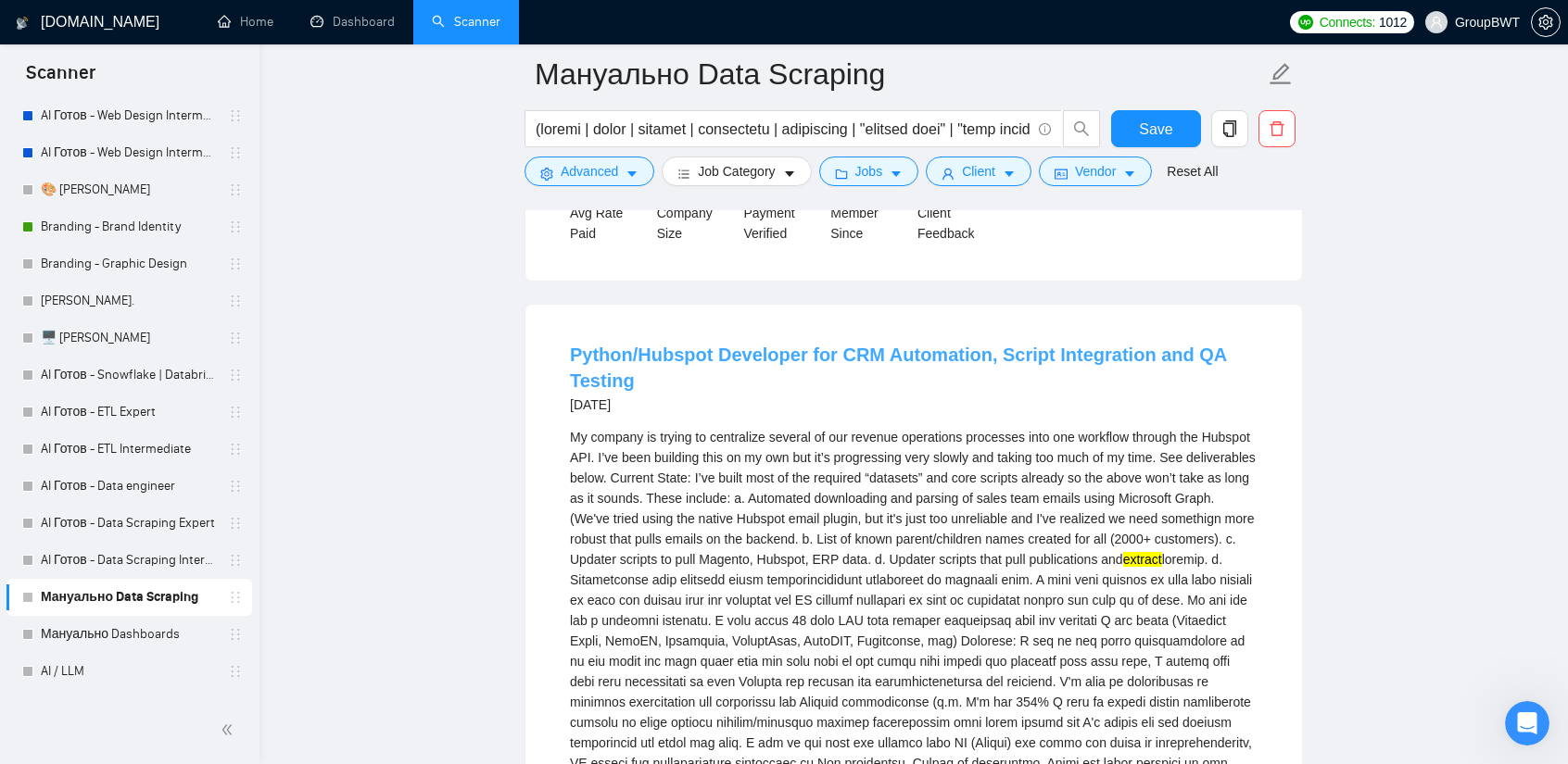
click at [819, 344] on link "Python/Hubspot Developer for CRM Automation, Script Integration and QA Testing" at bounding box center [899, 368] width 657 height 47
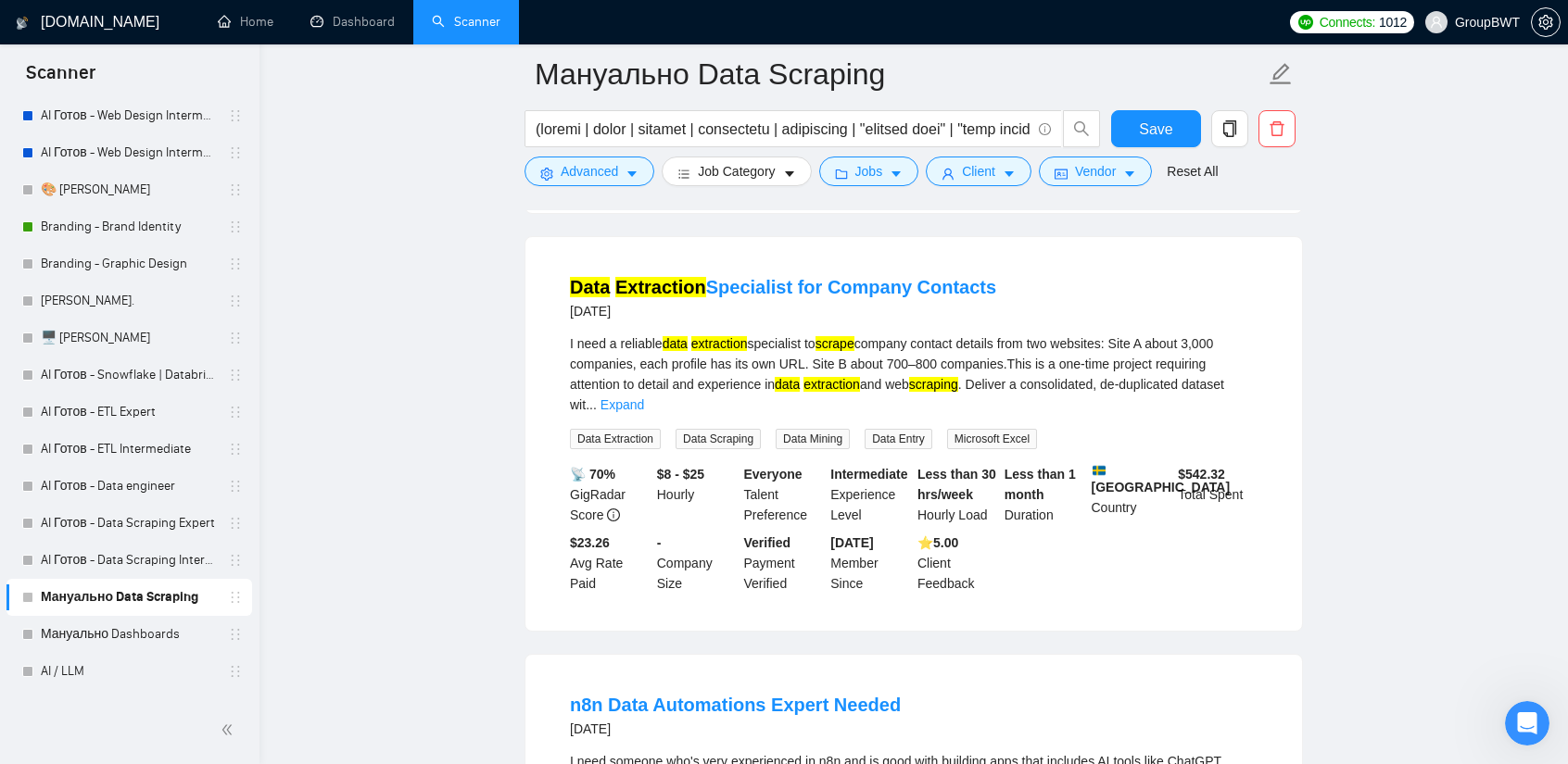
scroll to position [25581, 0]
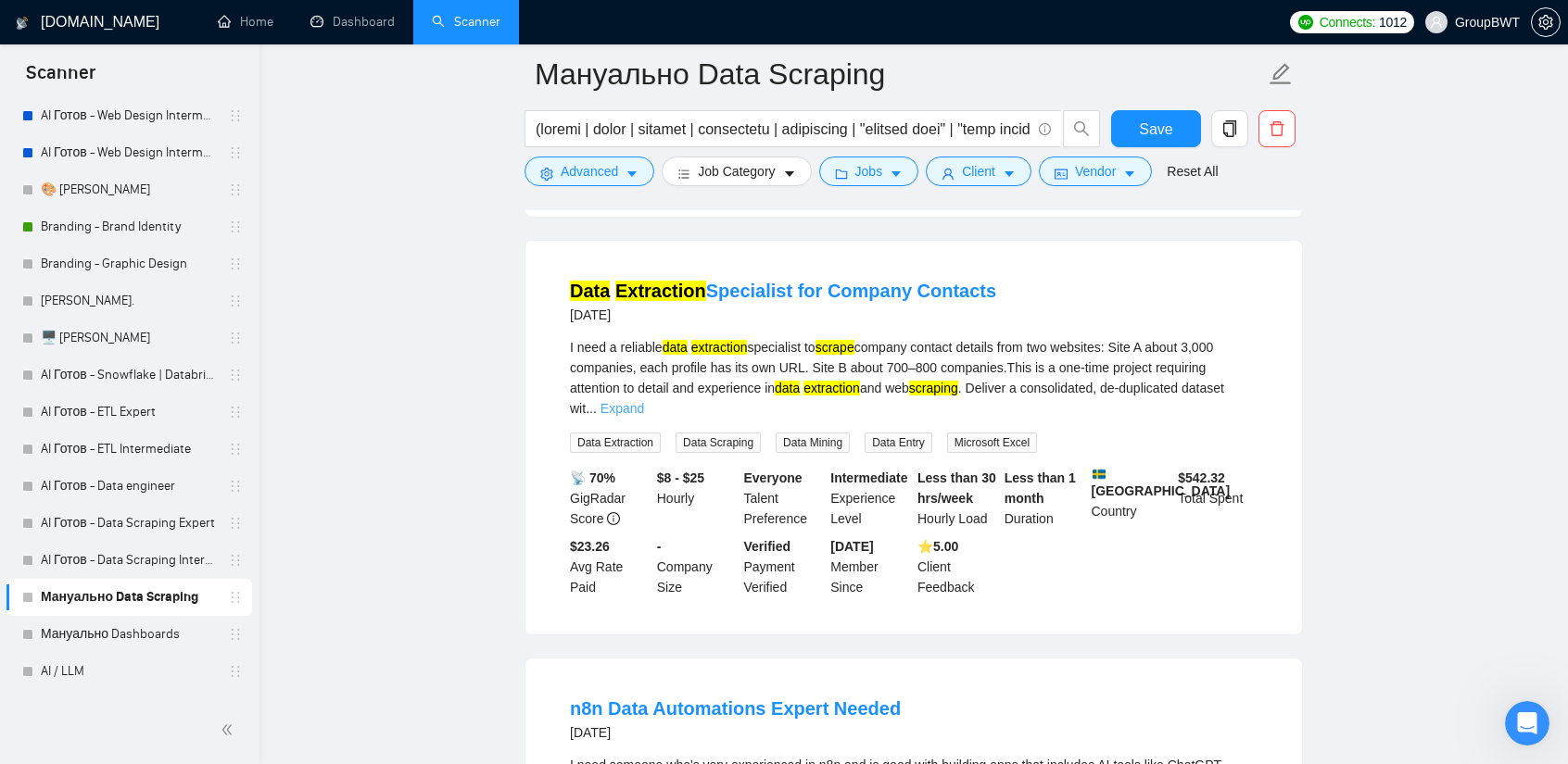
click at [644, 401] on link "Expand" at bounding box center [622, 409] width 44 height 15
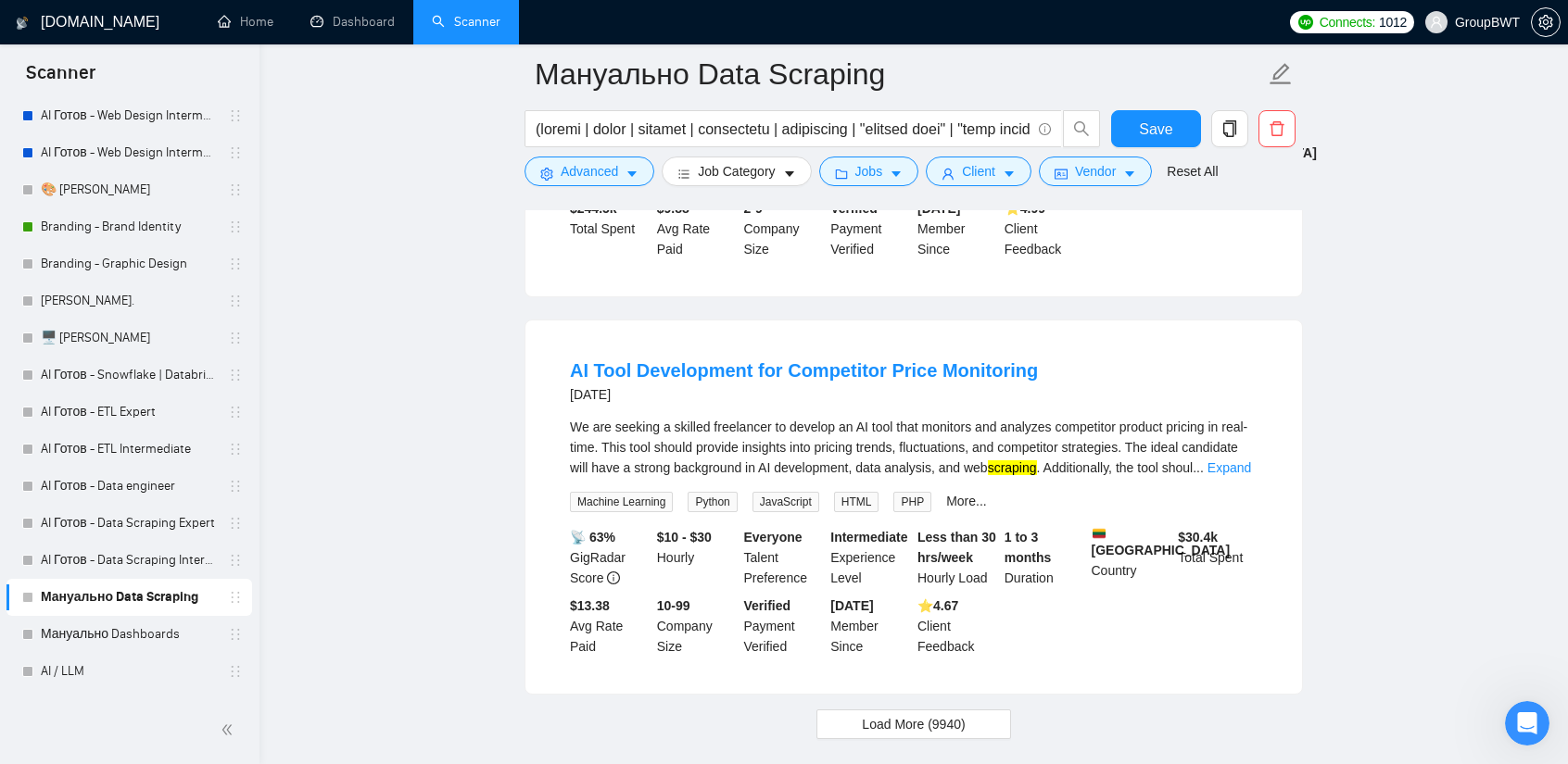
scroll to position [26322, 0]
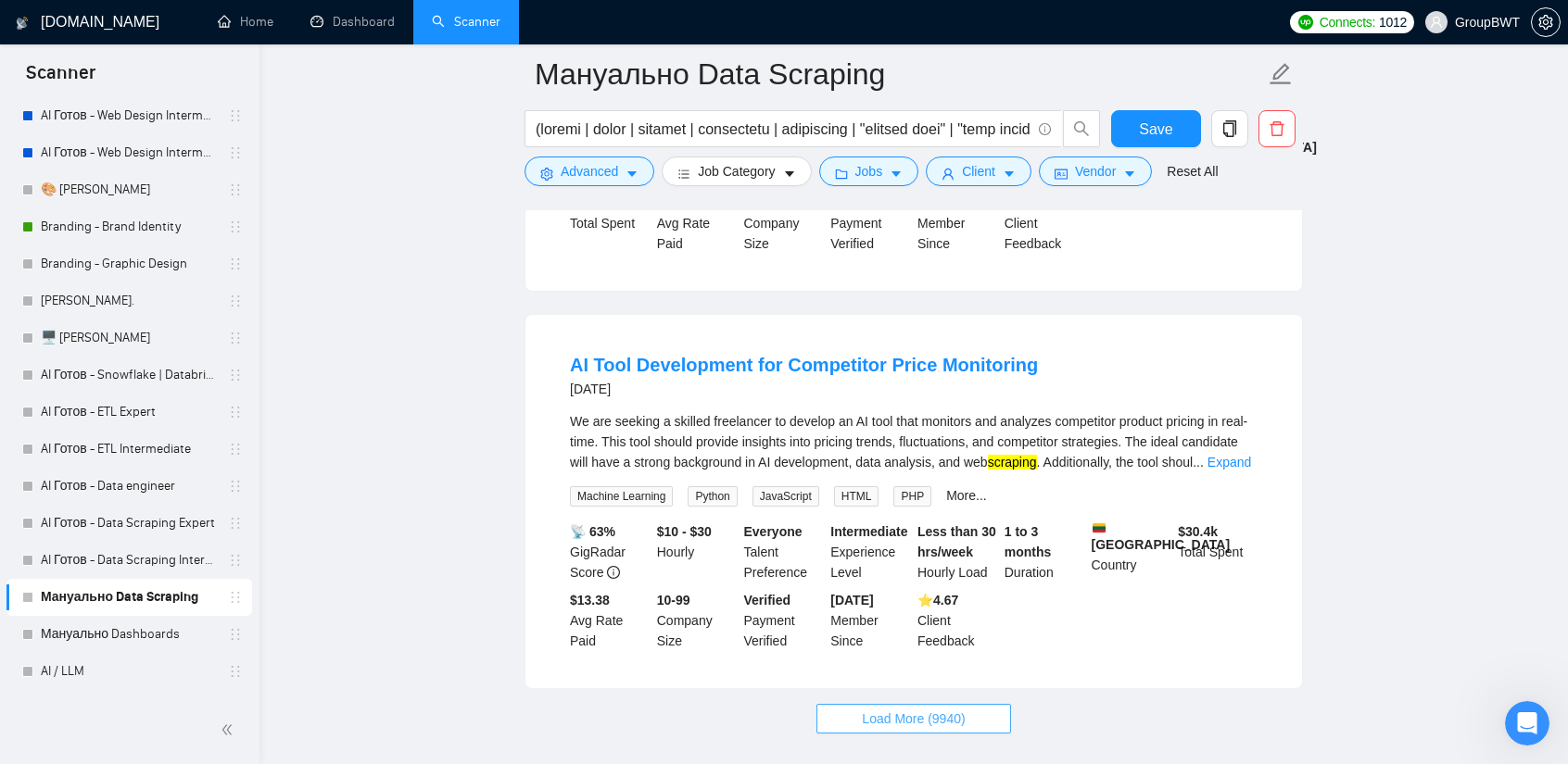
click at [932, 709] on span "Load More (9940)" at bounding box center [913, 719] width 103 height 21
click at [1244, 455] on link "Expand" at bounding box center [1229, 463] width 44 height 15
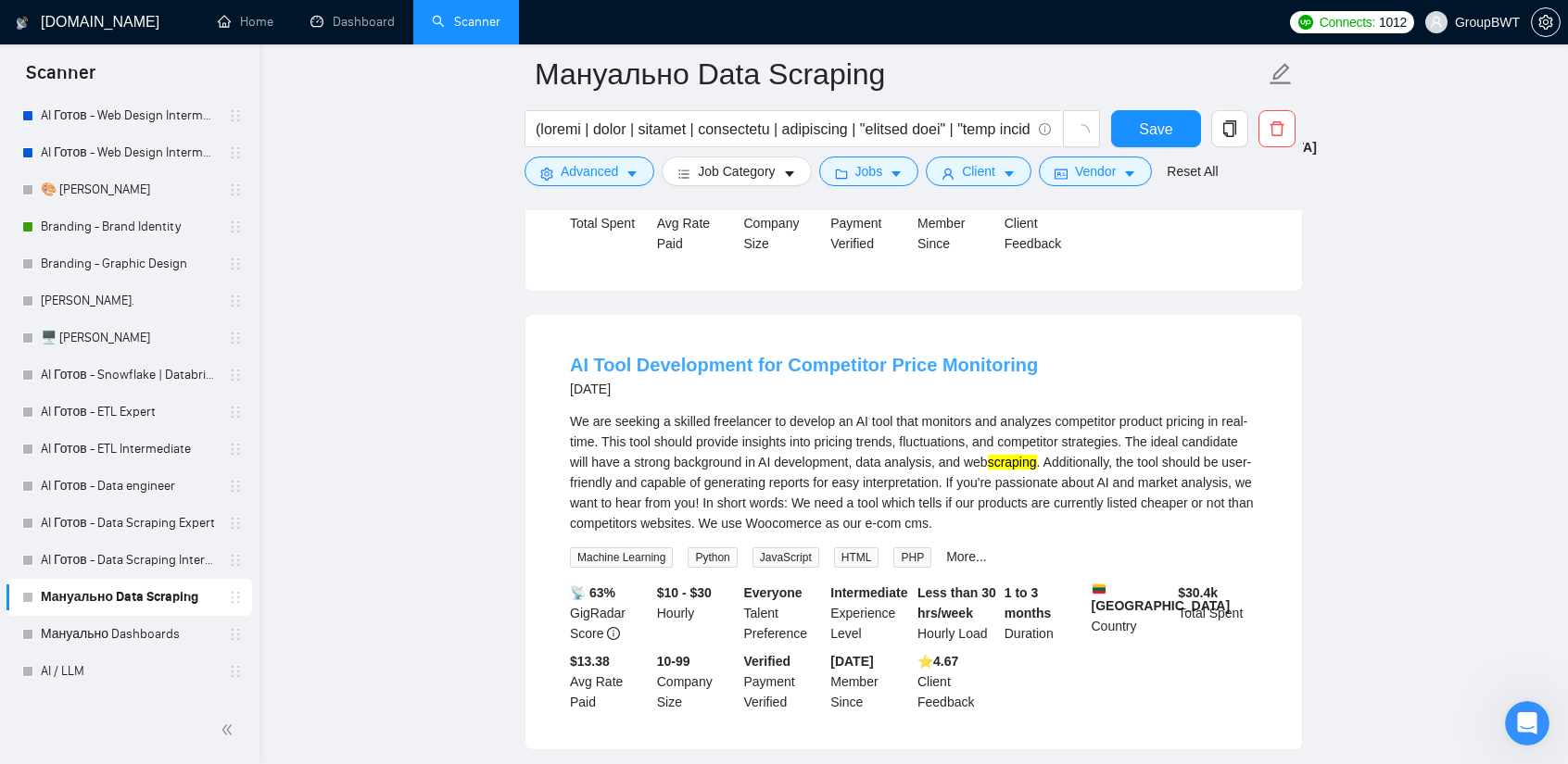
click at [895, 354] on link "AI Tool Development for Competitor Price Monitoring" at bounding box center [804, 365] width 468 height 21
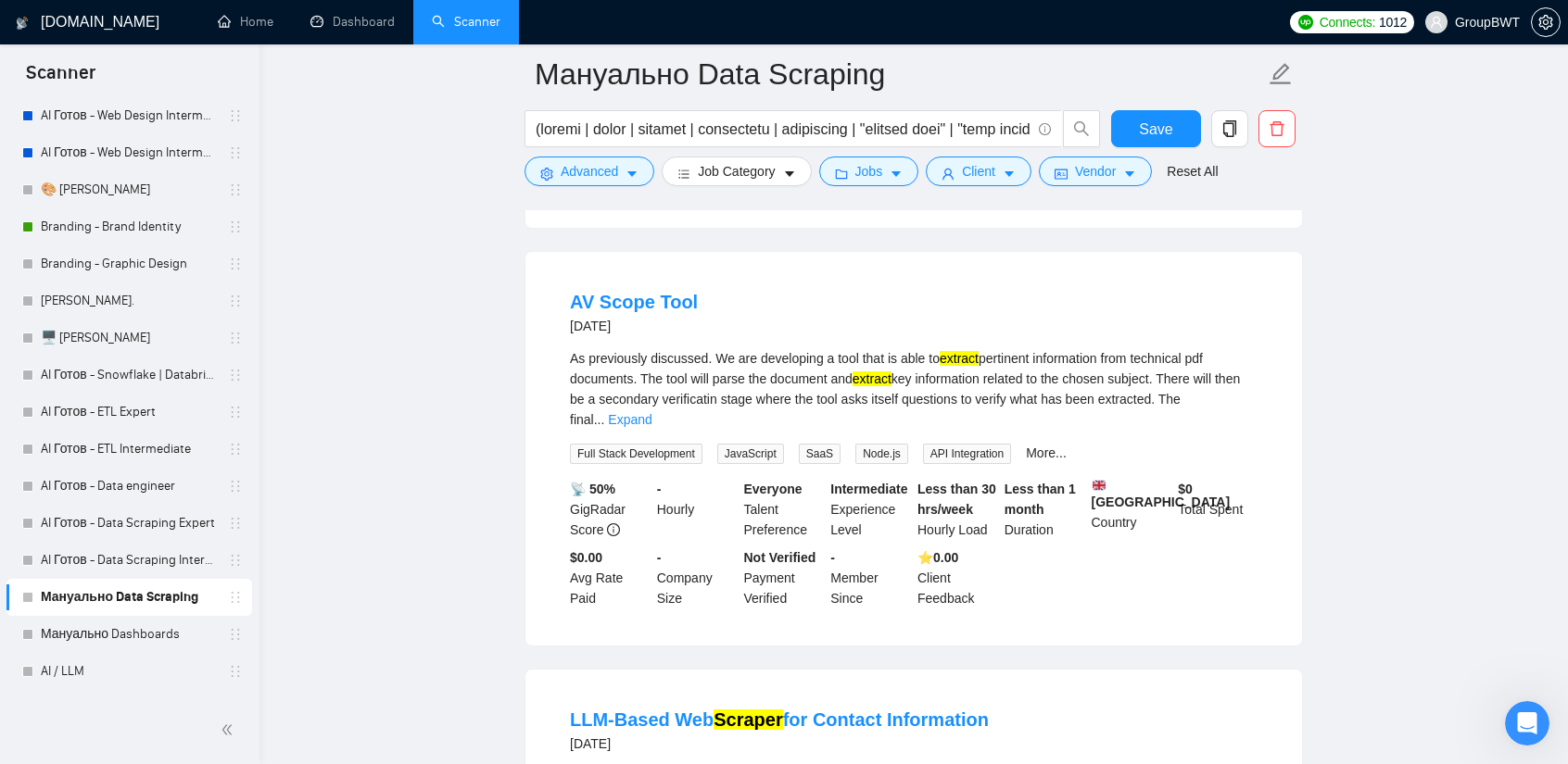
scroll to position [27186, 0]
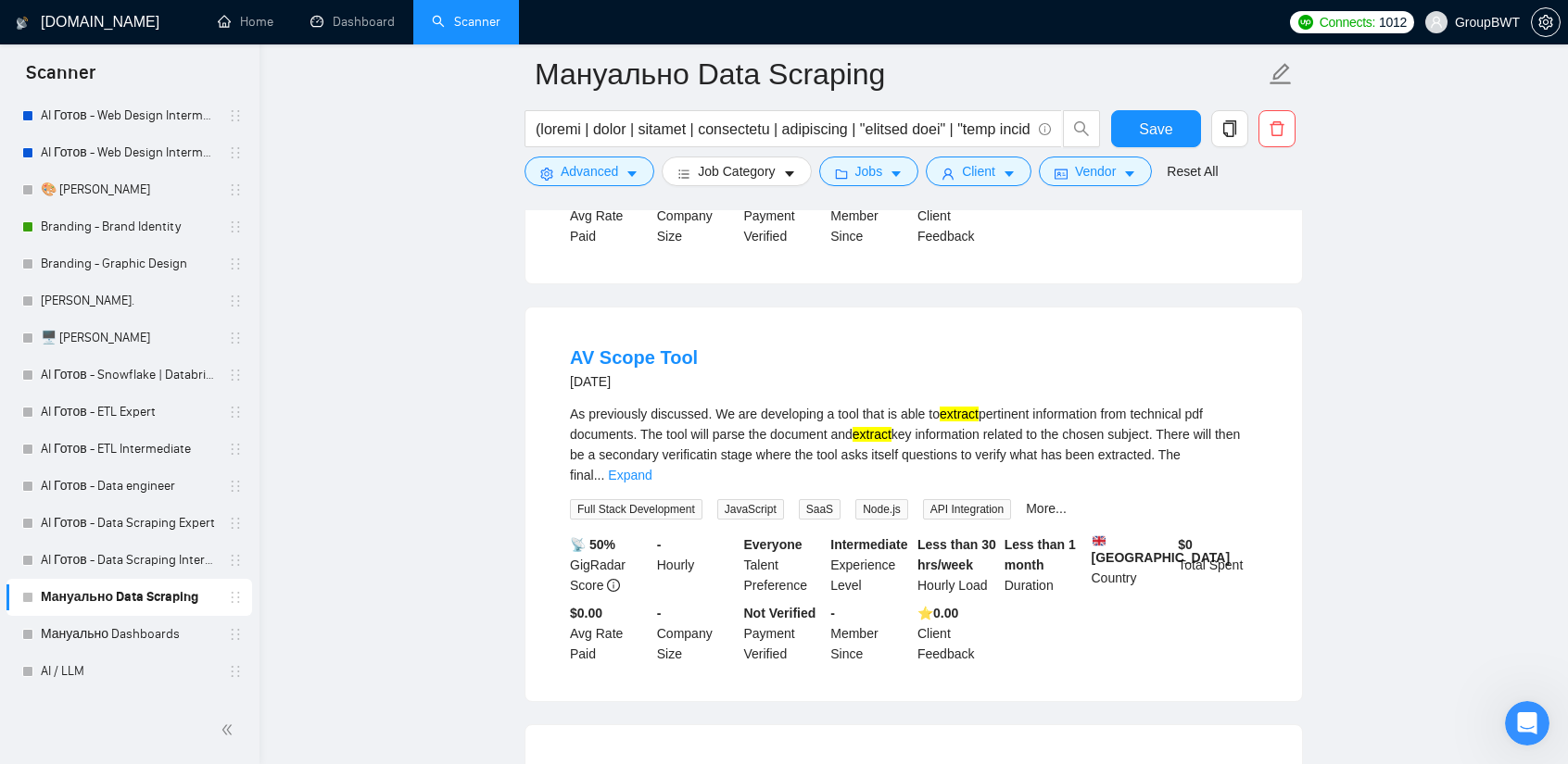
click at [651, 467] on link "Expand" at bounding box center [629, 475] width 44 height 15
click at [593, 347] on link "AV Scope Tool" at bounding box center [634, 357] width 128 height 21
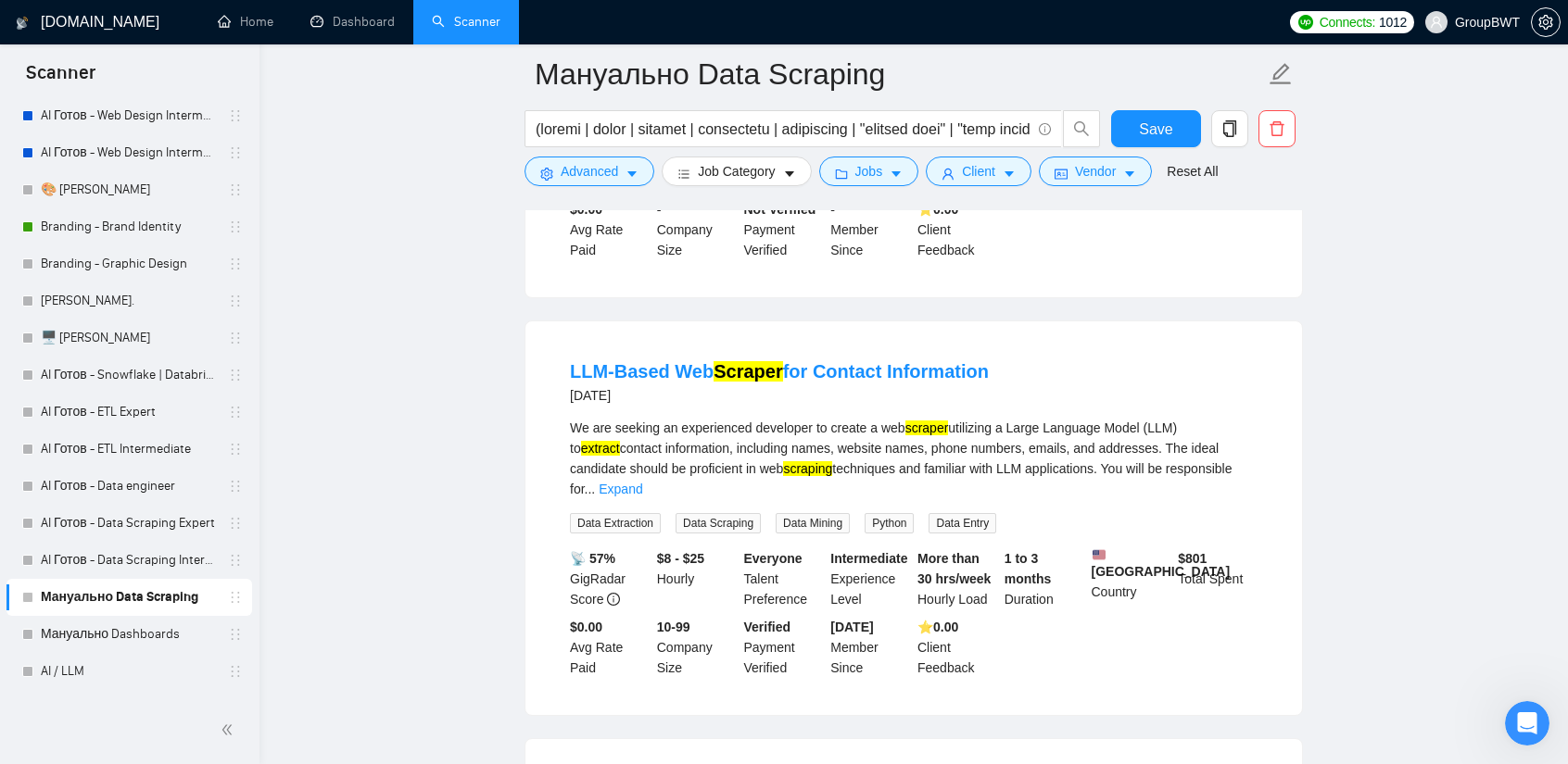
scroll to position [27649, 0]
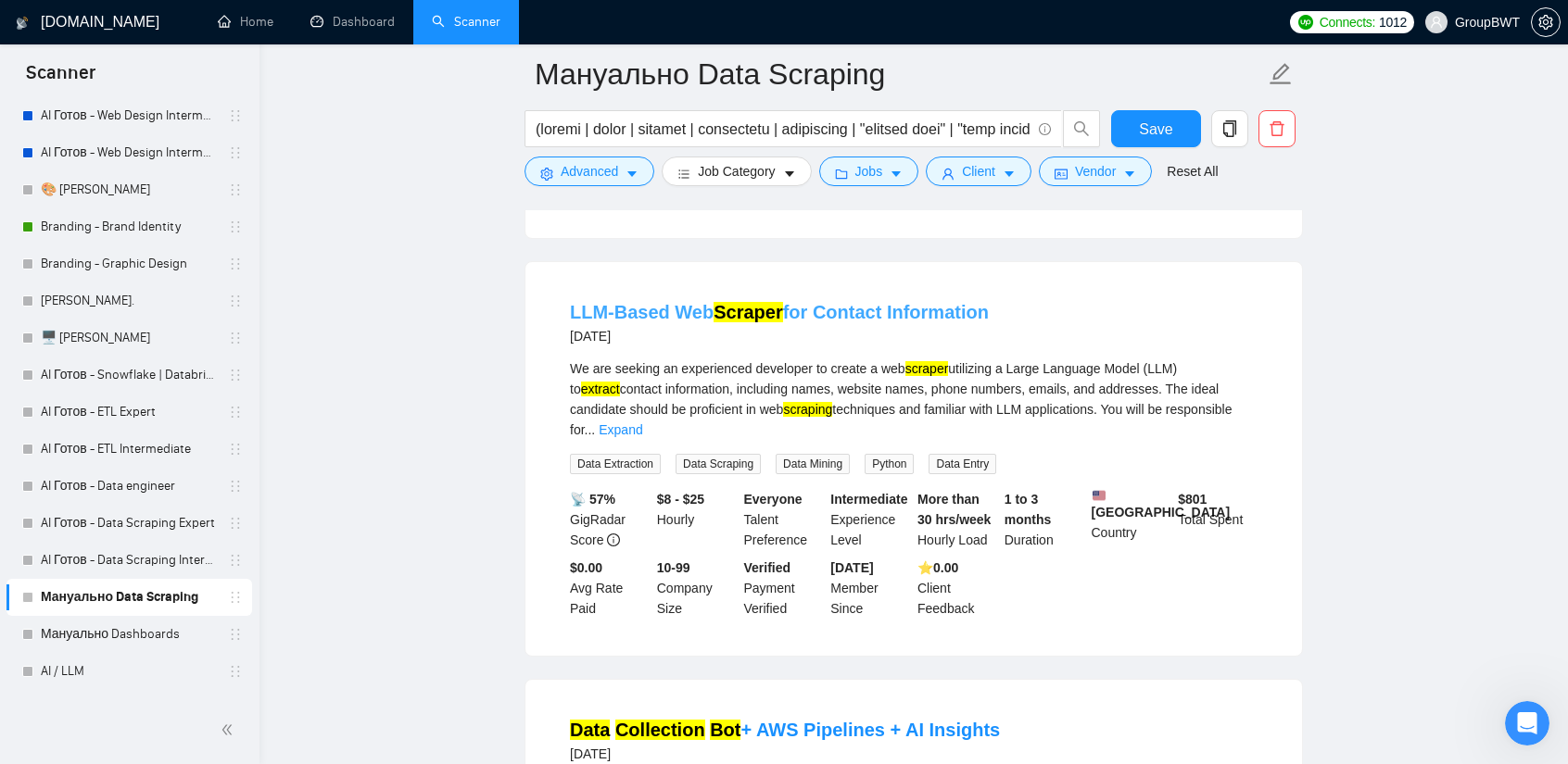
click at [865, 302] on link "LLM-Based Web Scraper for Contact Information" at bounding box center [779, 313] width 419 height 21
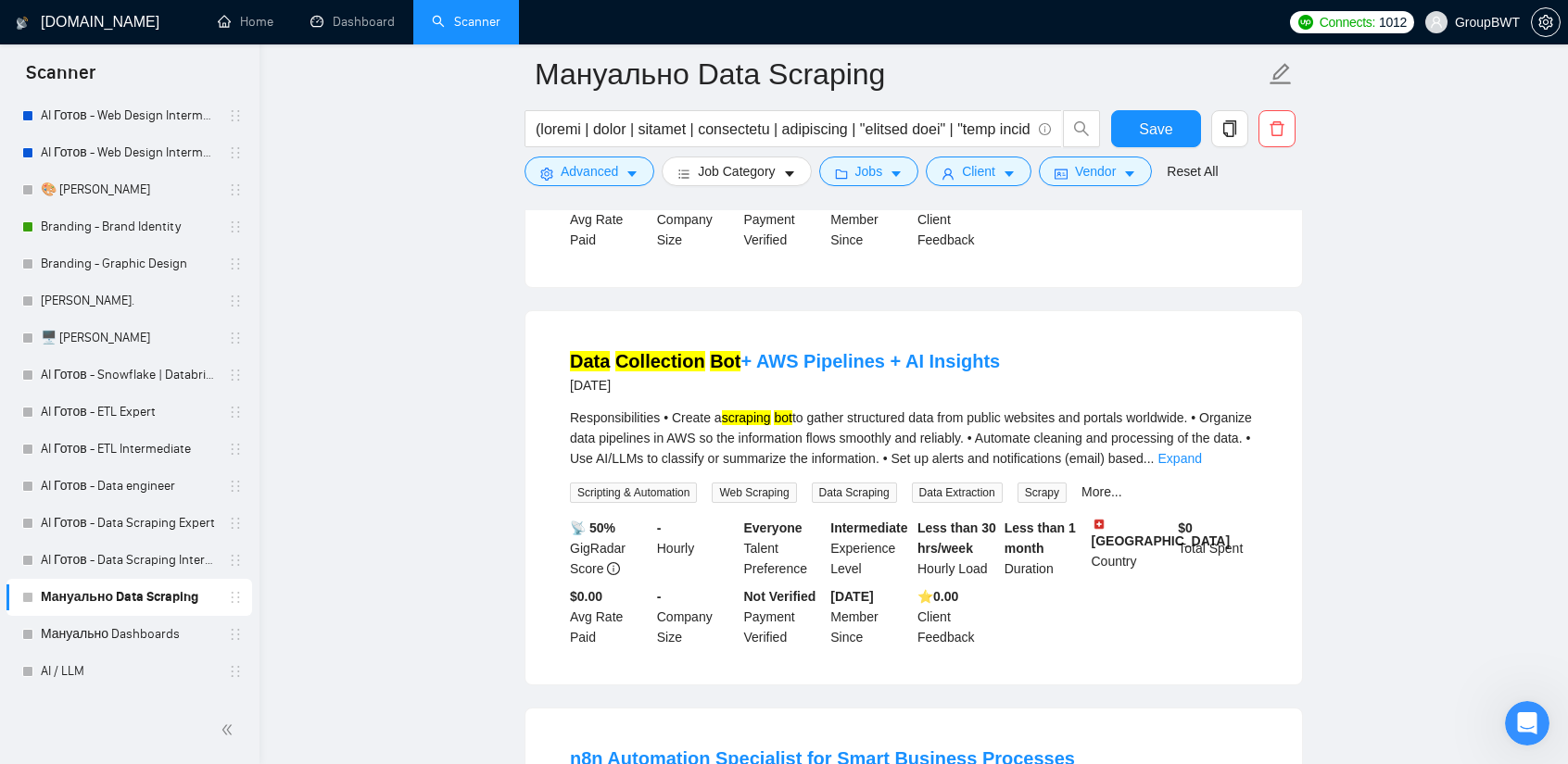
scroll to position [28019, 0]
click at [877, 349] on link "Data Collection Bot + AWS Pipelines + AI Insights" at bounding box center [785, 359] width 430 height 21
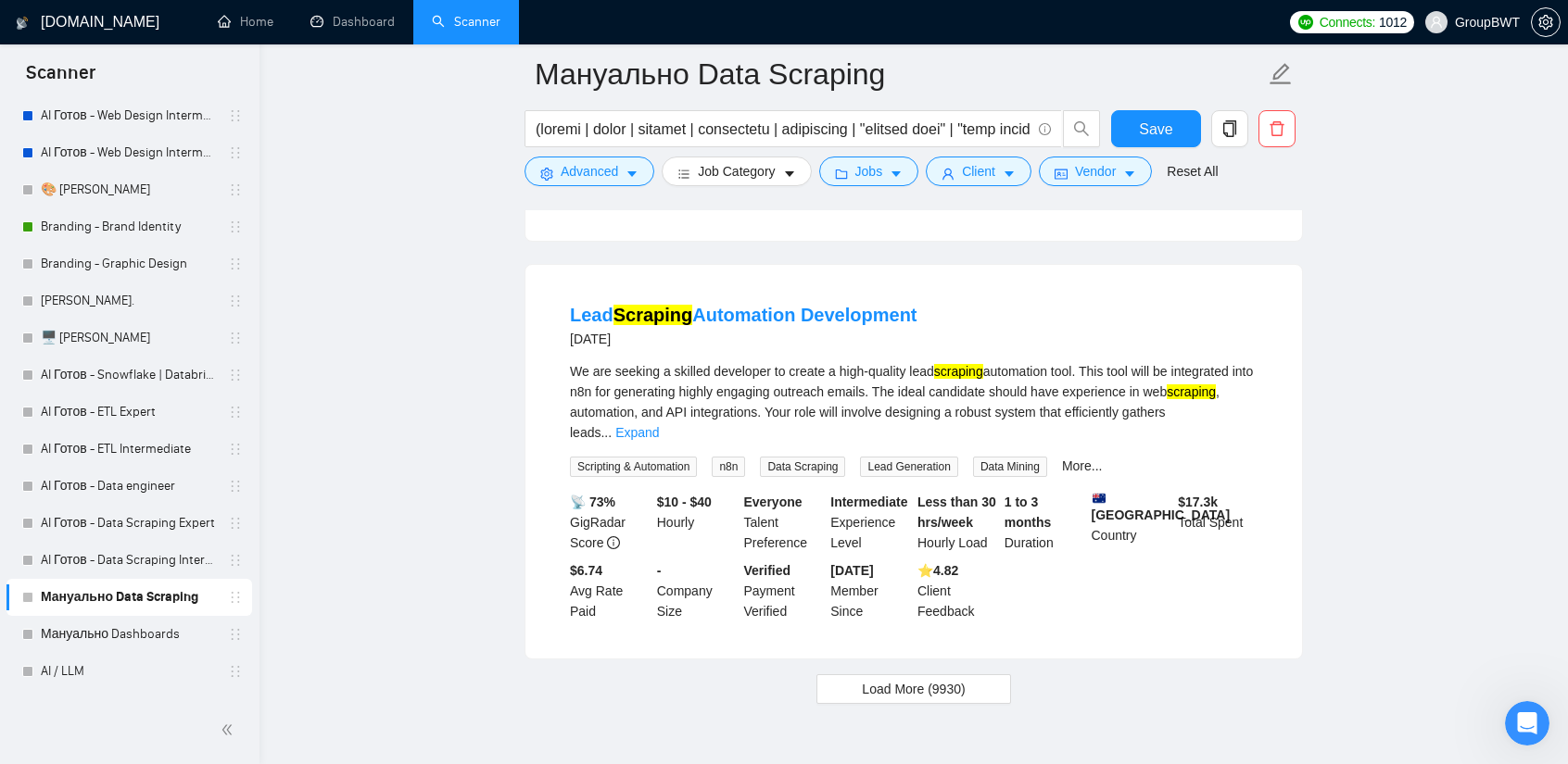
scroll to position [30507, 0]
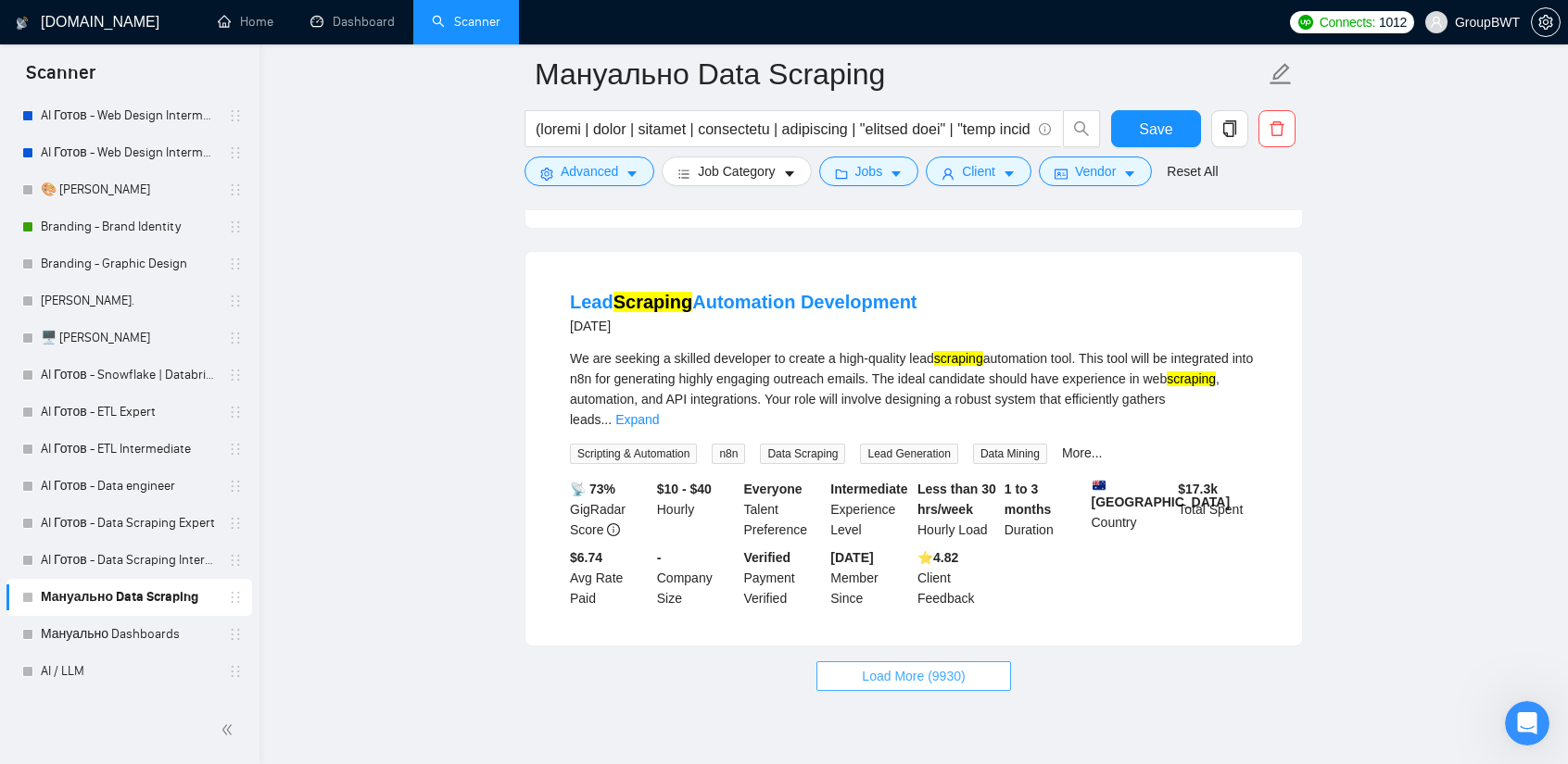
click at [888, 666] on span "Load More (9930)" at bounding box center [913, 676] width 103 height 21
click at [728, 292] on link "Lead Scraping Automation Development" at bounding box center [744, 302] width 347 height 21
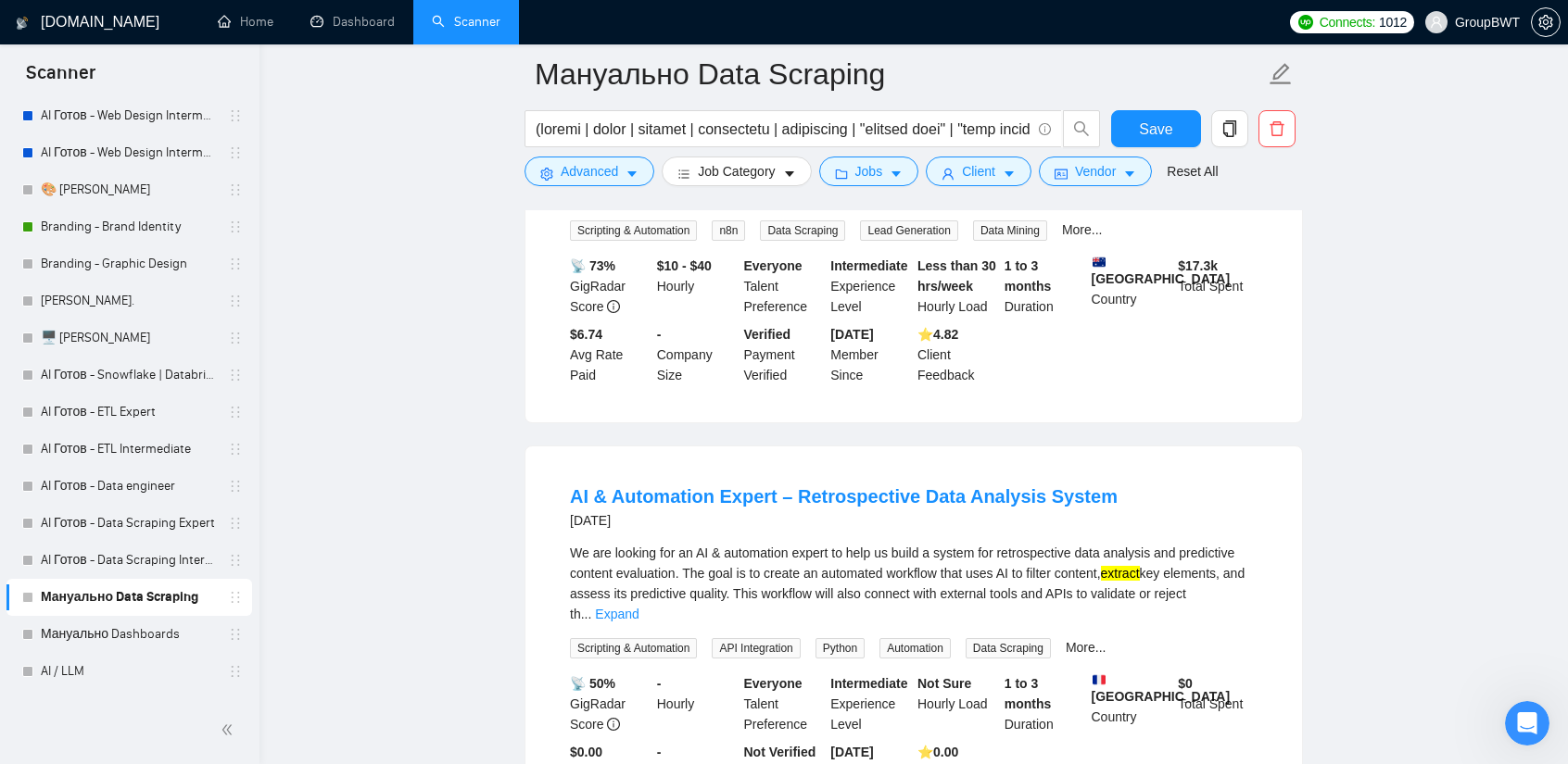
scroll to position [30785, 0]
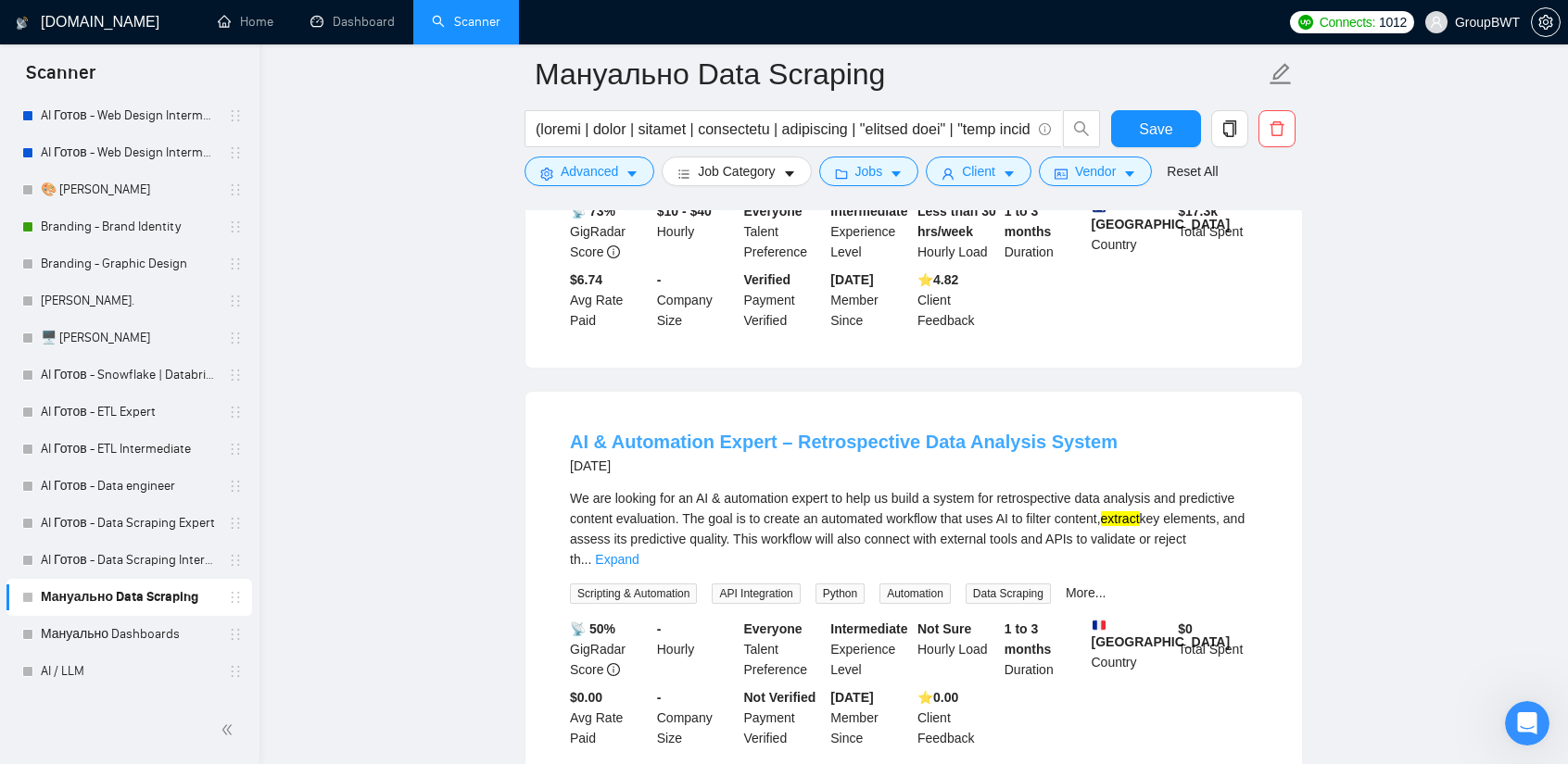
drag, startPoint x: 951, startPoint y: 384, endPoint x: 945, endPoint y: 362, distance: 22.8
drag, startPoint x: 945, startPoint y: 362, endPoint x: 932, endPoint y: 371, distance: 15.8
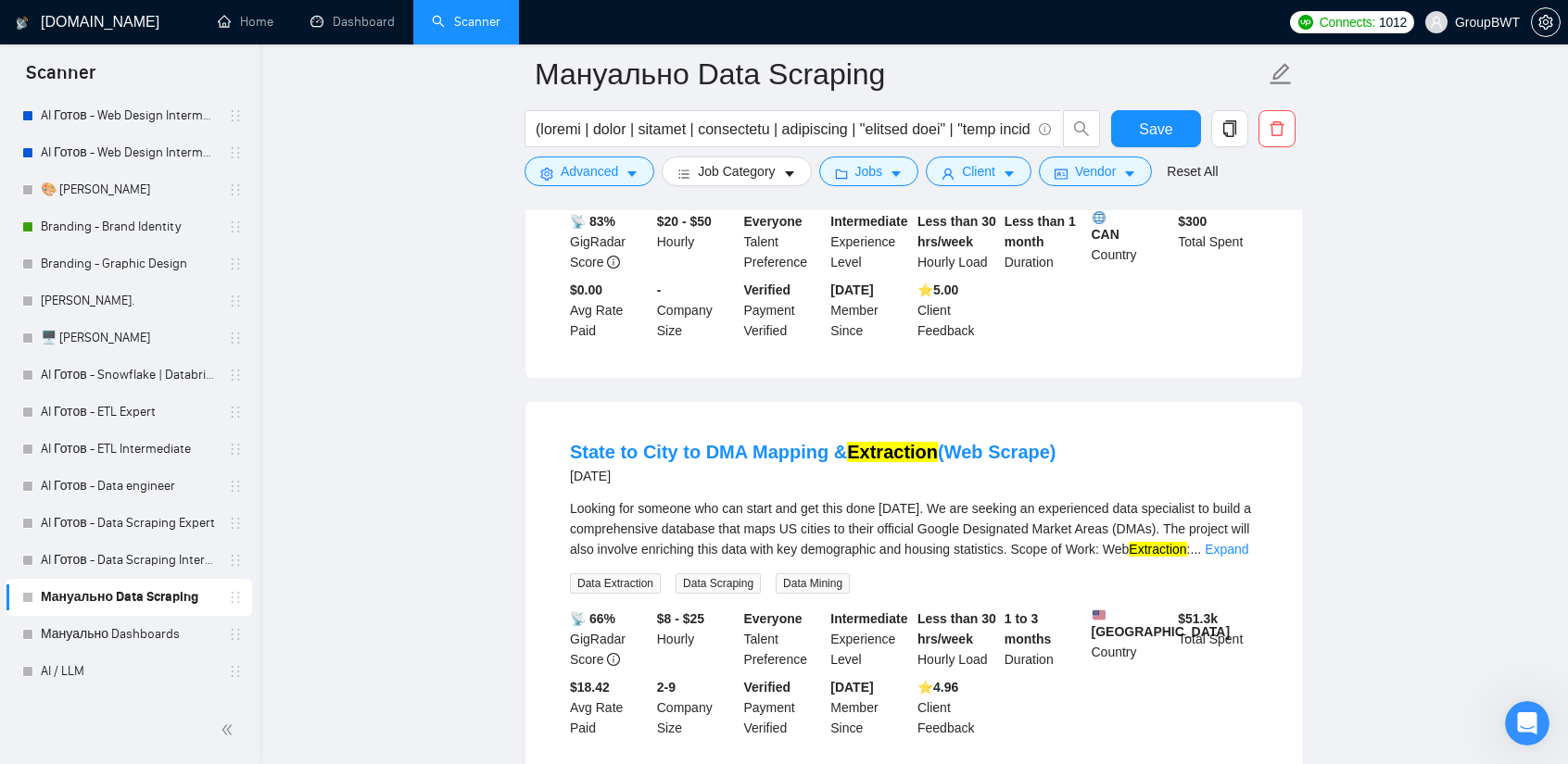
scroll to position [33656, 0]
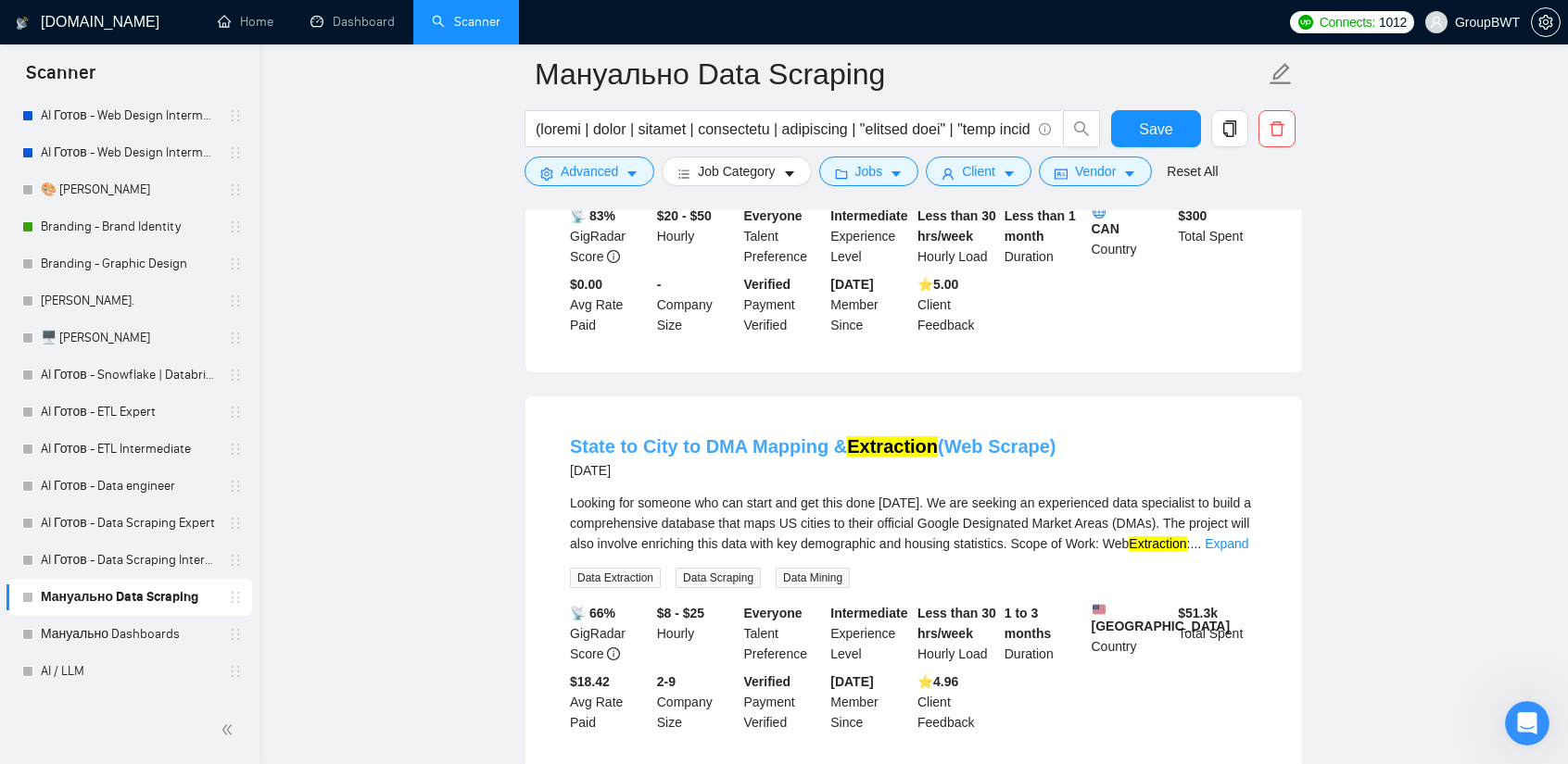
click at [951, 437] on link "State to City to DMA Mapping & Extraction (Web Scrape)" at bounding box center [813, 447] width 486 height 21
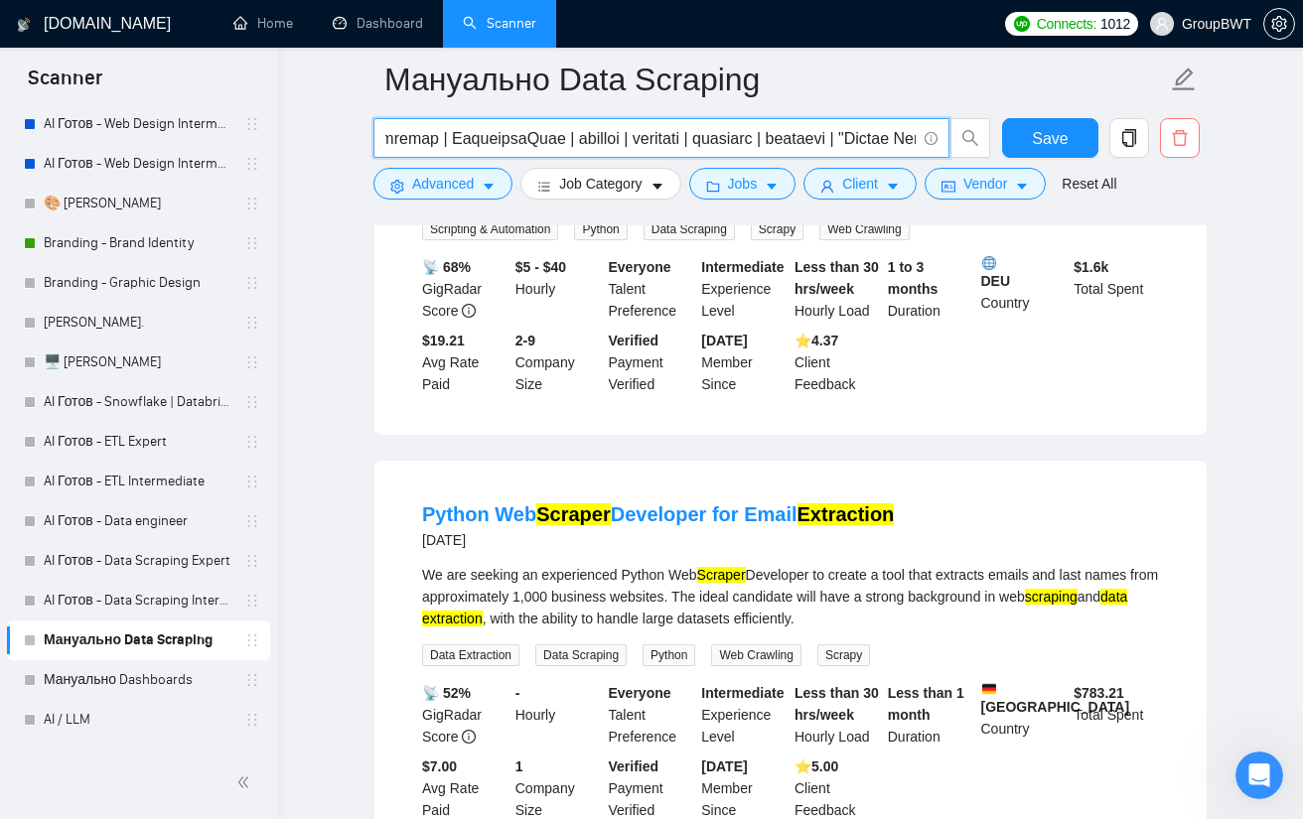
scroll to position [0, 6241]
drag, startPoint x: 852, startPoint y: 132, endPoint x: 1180, endPoint y: 140, distance: 327.8
click at [1180, 140] on div "Save" at bounding box center [786, 143] width 834 height 50
click at [888, 134] on input "text" at bounding box center [650, 138] width 530 height 25
click at [909, 132] on input "text" at bounding box center [650, 138] width 530 height 25
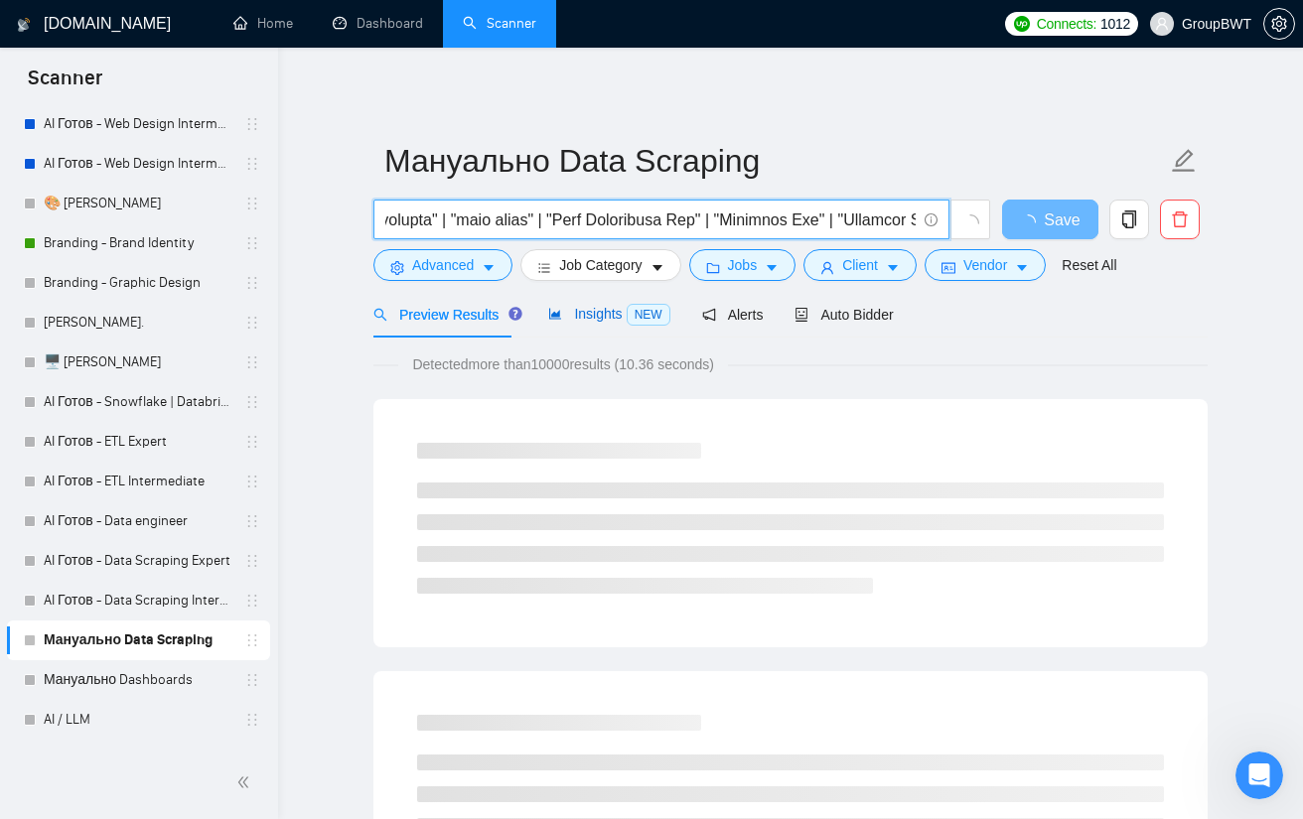
scroll to position [0, 0]
click at [600, 324] on div "Insights NEW" at bounding box center [608, 314] width 121 height 23
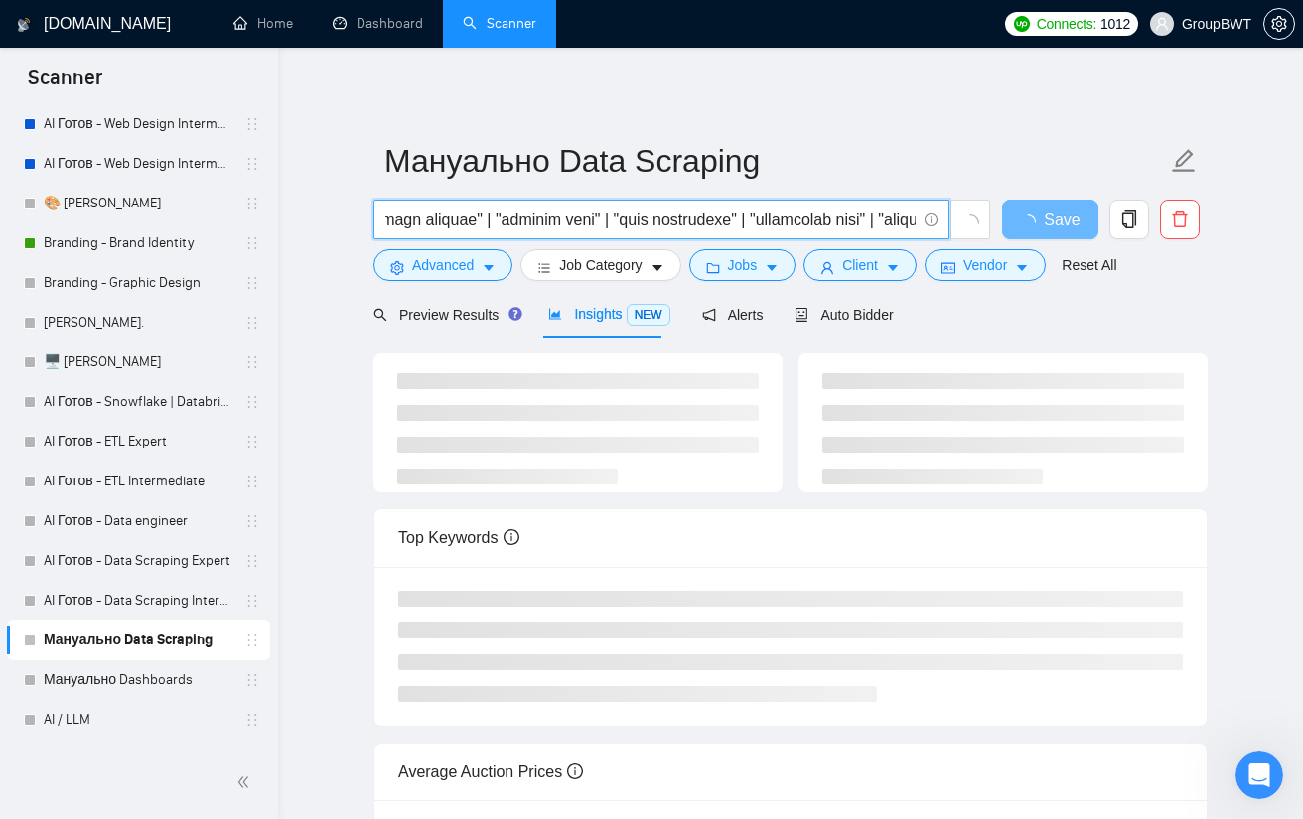
scroll to position [0, 6246]
drag, startPoint x: 861, startPoint y: 219, endPoint x: 1243, endPoint y: 215, distance: 382.3
click at [1243, 215] on main "Мануально Data Scraping Save Advanced Job Category Jobs Client Vendor Reset All…" at bounding box center [790, 519] width 961 height 881
click at [909, 214] on input "text" at bounding box center [650, 220] width 530 height 25
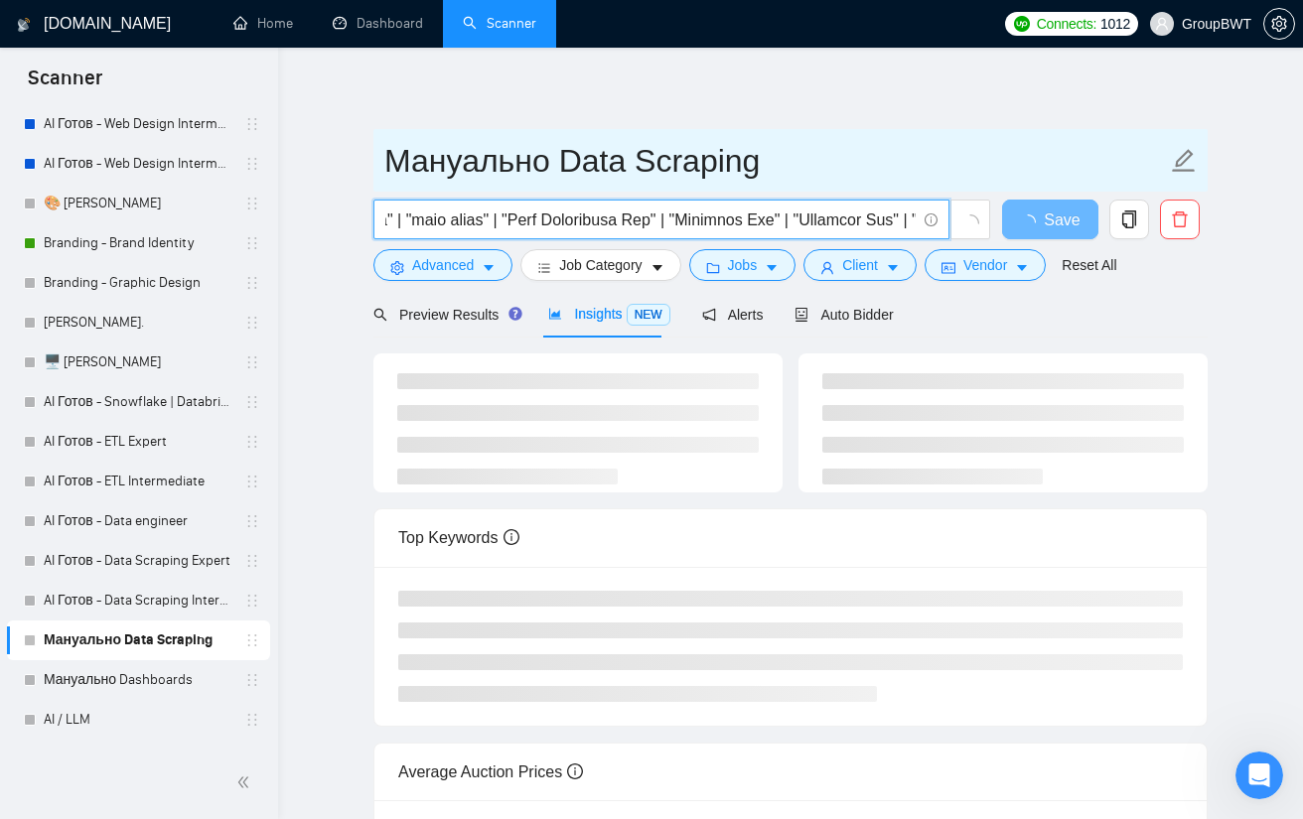
drag, startPoint x: 893, startPoint y: 219, endPoint x: 959, endPoint y: 166, distance: 85.4
click at [959, 166] on form "Мануально Data Scraping Save Advanced Job Category Jobs Client Vendor Reset All" at bounding box center [790, 210] width 834 height 162
type input "(scrape | crawl | extract | extracting | extraction | "monitor data" | "data mo…"
click at [961, 144] on input "Мануально Data Scraping" at bounding box center [775, 161] width 782 height 50
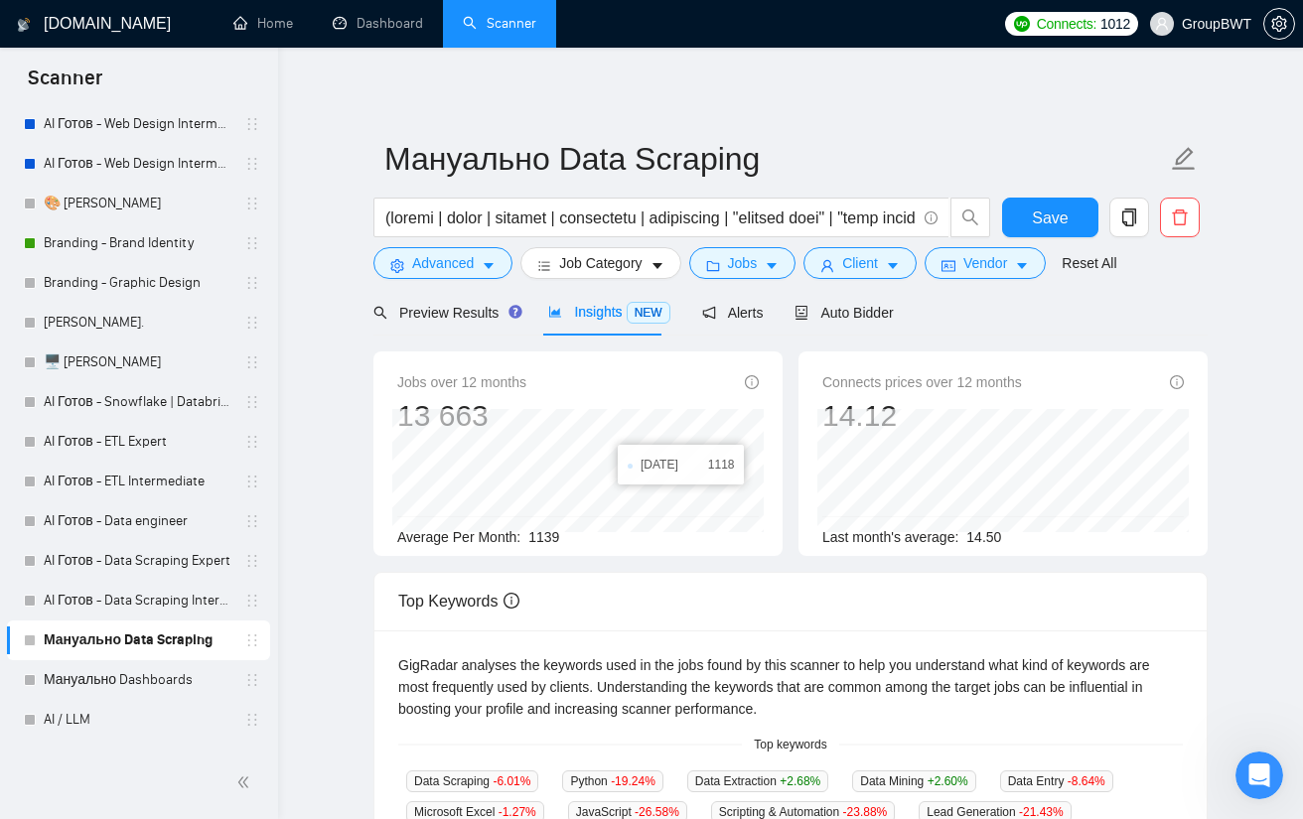
scroll to position [0, 0]
click at [459, 312] on span "Preview Results" at bounding box center [444, 315] width 143 height 16
